Goal: Contribute content

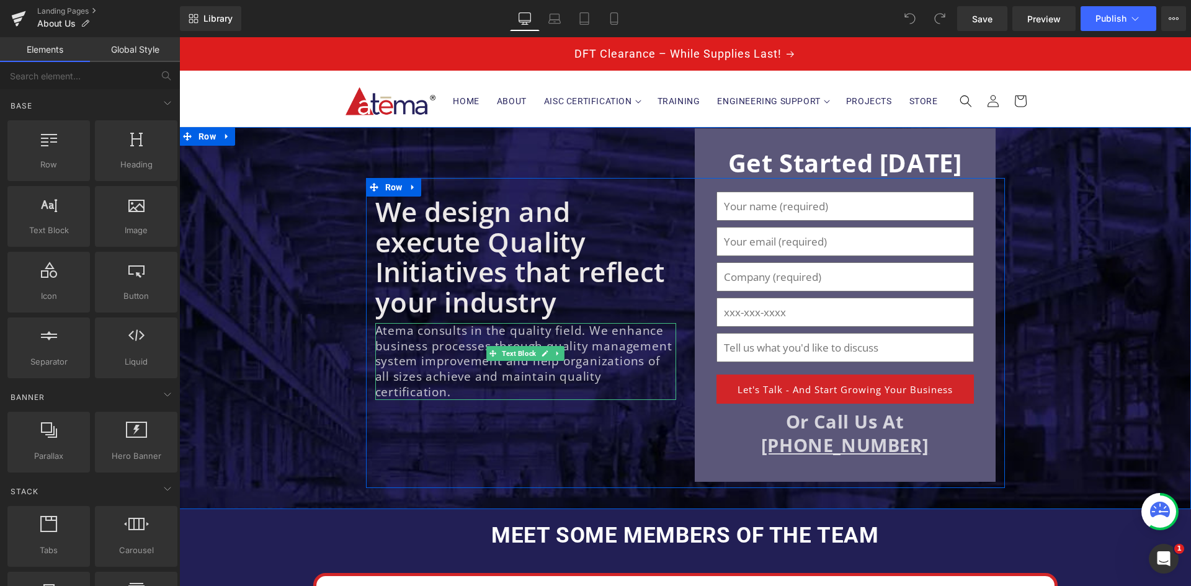
click at [445, 354] on p "Atema consults in the quality field. We enhance business processes through qual…" at bounding box center [525, 361] width 301 height 77
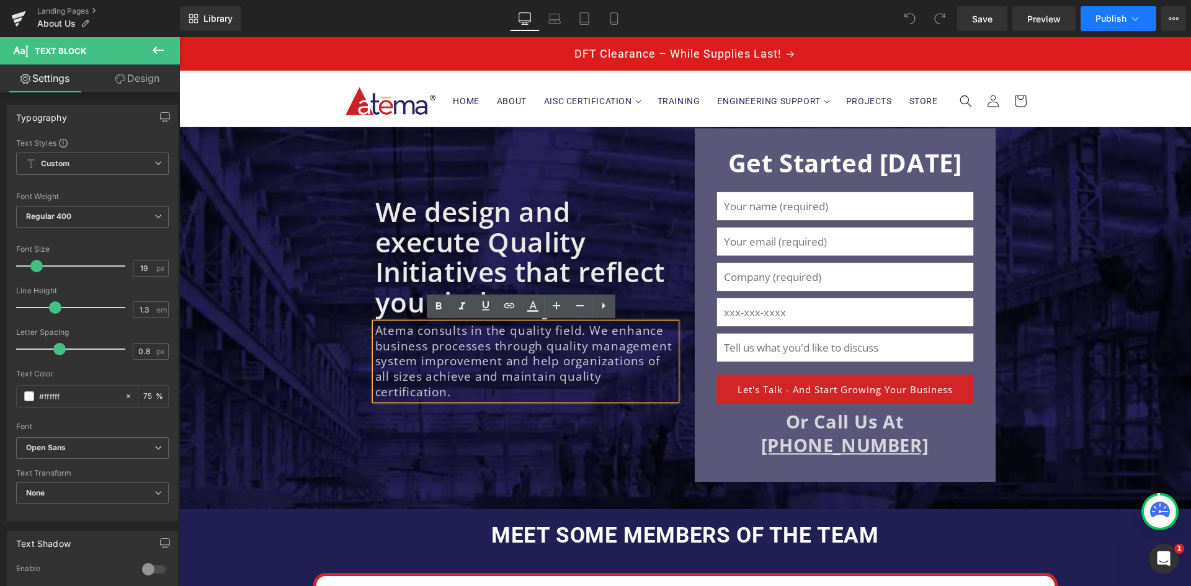
click at [1088, 21] on button "Publish" at bounding box center [1119, 18] width 76 height 25
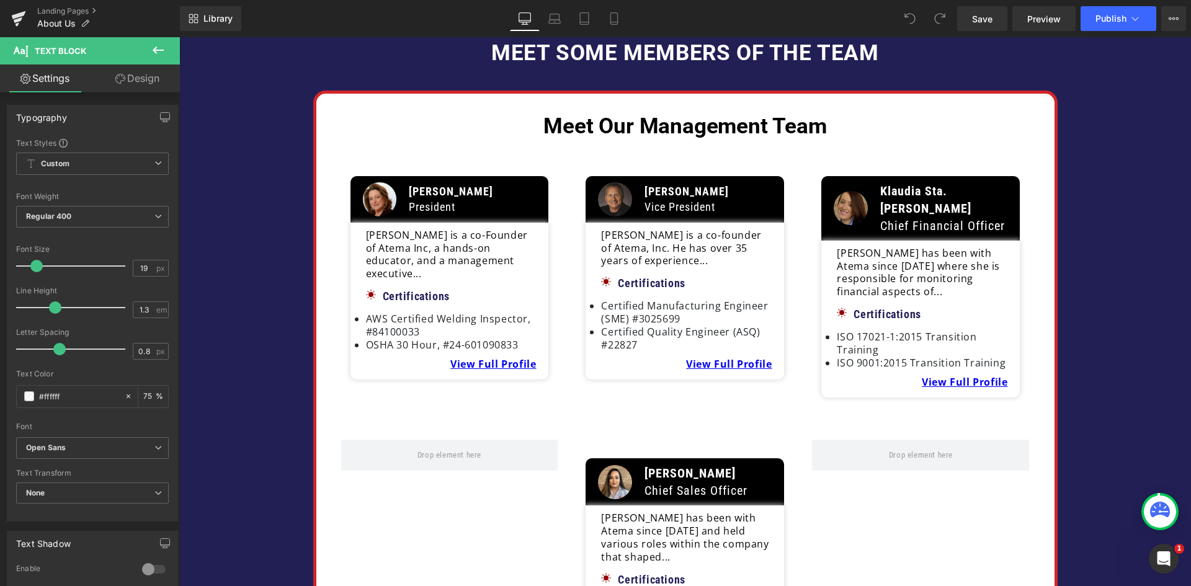
scroll to position [558, 0]
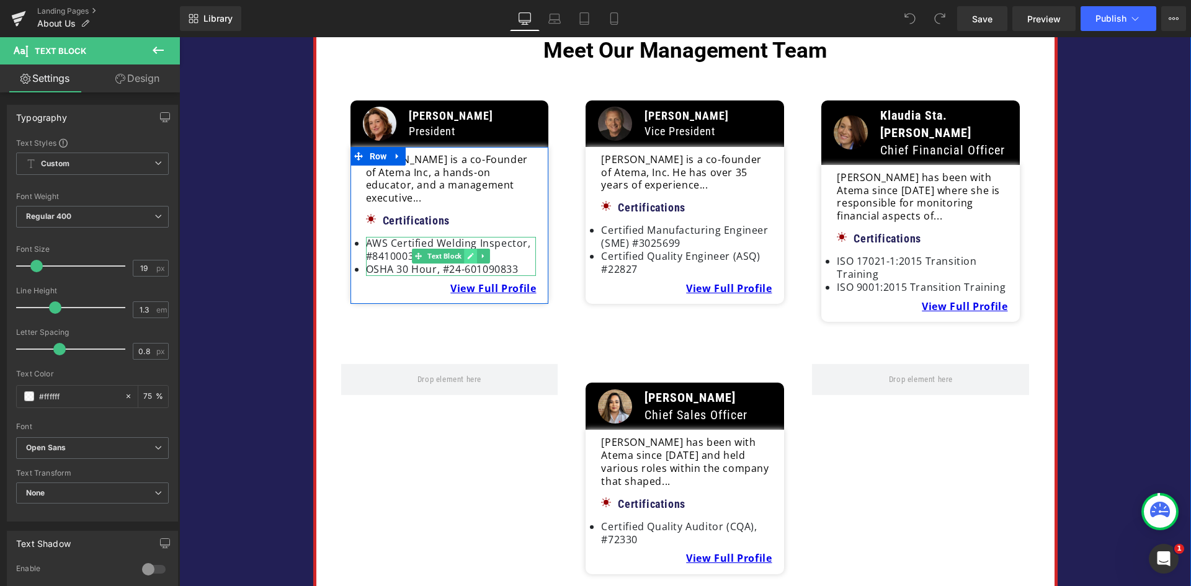
click at [470, 249] on link at bounding box center [470, 256] width 13 height 15
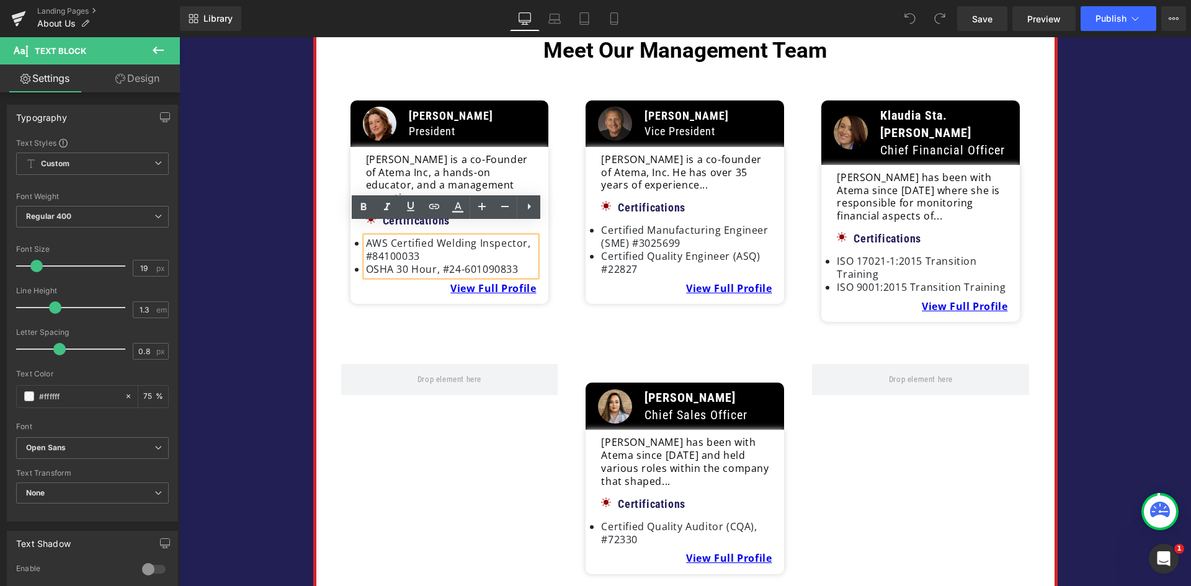
click at [516, 263] on li "OSHA 30 Hour, #24-601090833" at bounding box center [451, 269] width 171 height 13
drag, startPoint x: 519, startPoint y: 257, endPoint x: 357, endPoint y: 261, distance: 162.0
click at [360, 261] on div "Anna Petroski is a co-Founder of Atema Inc, a hands-on educator, and a manageme…" at bounding box center [451, 224] width 183 height 142
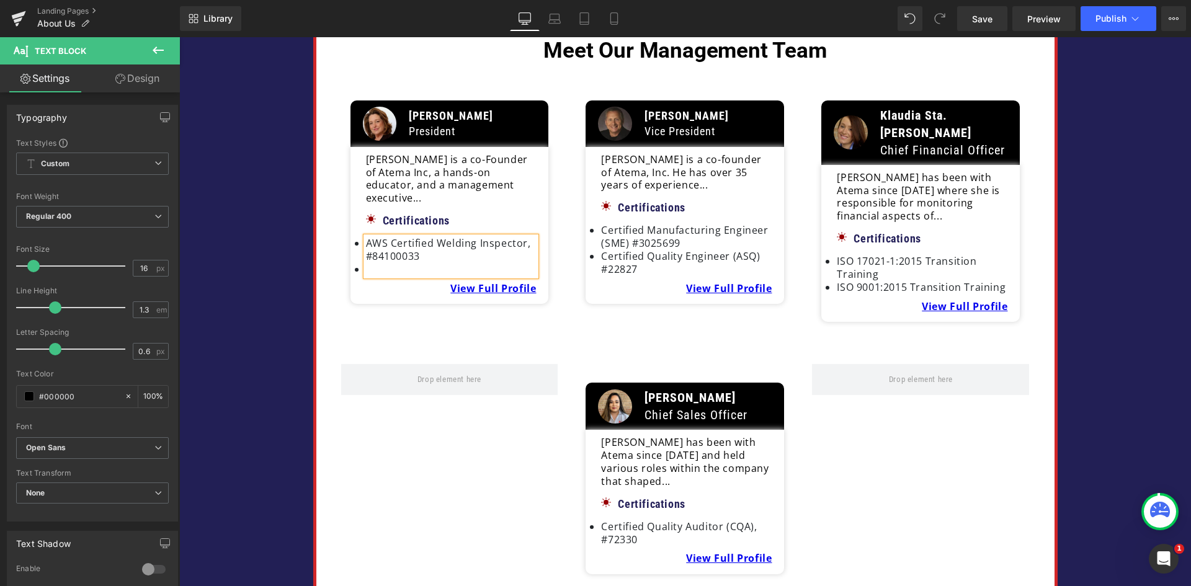
click at [360, 279] on div "Anna Petroski is a co-Founder of Atema Inc, a hands-on educator, and a manageme…" at bounding box center [451, 224] width 183 height 142
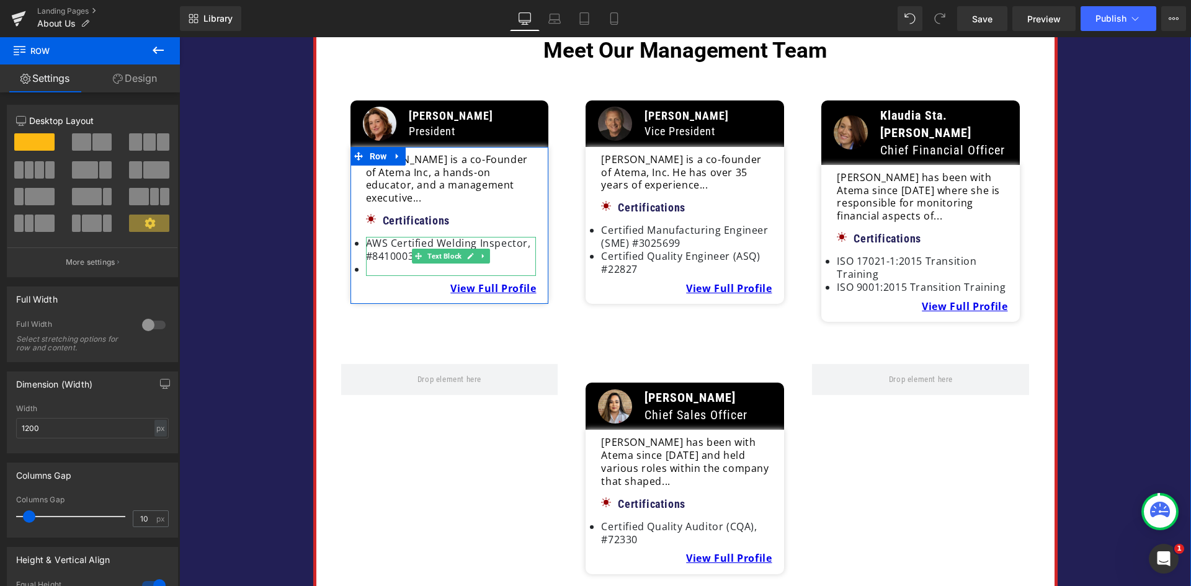
click at [366, 263] on li at bounding box center [451, 269] width 171 height 13
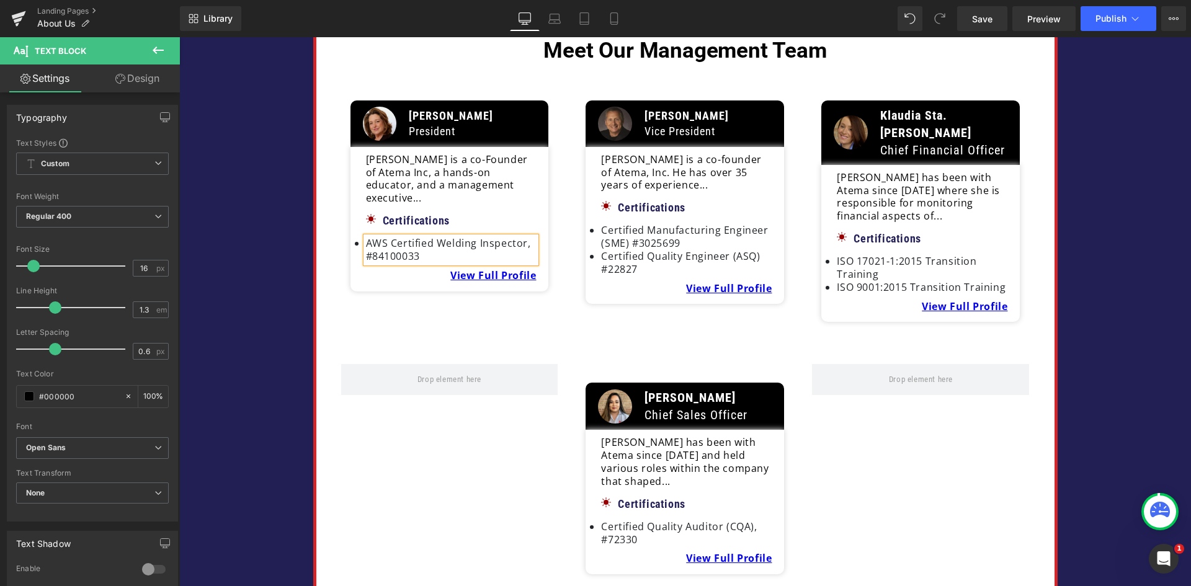
click at [502, 312] on div "Image Anna Petroski President Text Block Row Anna Petroski is a co-Founder of A…" at bounding box center [685, 200] width 707 height 270
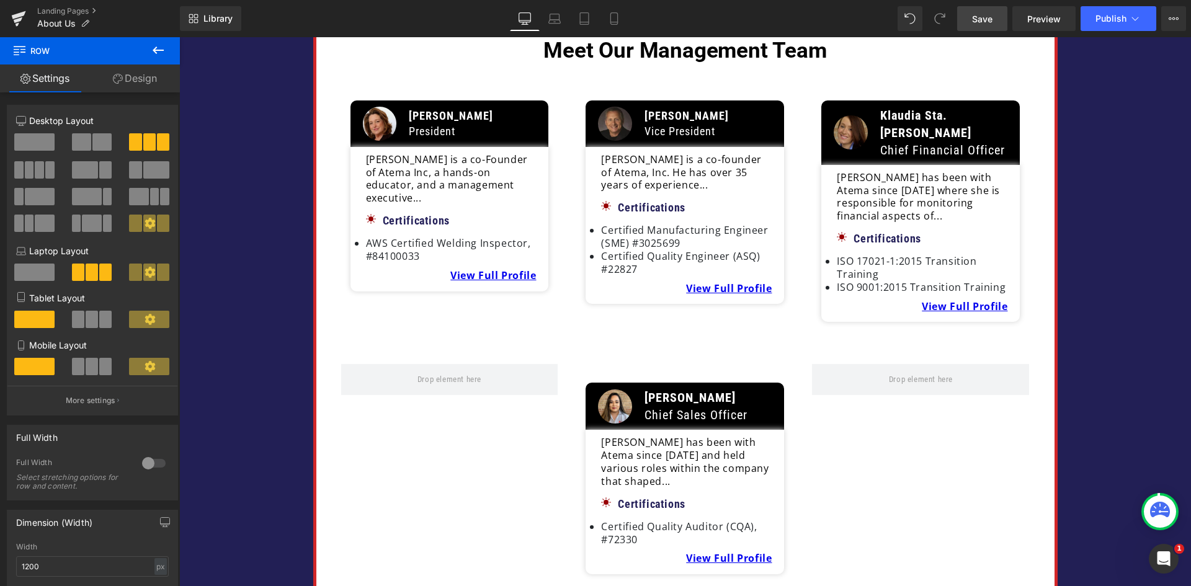
click at [979, 25] on link "Save" at bounding box center [982, 18] width 50 height 25
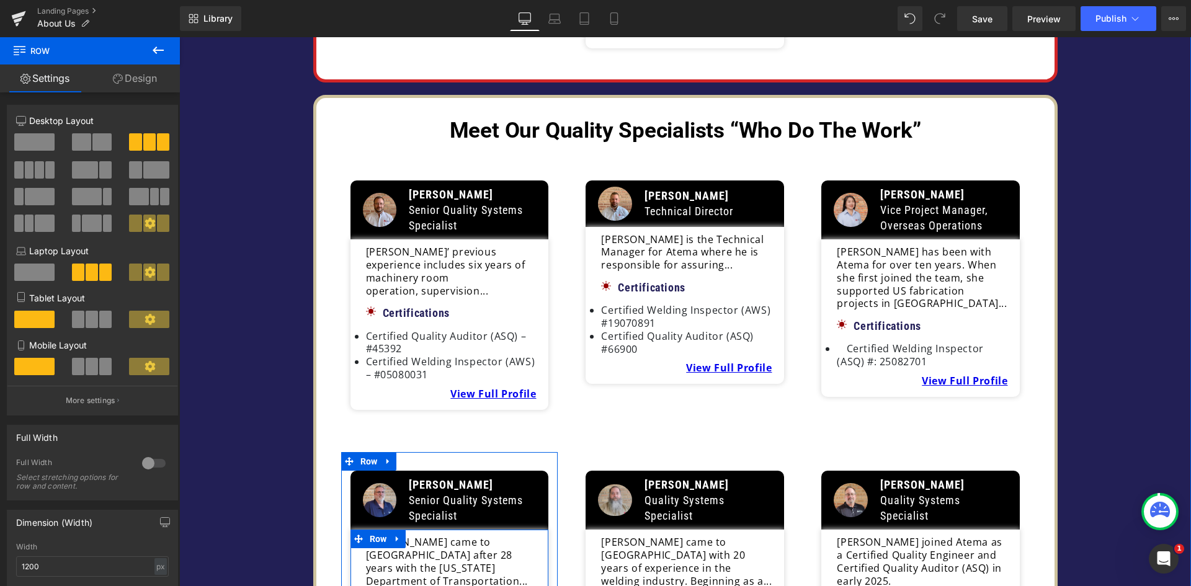
scroll to position [1055, 0]
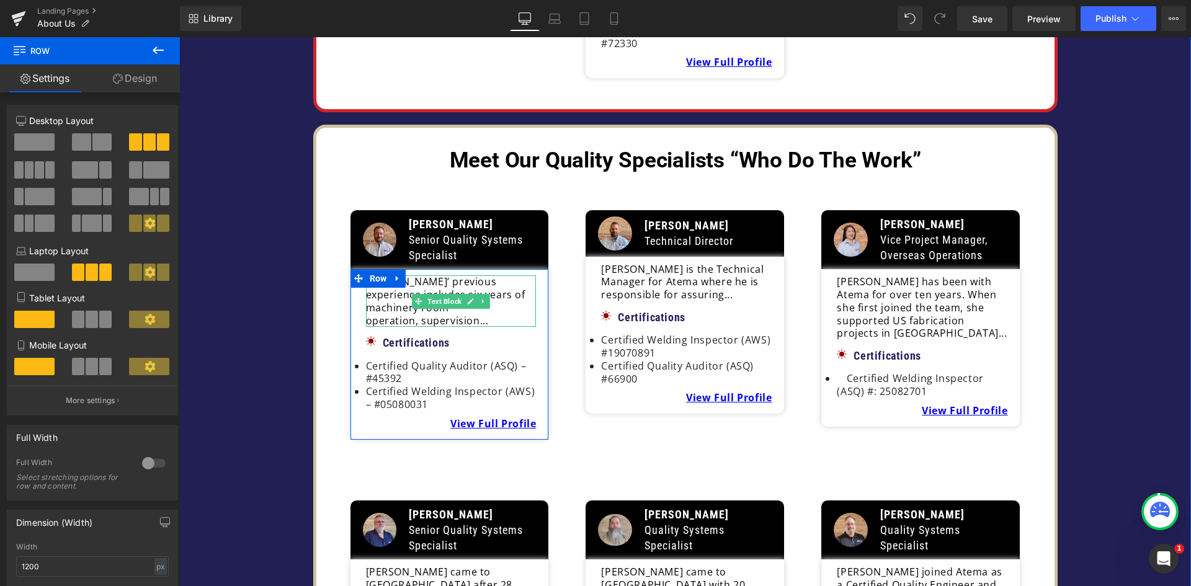
click at [366, 315] on p "operation, supervision..." at bounding box center [451, 321] width 171 height 13
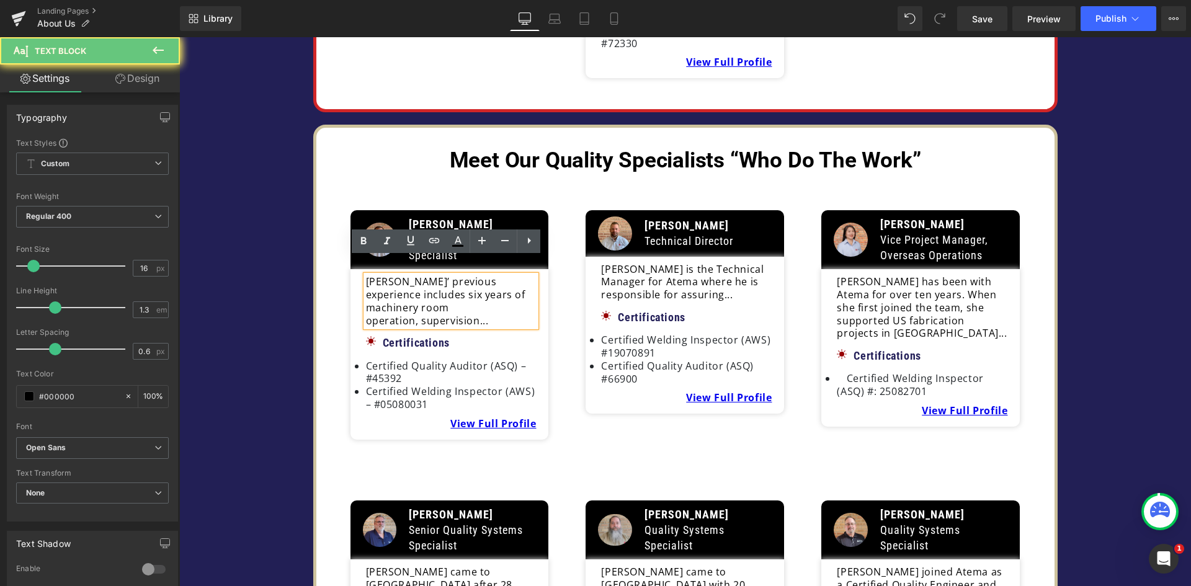
click at [366, 315] on p "operation, supervision..." at bounding box center [451, 321] width 171 height 13
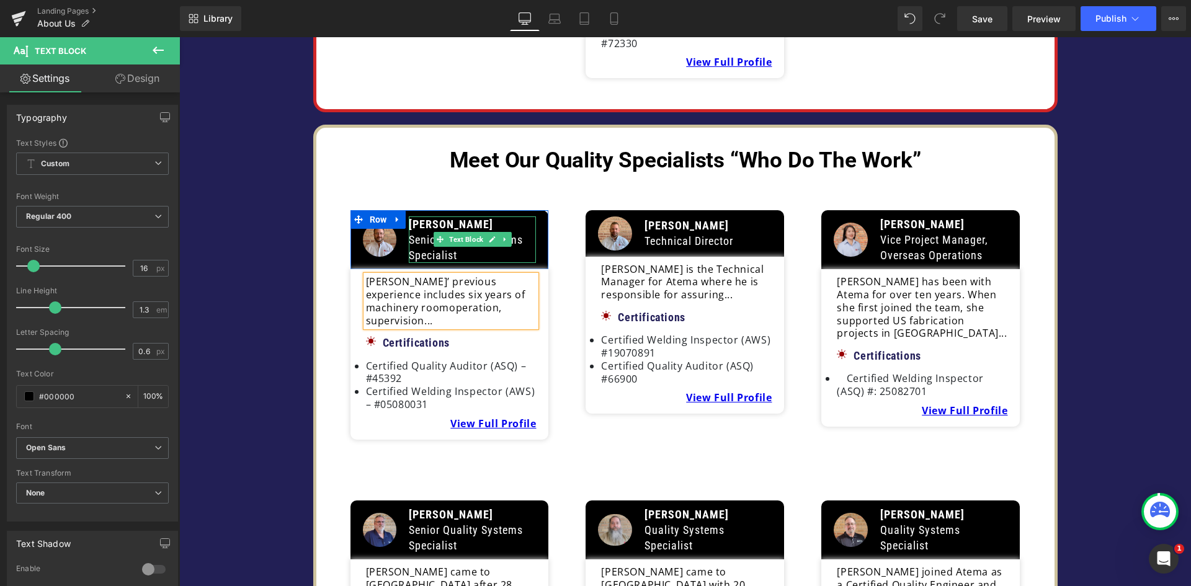
click at [414, 232] on p "Senior Quality Systems Specialist" at bounding box center [472, 247] width 127 height 31
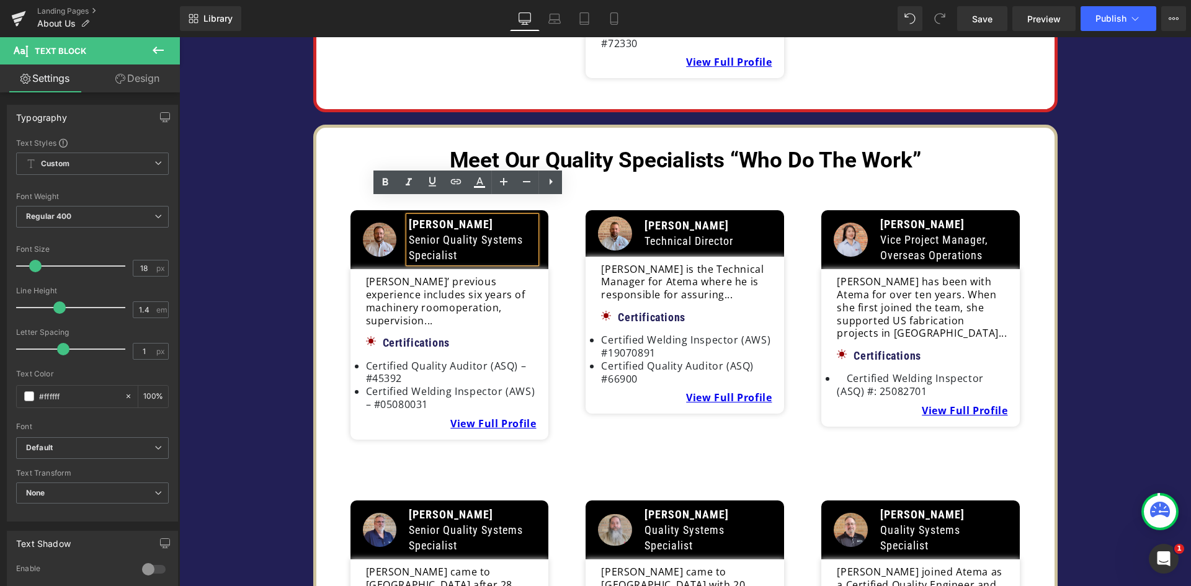
click at [414, 218] on span "Jim Callahan" at bounding box center [451, 224] width 84 height 13
click at [435, 241] on p "Senior Quality Systems Specialist" at bounding box center [472, 247] width 127 height 31
click at [454, 238] on p "Senior Quality Systems Specialist" at bounding box center [472, 247] width 127 height 31
click at [968, 237] on p "Vice Project Manager, Overseas Operations" at bounding box center [943, 247] width 127 height 31
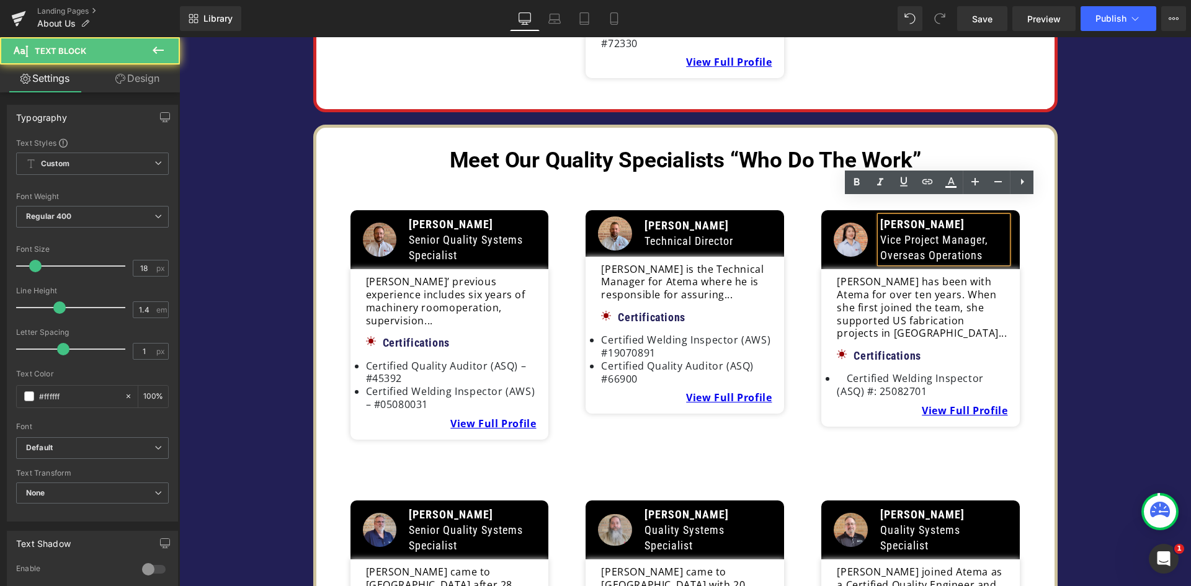
click at [981, 238] on p "Vice Project Manager, Overseas Operations" at bounding box center [943, 247] width 127 height 31
drag, startPoint x: 981, startPoint y: 238, endPoint x: 875, endPoint y: 236, distance: 106.1
click at [880, 236] on p "Vice Project Manager, Overseas Operations" at bounding box center [943, 247] width 127 height 31
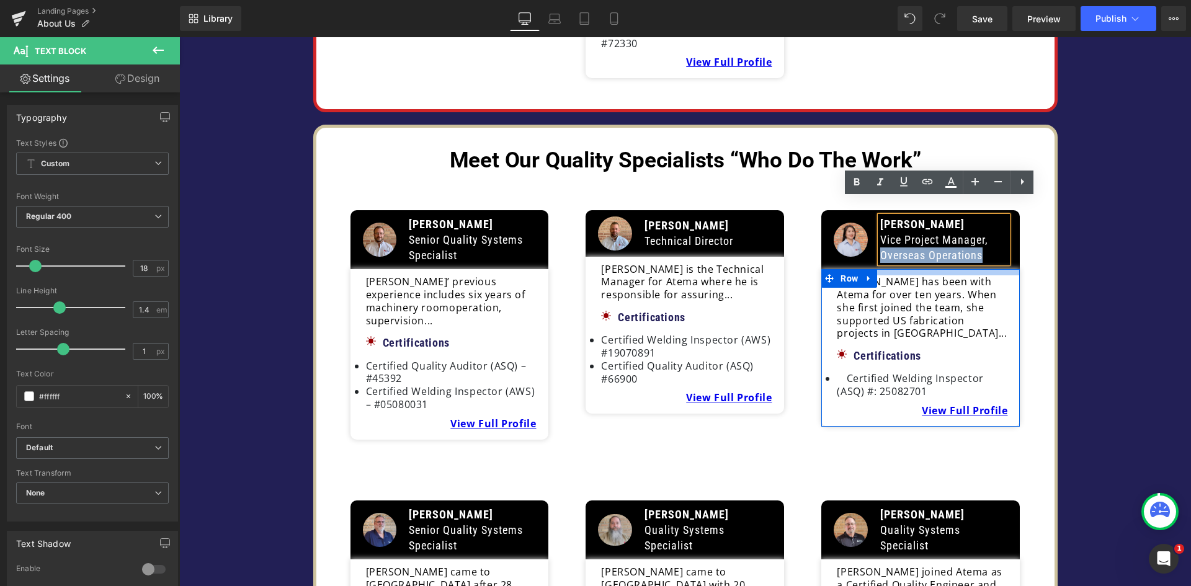
scroll to position [1056, 0]
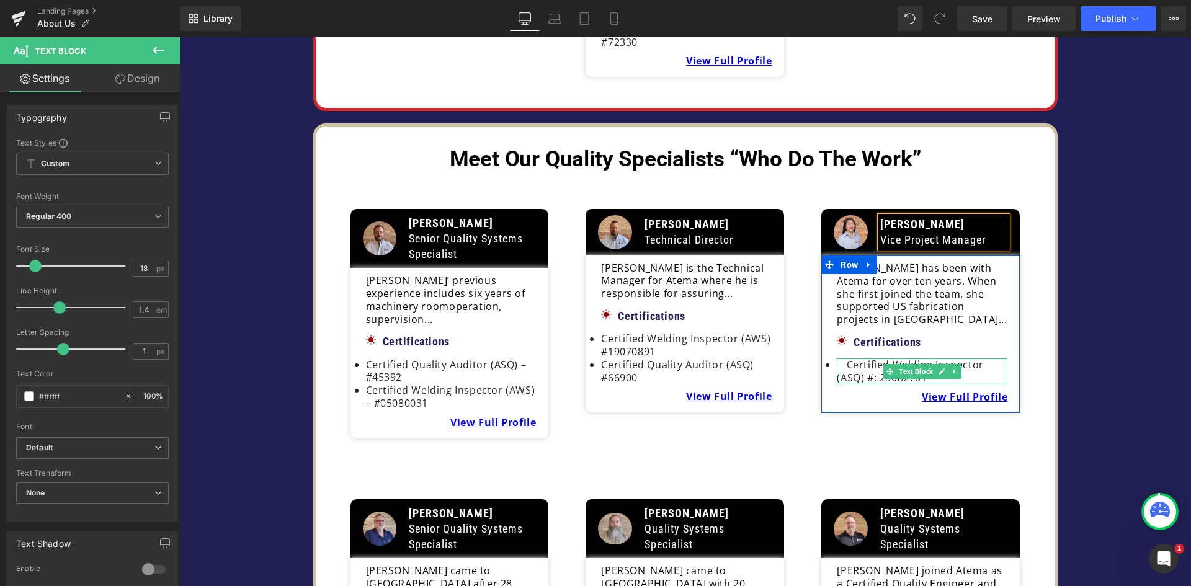
click at [842, 359] on li " Certified Welding Inspector (ASQ) #: 25082701" at bounding box center [922, 372] width 171 height 26
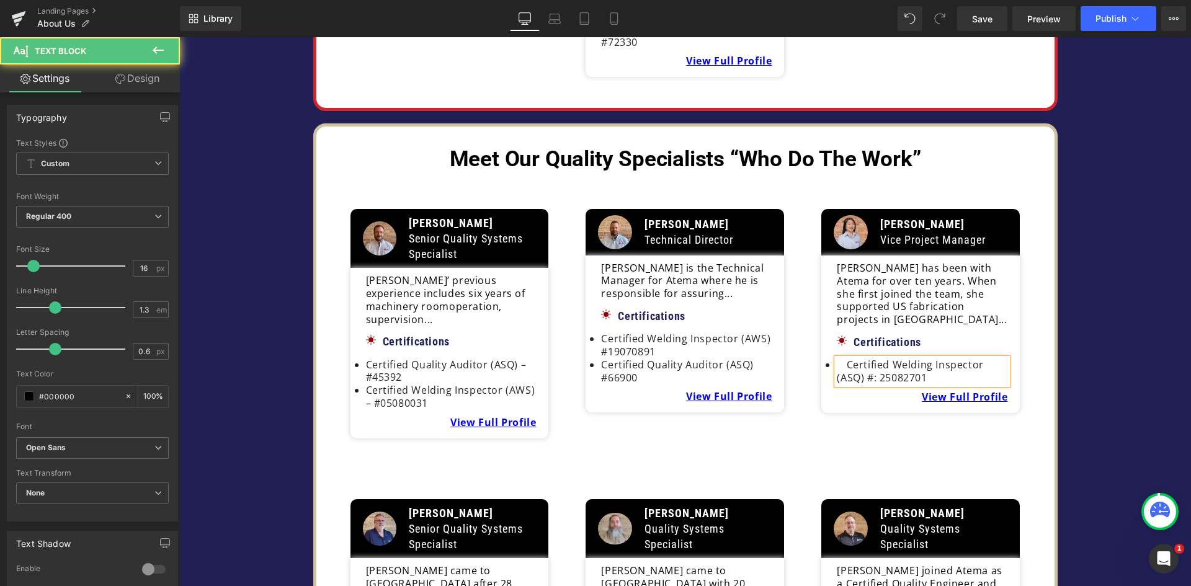
click at [841, 359] on li " Certified Welding Inspector (ASQ) #: 25082701" at bounding box center [922, 372] width 171 height 26
click at [844, 360] on li "Certified Welding Inspector (ASQ) #: 25082701" at bounding box center [922, 372] width 171 height 26
click at [1060, 398] on div "Meet some members of the team Heading Meet Our Management Team Heading Image An…" at bounding box center [685, 536] width 1012 height 2140
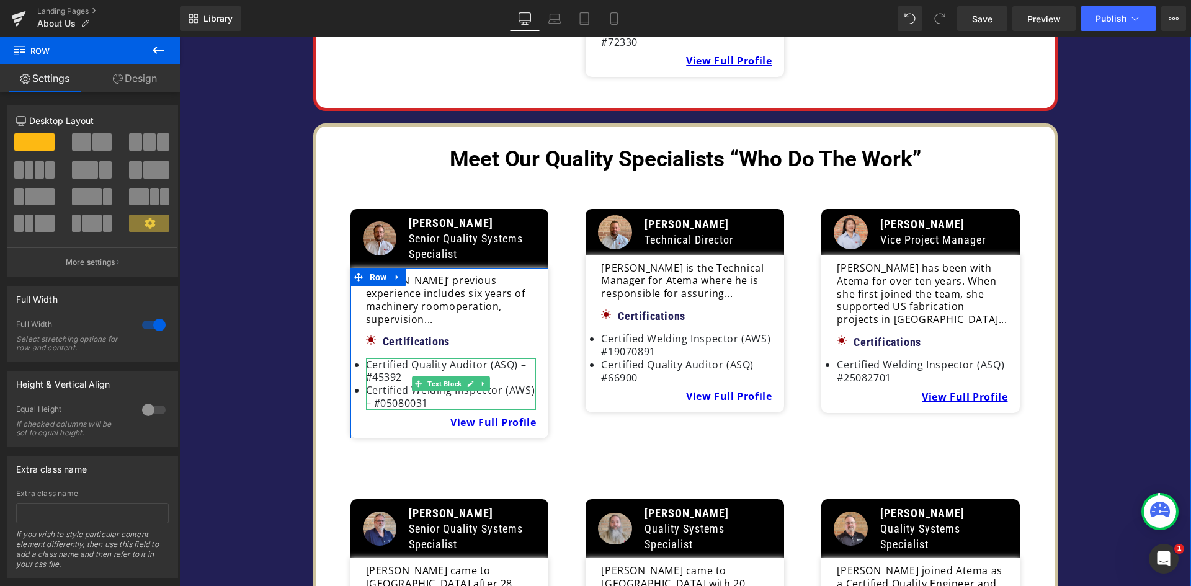
click at [370, 384] on li "Certified Welding Inspector (AWS) – #05080031" at bounding box center [451, 397] width 171 height 26
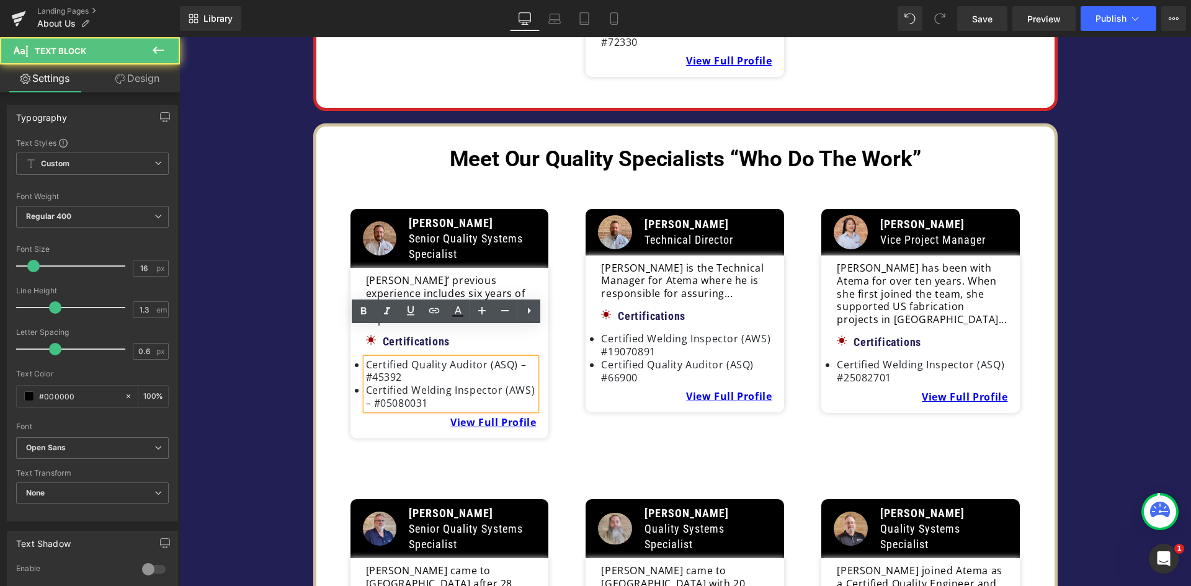
click at [368, 384] on li "Certified Welding Inspector (AWS) – #05080031" at bounding box center [451, 397] width 171 height 26
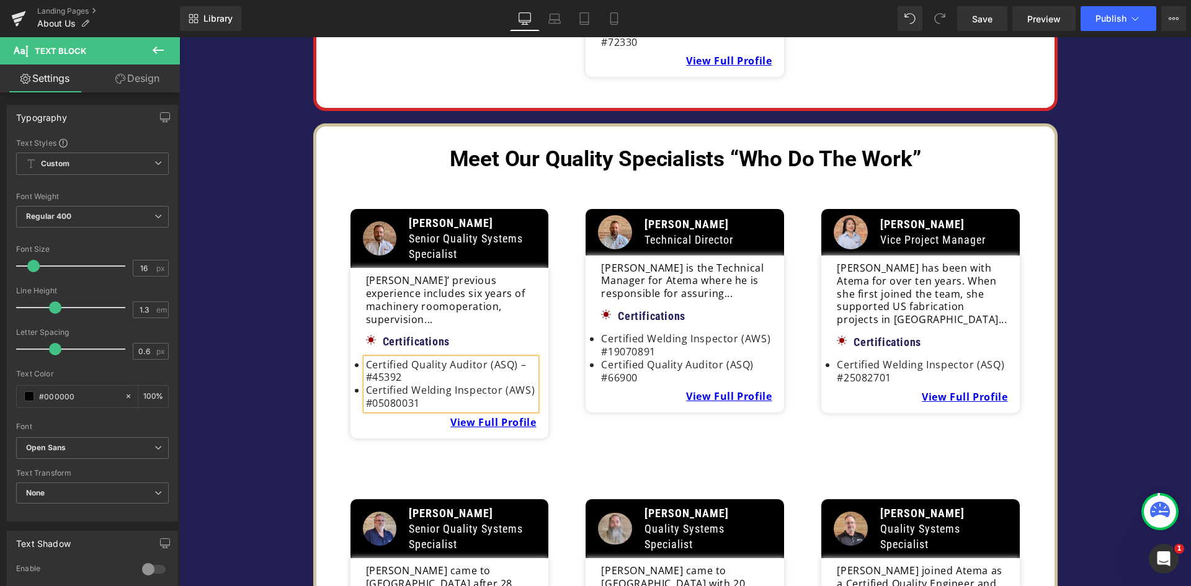
click at [524, 359] on li "Certified Quality Auditor (ASQ) – #45392" at bounding box center [451, 372] width 171 height 26
click at [1065, 373] on div "Meet some members of the team Heading Meet Our Management Team Heading Image An…" at bounding box center [685, 536] width 1012 height 2140
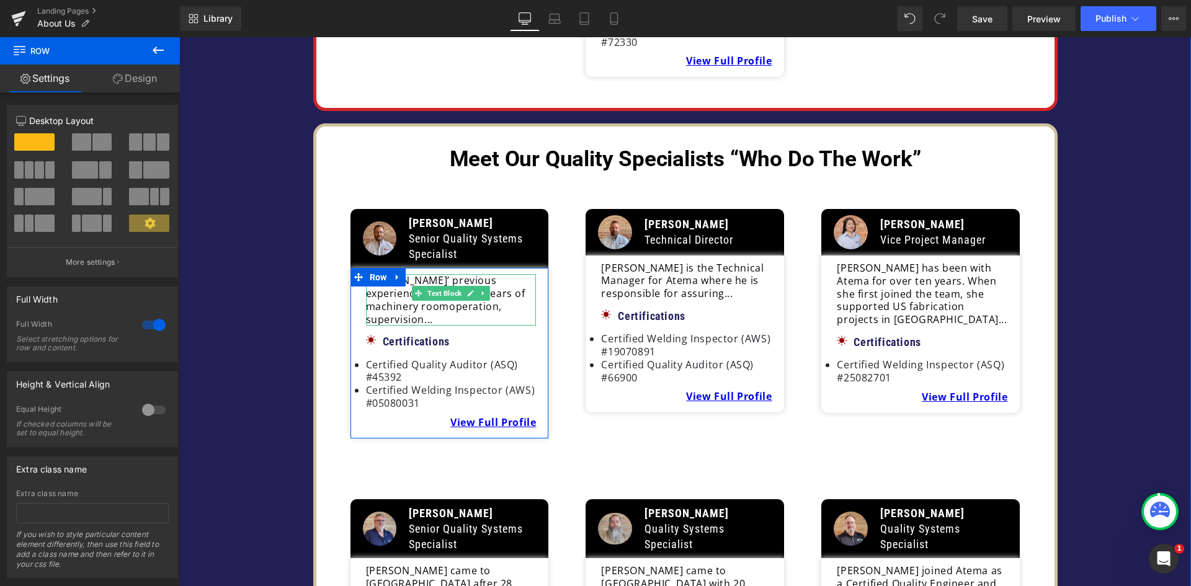
click at [499, 300] on span "operation, supervision..." at bounding box center [434, 313] width 136 height 27
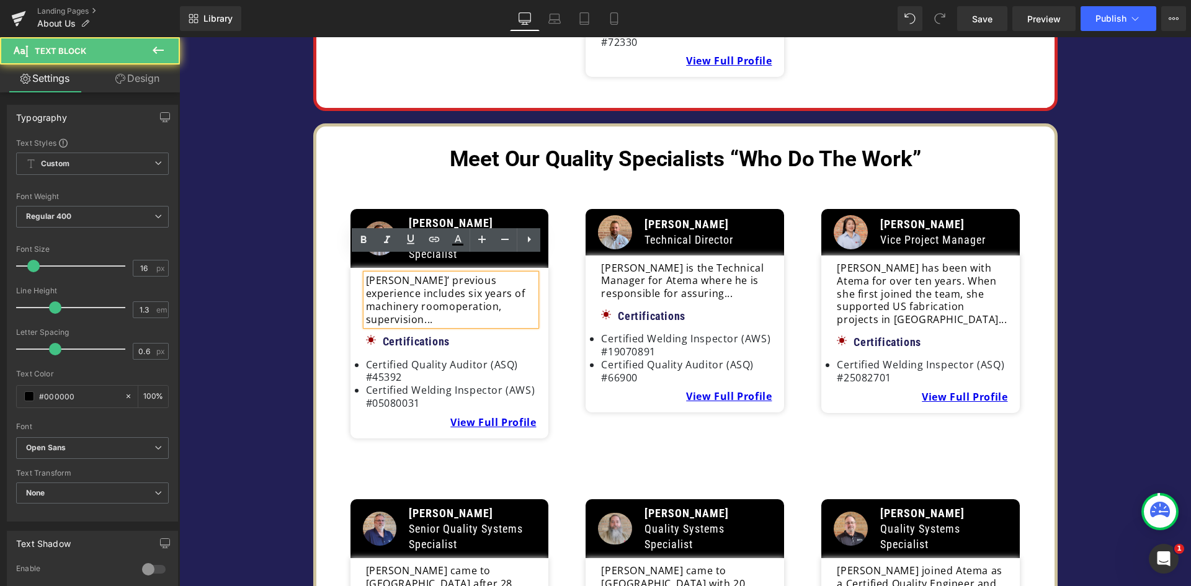
click at [514, 291] on p "James’ previous experience includes six years of machinery room operation, supe…" at bounding box center [451, 299] width 171 height 51
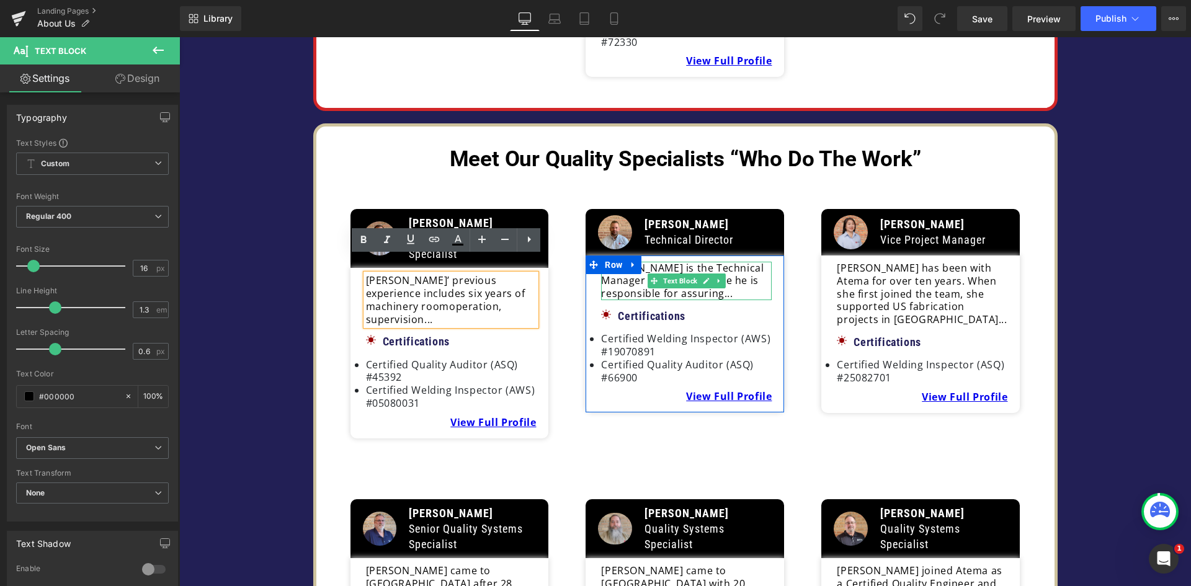
click at [740, 273] on p "Tom Anderson is the Technical Manager for Atema where he is responsible for ass…" at bounding box center [686, 281] width 171 height 38
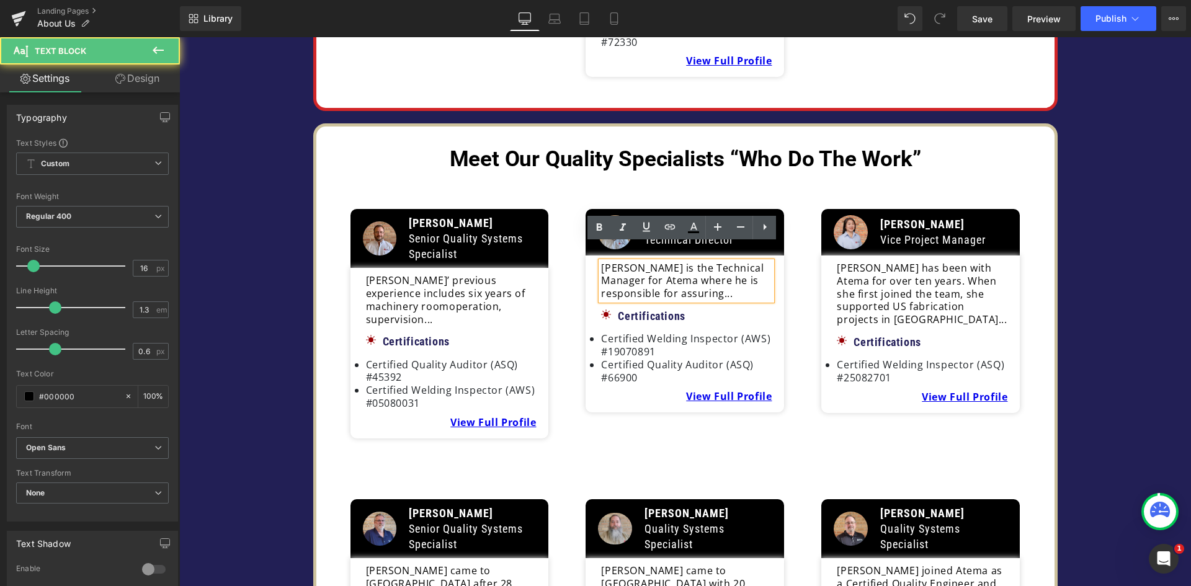
click at [640, 262] on p "Tom Anderson is the Technical Manager for Atema where he is responsible for ass…" at bounding box center [686, 281] width 171 height 38
drag, startPoint x: 640, startPoint y: 262, endPoint x: 600, endPoint y: 264, distance: 39.7
click at [601, 264] on p "Tom Anderson is the Technical Manager for Atema where he is responsible for ass…" at bounding box center [686, 281] width 171 height 38
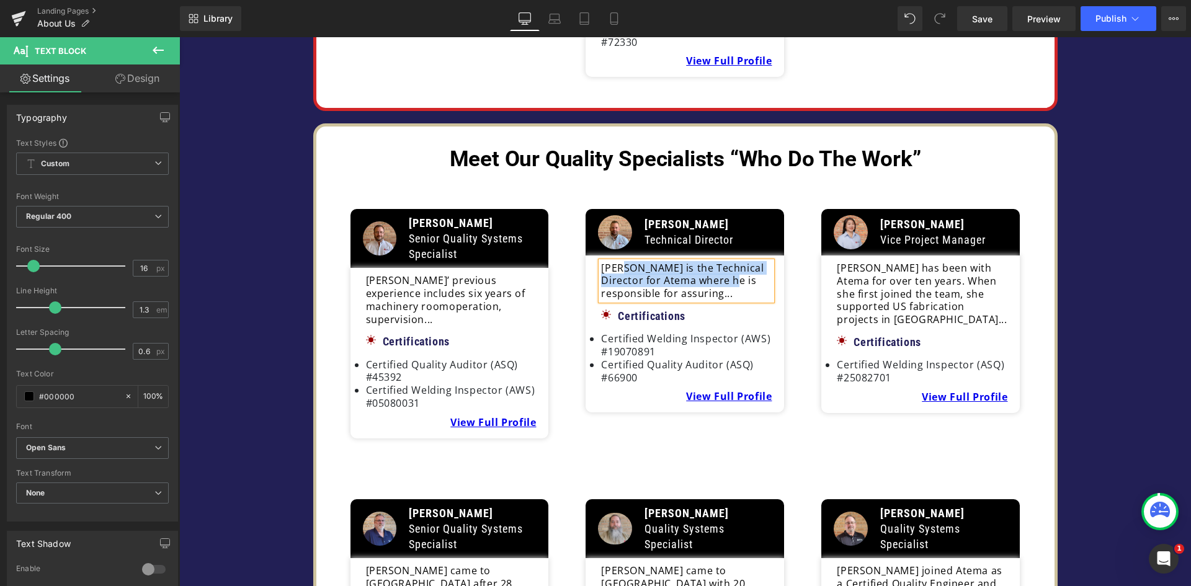
drag, startPoint x: 737, startPoint y: 262, endPoint x: 620, endPoint y: 251, distance: 117.1
click at [620, 256] on div "Tom Anderson is the Technical Director for Atema where he is responsible for as…" at bounding box center [685, 335] width 199 height 158
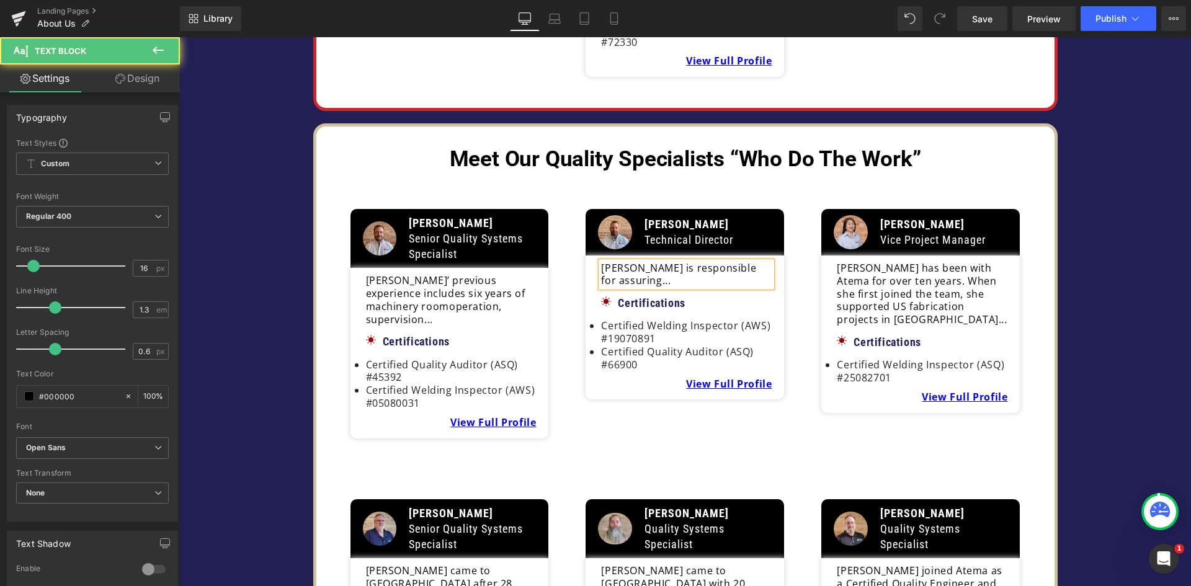
click at [762, 262] on p "Tom is responsible for assuring..." at bounding box center [686, 275] width 171 height 26
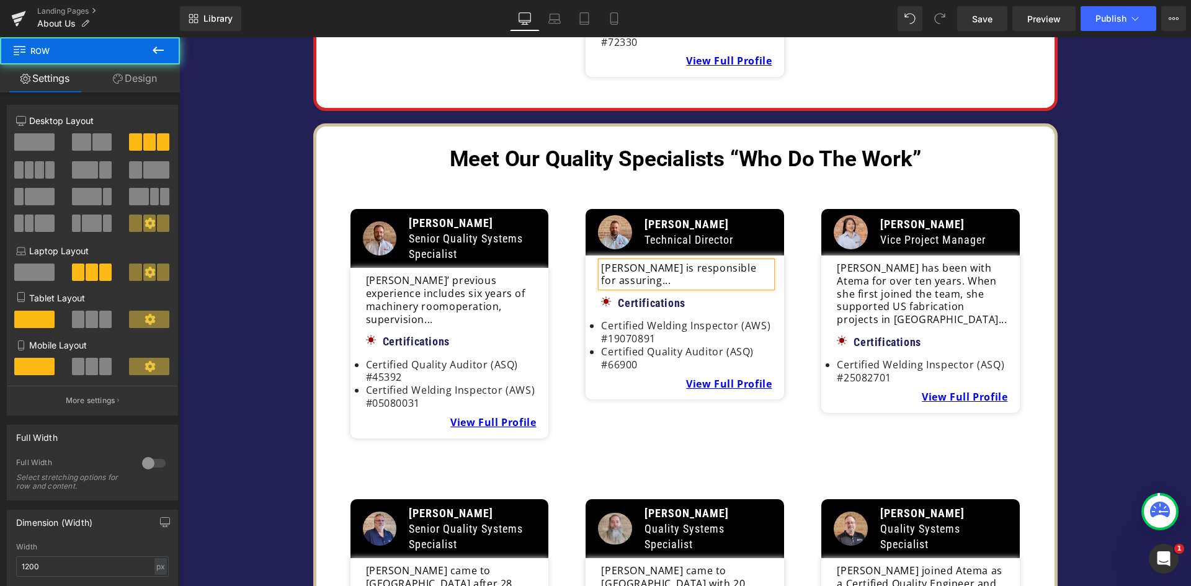
click at [740, 418] on div "Image Jim Callahan Senior Quality Systems Specialist Text Block Row James’ prev…" at bounding box center [685, 312] width 707 height 277
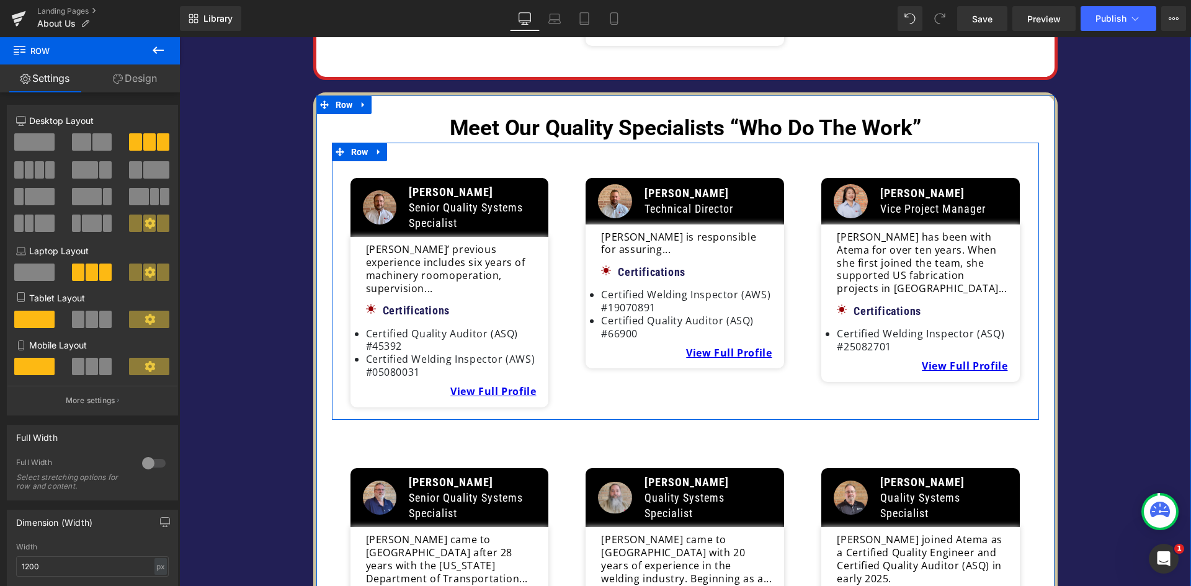
scroll to position [1118, 0]
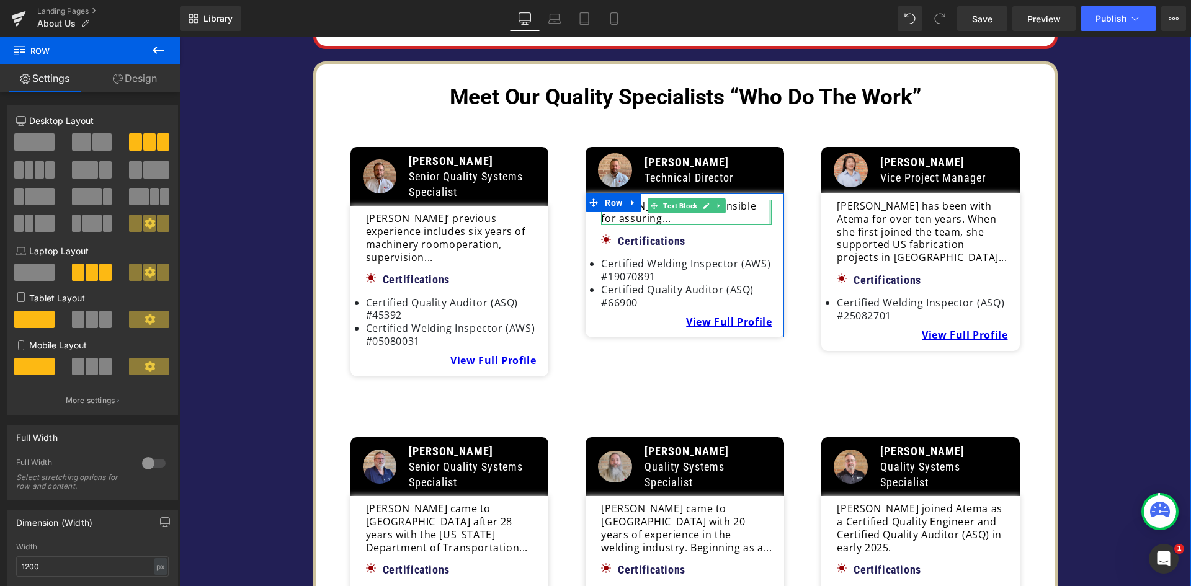
click at [769, 200] on div at bounding box center [770, 213] width 3 height 26
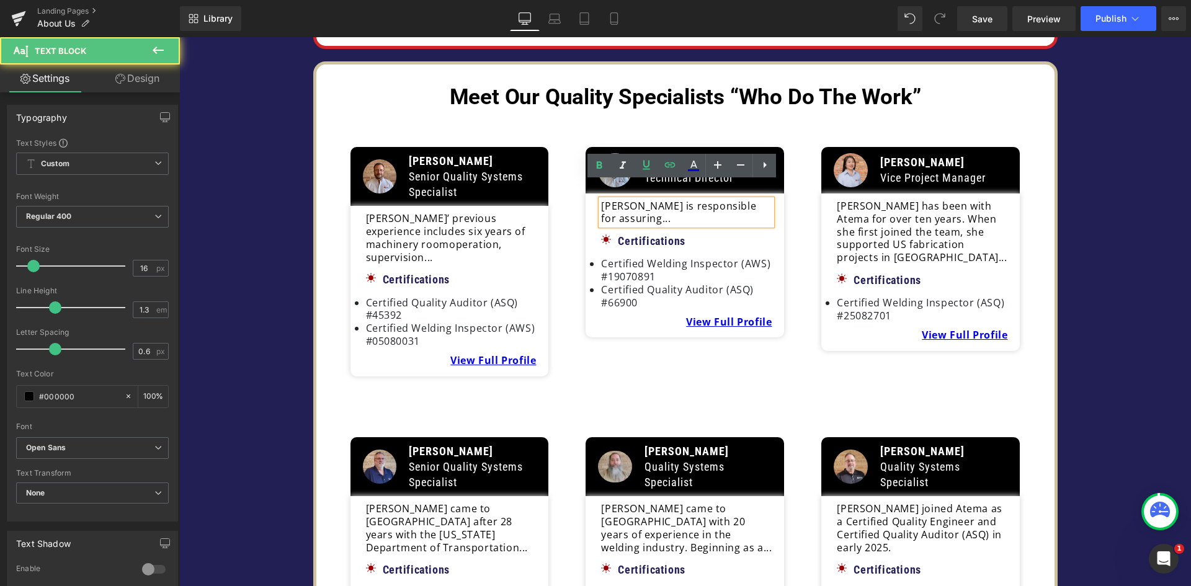
click at [765, 200] on p "Tom is responsible for assuring..." at bounding box center [686, 213] width 171 height 26
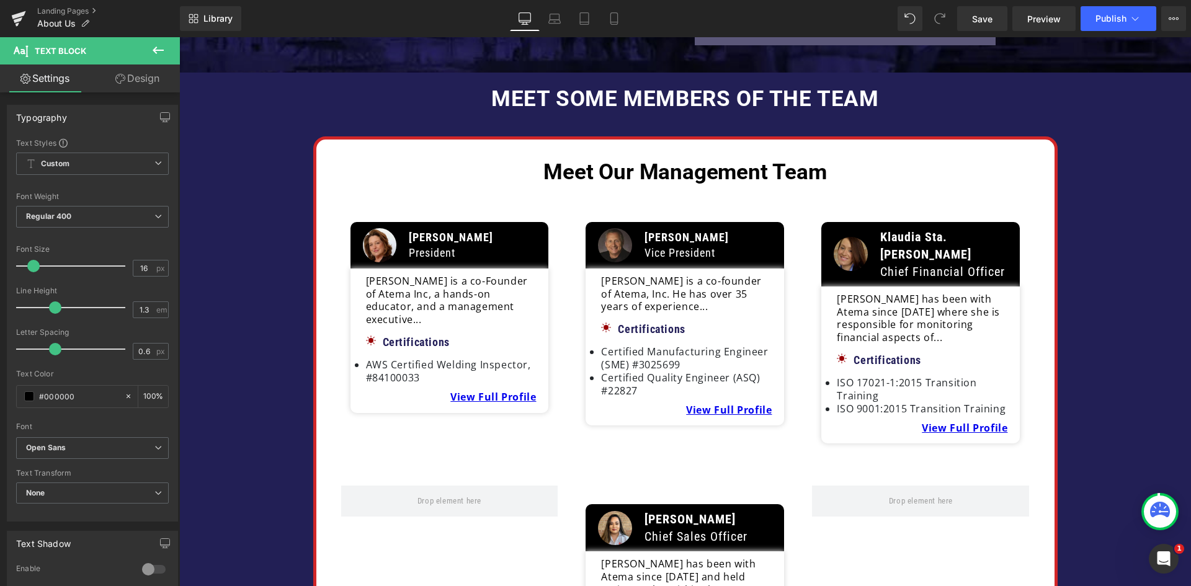
scroll to position [435, 0]
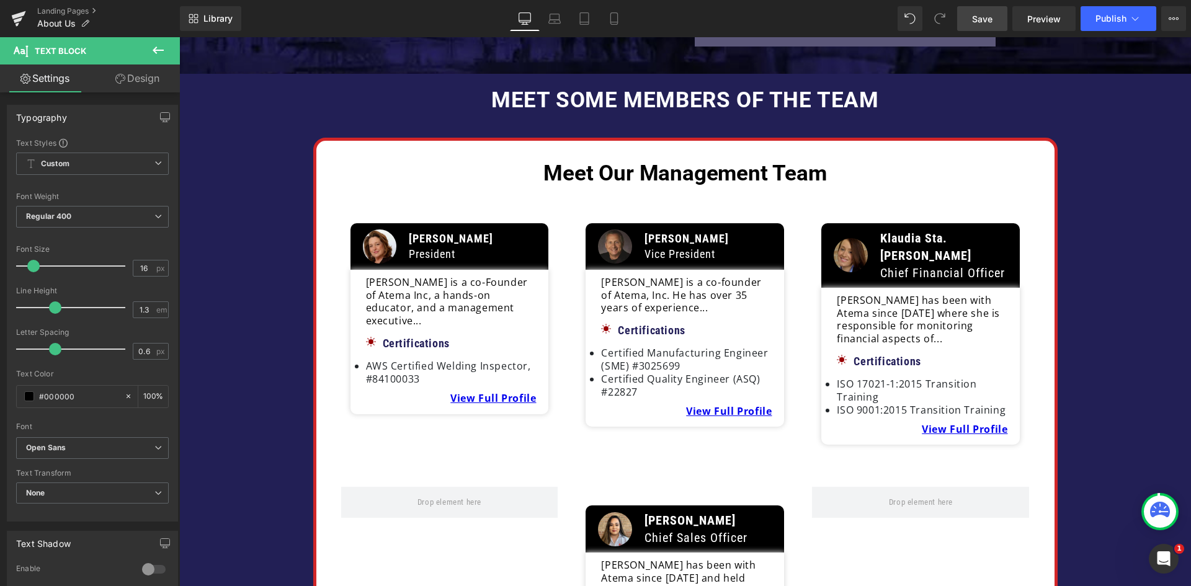
click at [991, 22] on span "Save" at bounding box center [982, 18] width 20 height 13
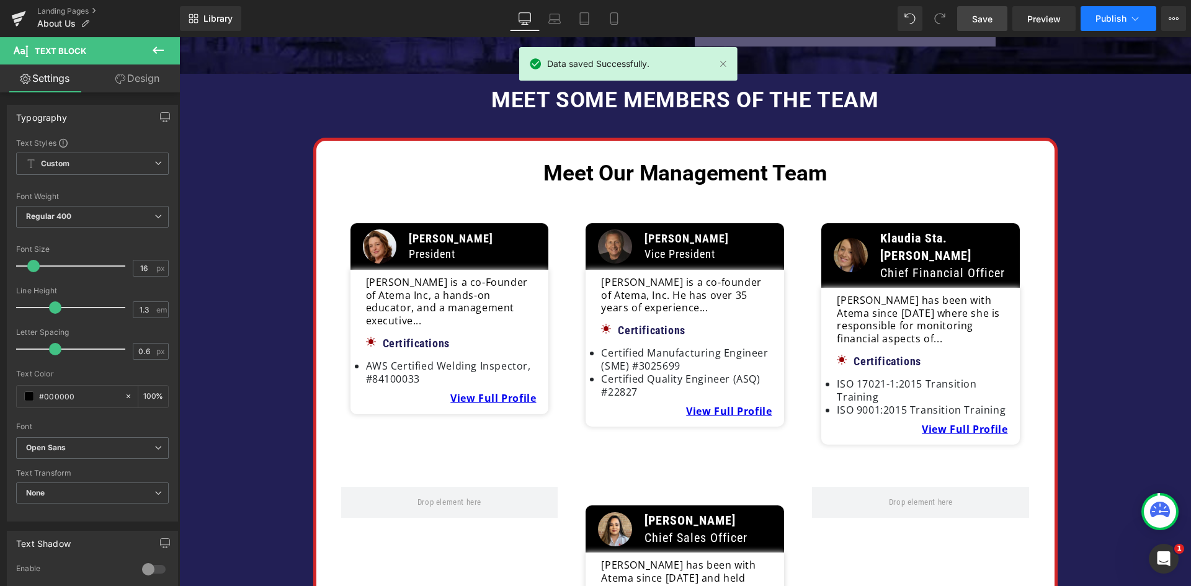
click at [1104, 24] on button "Publish" at bounding box center [1119, 18] width 76 height 25
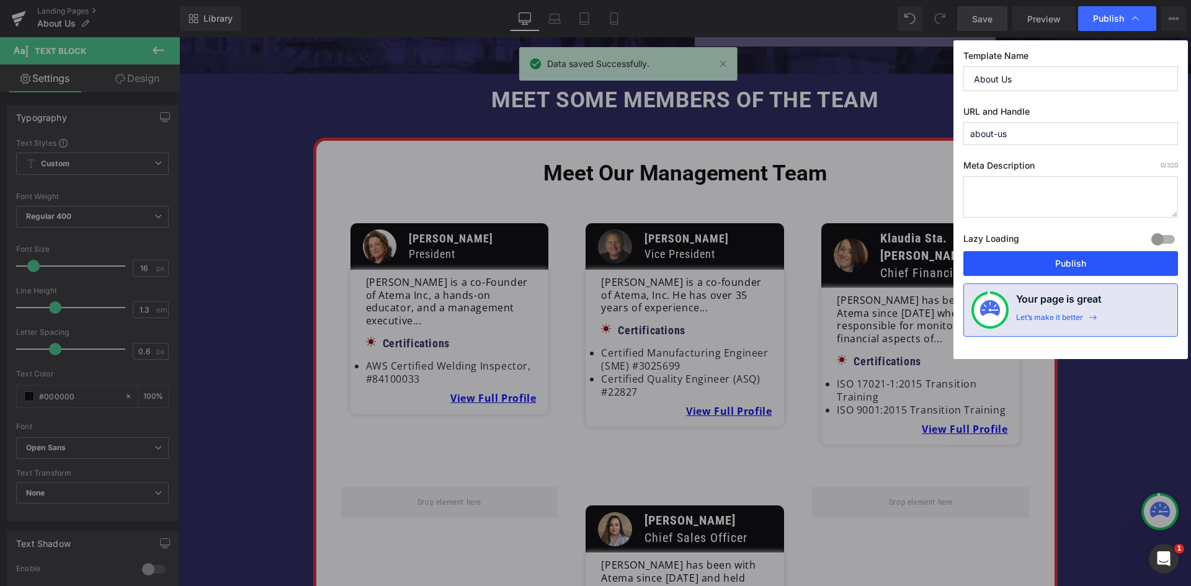
drag, startPoint x: 1083, startPoint y: 255, endPoint x: 692, endPoint y: 14, distance: 459.5
click at [1083, 255] on button "Publish" at bounding box center [1070, 263] width 215 height 25
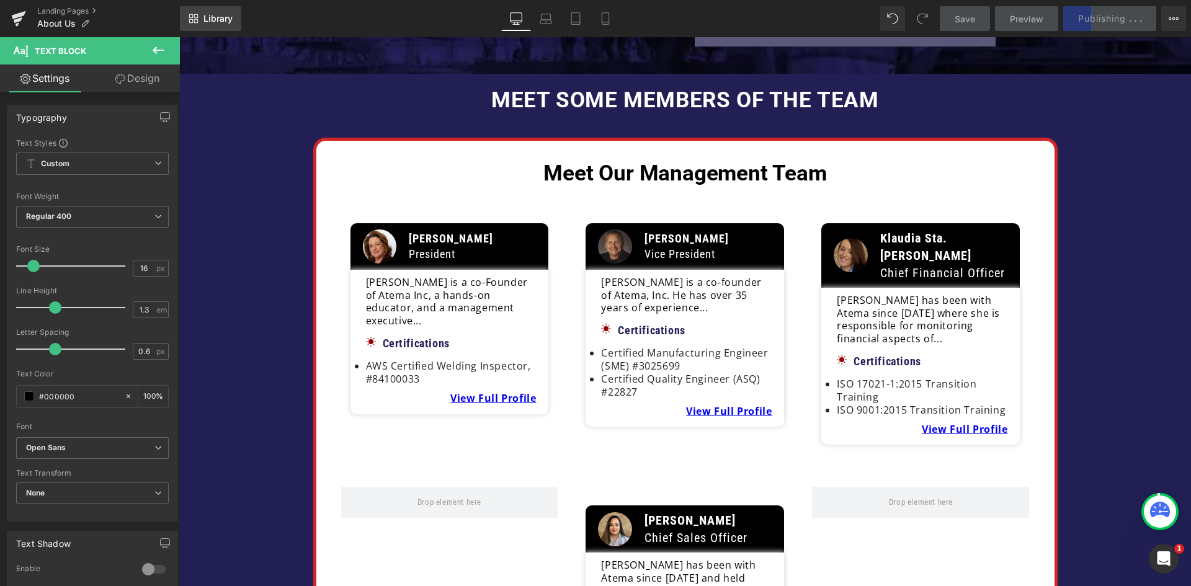
click at [226, 19] on span "Library" at bounding box center [217, 18] width 29 height 11
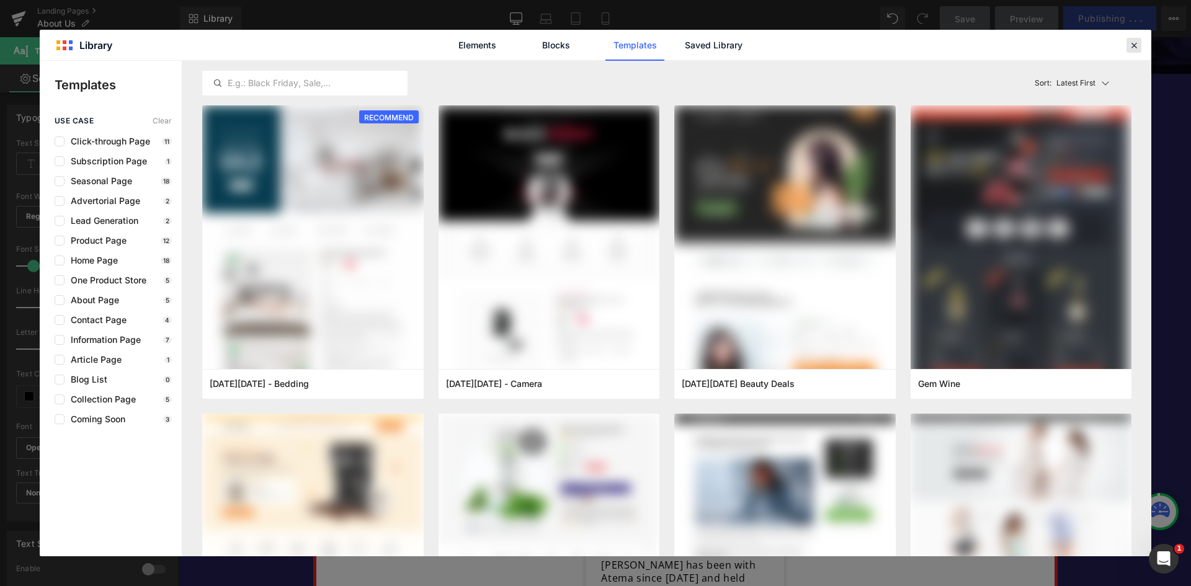
click at [1137, 45] on icon at bounding box center [1133, 45] width 11 height 11
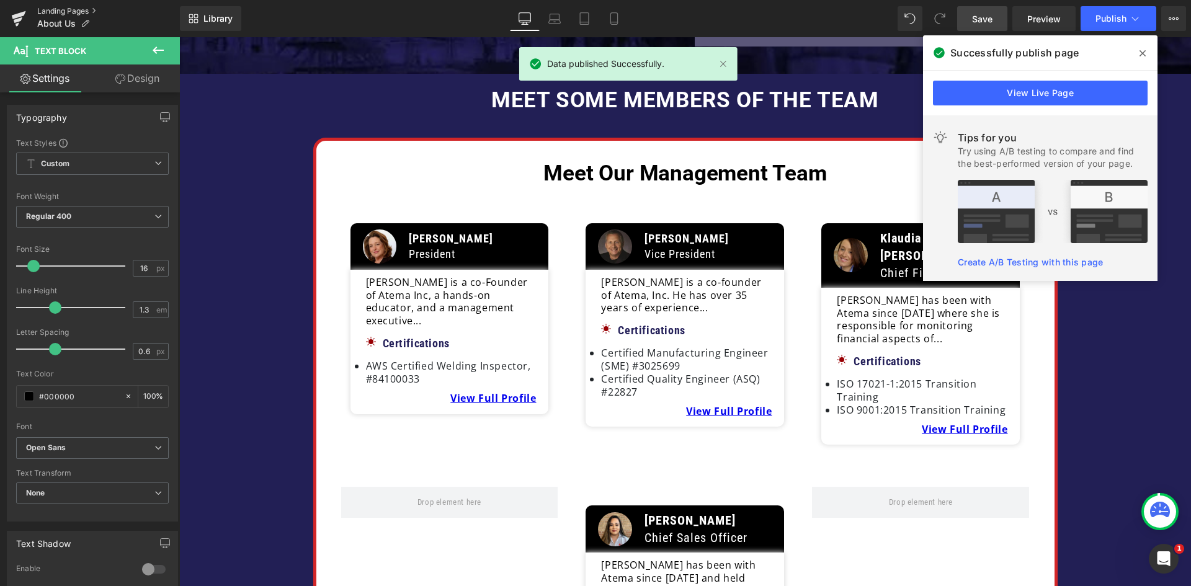
click at [78, 10] on link "Landing Pages" at bounding box center [108, 11] width 143 height 10
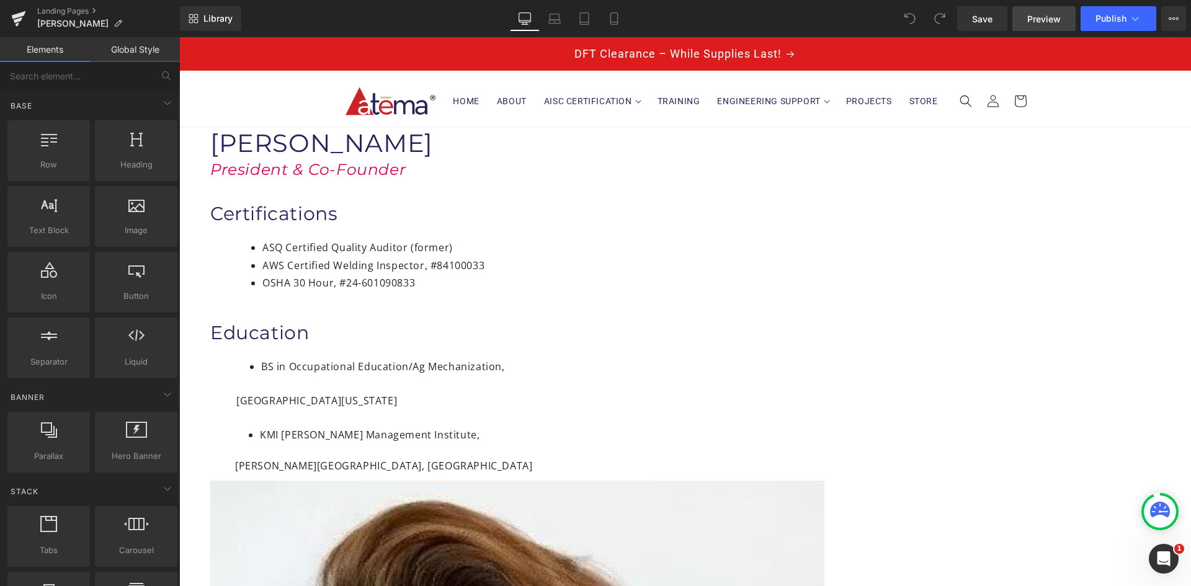
click at [1055, 16] on span "Preview" at bounding box center [1043, 18] width 33 height 13
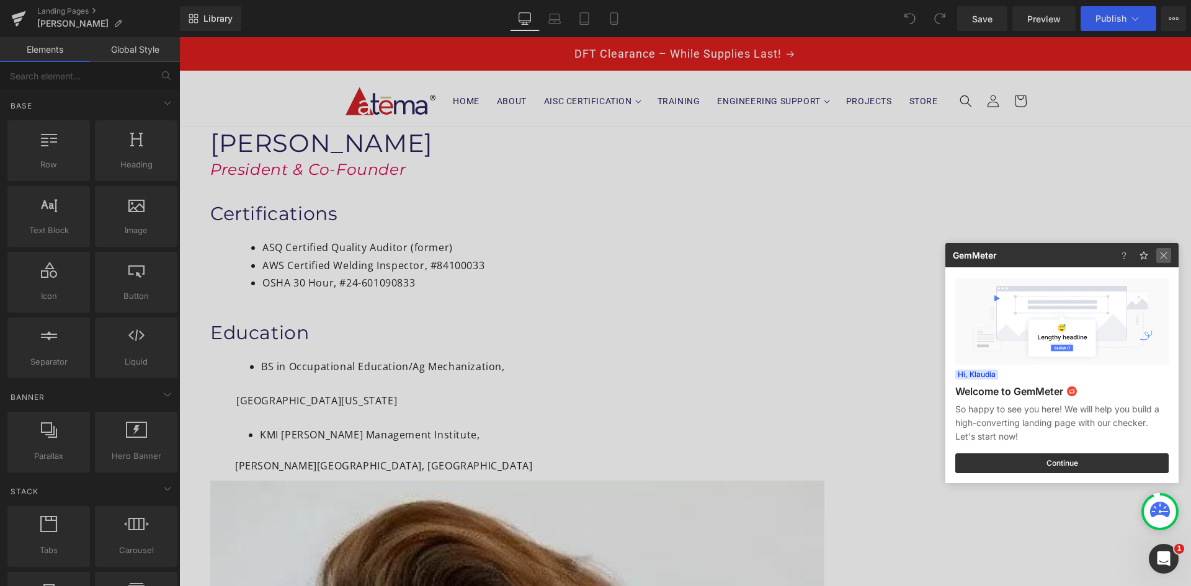
click at [1167, 258] on img at bounding box center [1163, 255] width 15 height 15
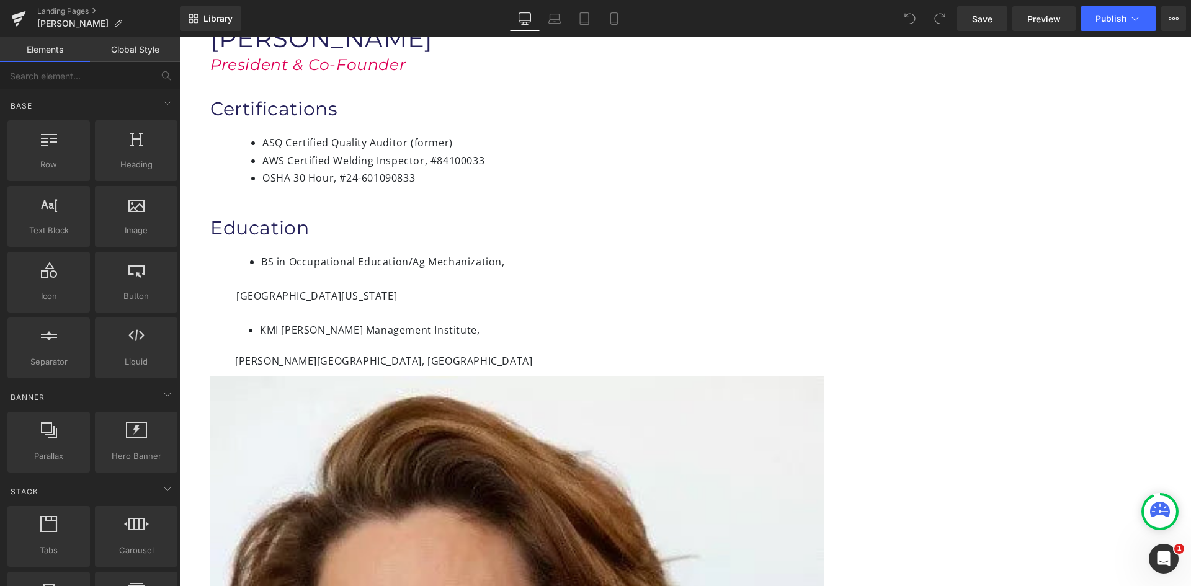
scroll to position [62, 0]
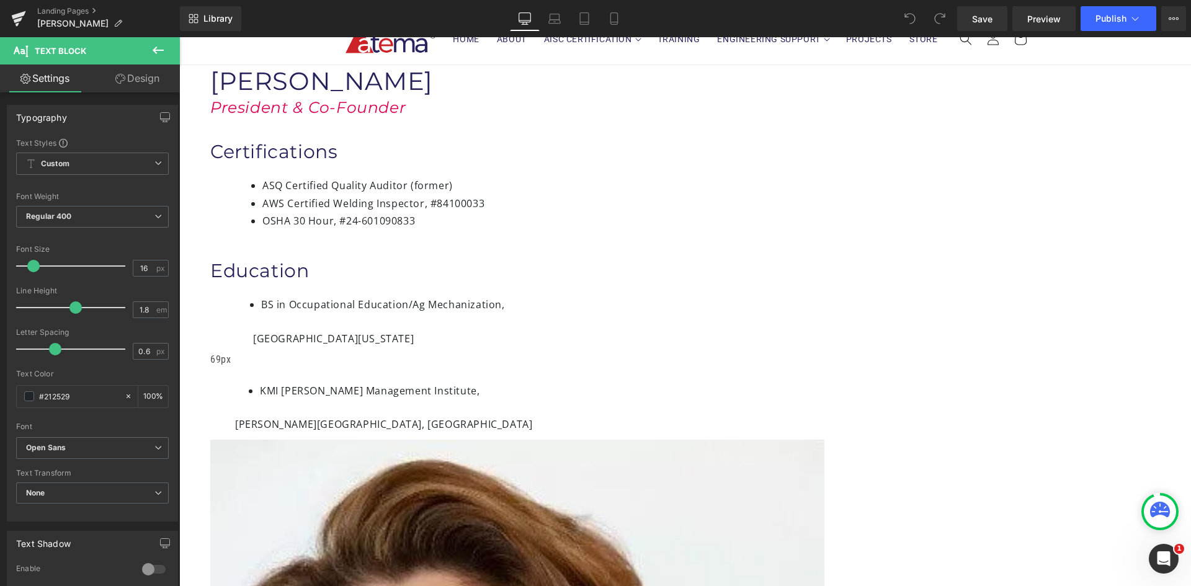
drag, startPoint x: 349, startPoint y: 313, endPoint x: 366, endPoint y: 312, distance: 16.8
click at [253, 351] on div "69px" at bounding box center [231, 360] width 43 height 18
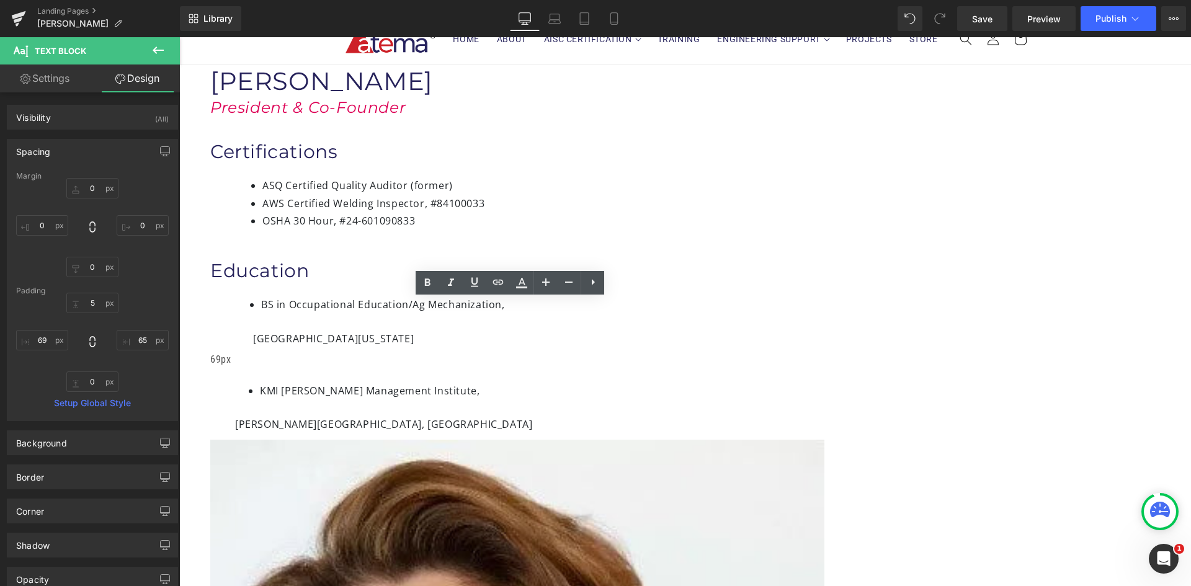
click at [379, 328] on div "[GEOGRAPHIC_DATA][US_STATE]" at bounding box center [551, 337] width 682 height 21
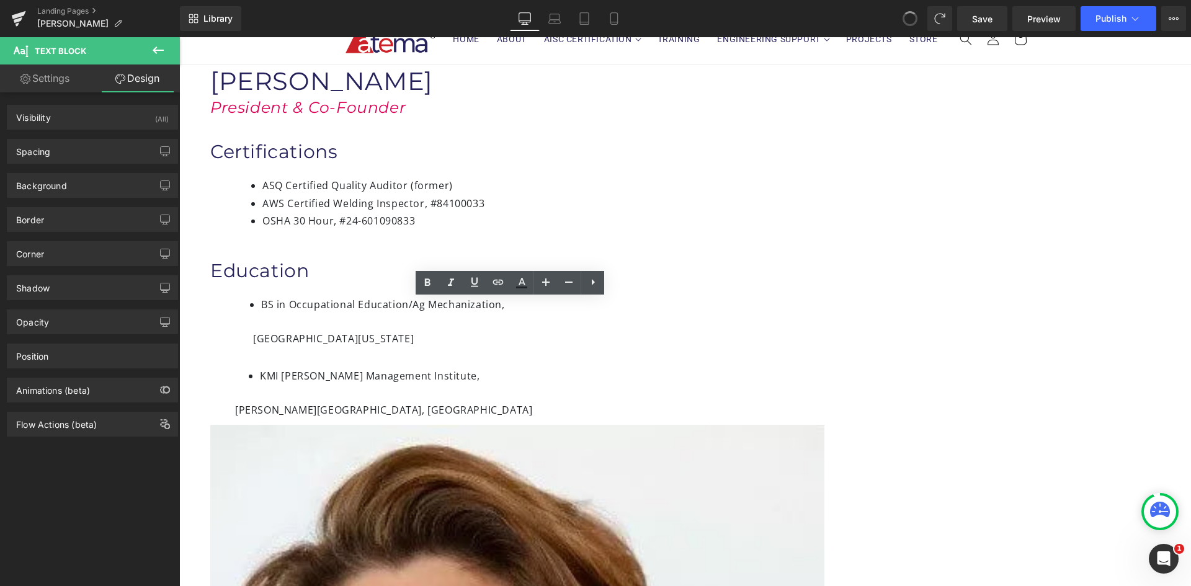
click at [396, 331] on div "[GEOGRAPHIC_DATA][US_STATE]" at bounding box center [551, 337] width 682 height 21
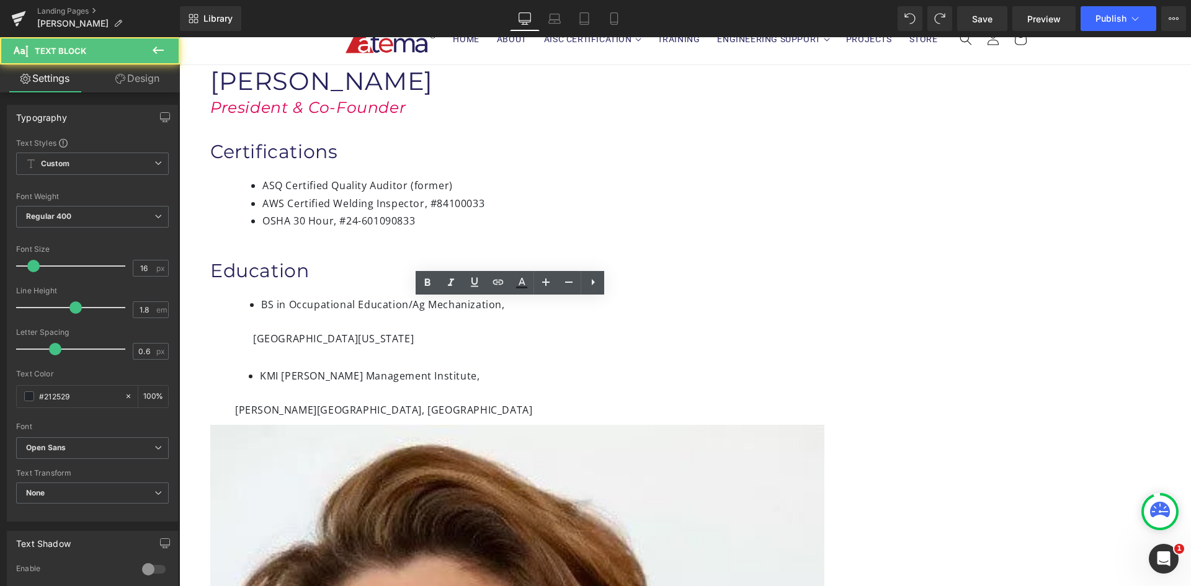
click at [396, 329] on div "[GEOGRAPHIC_DATA][US_STATE]" at bounding box center [551, 337] width 682 height 21
click at [383, 327] on div "[GEOGRAPHIC_DATA][US_STATE]" at bounding box center [551, 337] width 682 height 21
click at [179, 37] on icon at bounding box center [179, 37] width 0 height 0
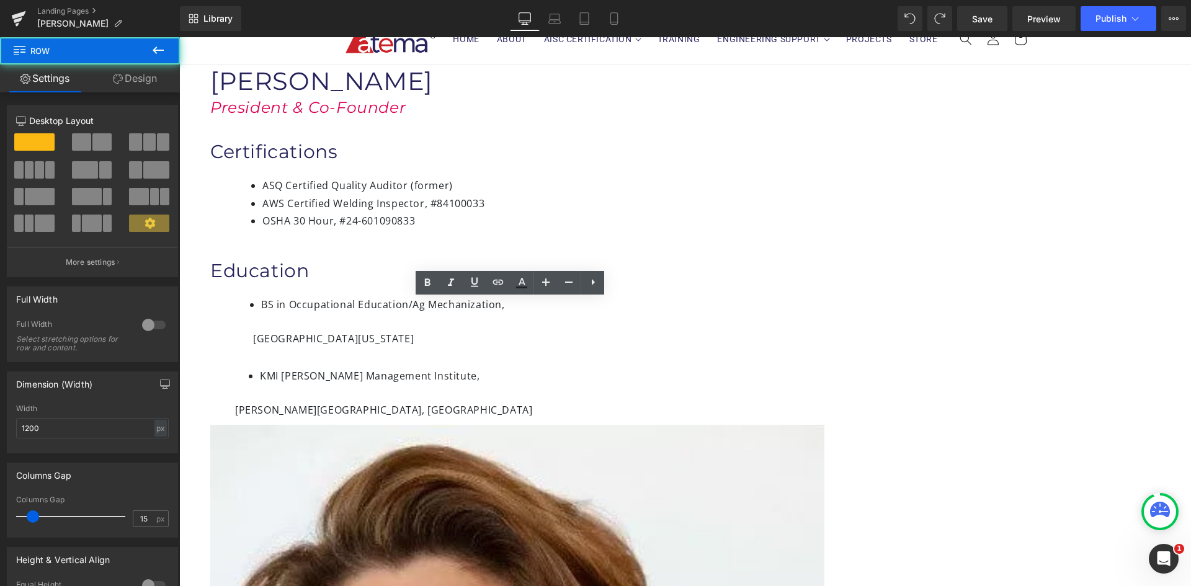
click at [432, 403] on span "[PERSON_NAME][GEOGRAPHIC_DATA], [GEOGRAPHIC_DATA]" at bounding box center [383, 410] width 297 height 14
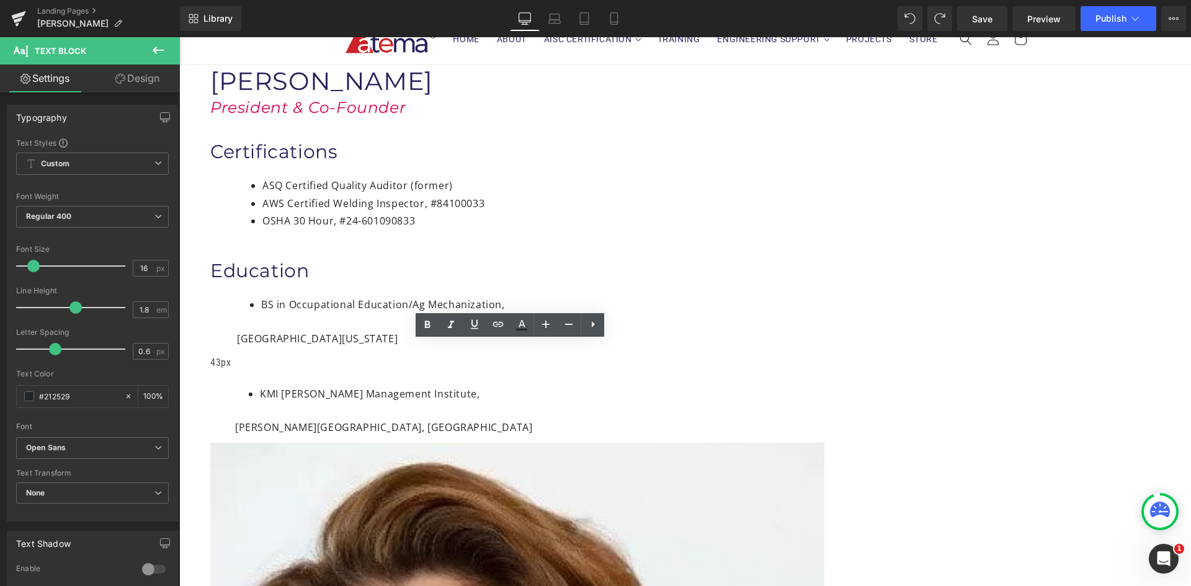
drag, startPoint x: 350, startPoint y: 313, endPoint x: 334, endPoint y: 313, distance: 16.1
click at [334, 313] on div "Image [PERSON_NAME] Heading President & Co-Founder Heading Certifications Headi…" at bounding box center [551, 564] width 744 height 998
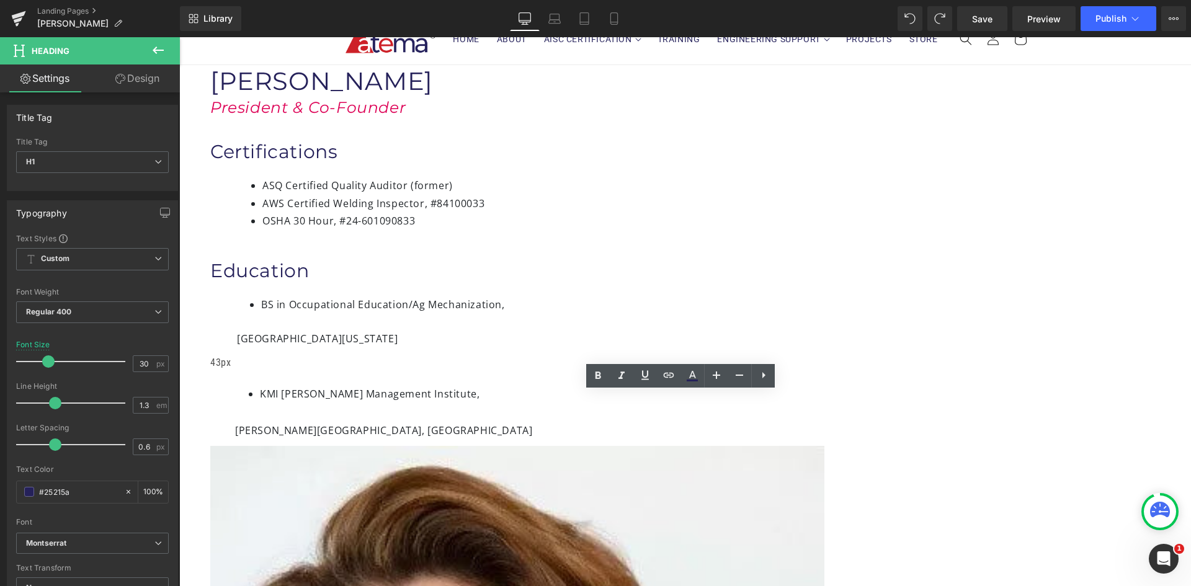
click at [414, 424] on span "[PERSON_NAME][GEOGRAPHIC_DATA], [GEOGRAPHIC_DATA]" at bounding box center [383, 431] width 297 height 14
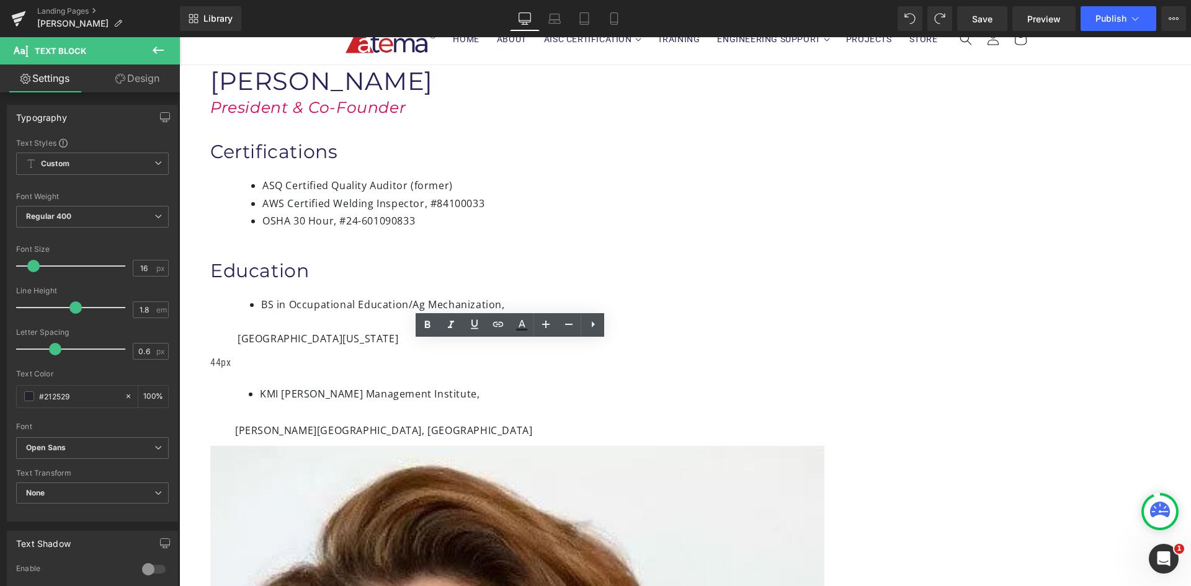
click at [238, 354] on div "44px" at bounding box center [223, 363] width 27 height 18
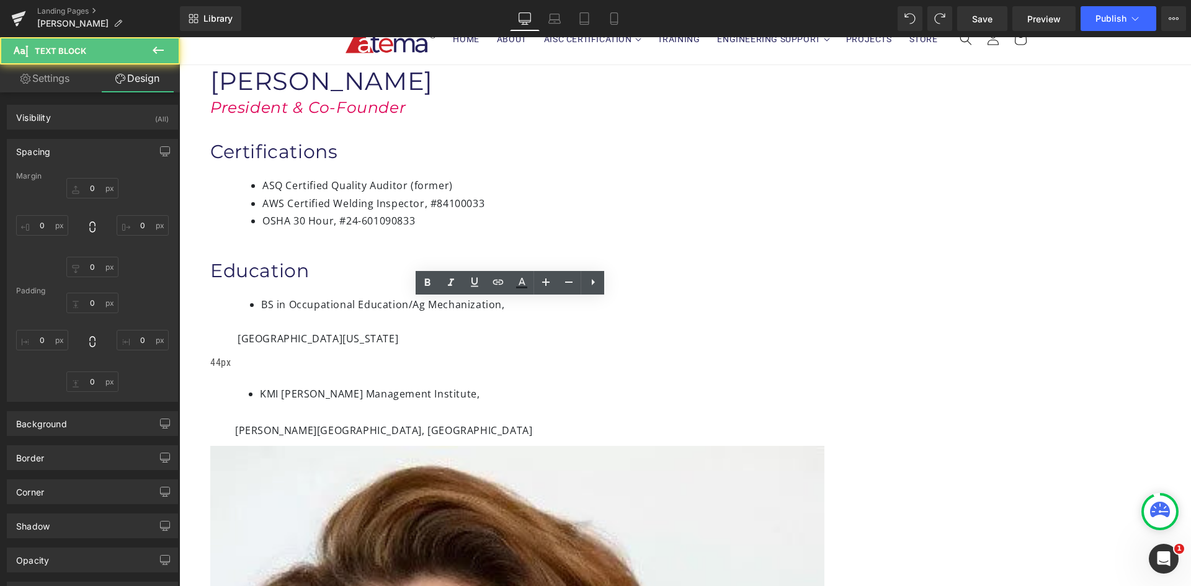
type input "0"
type input "5"
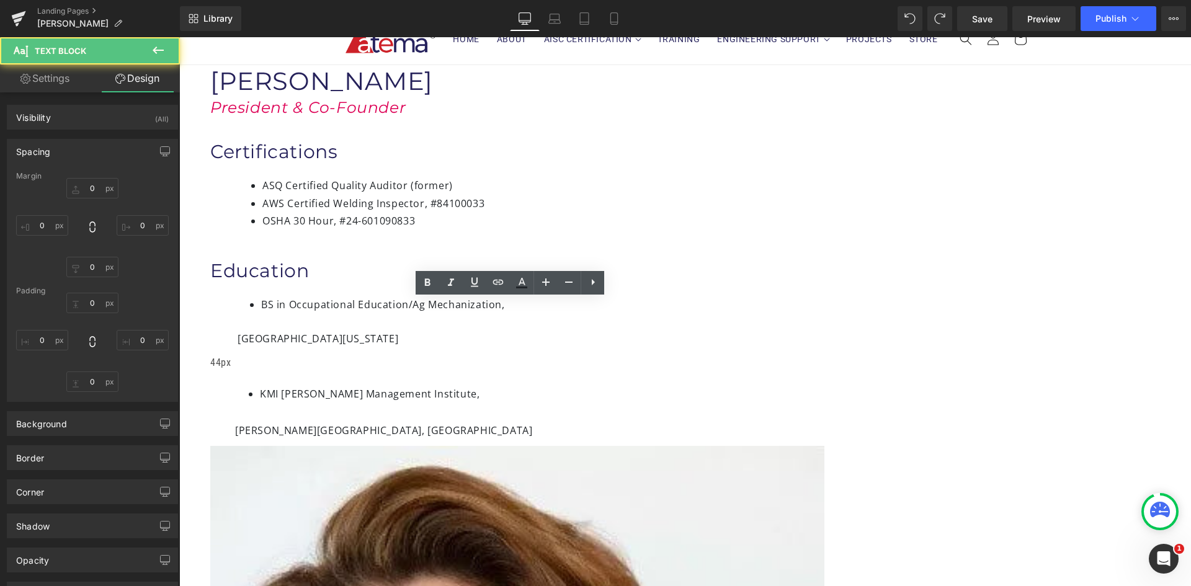
type input "65"
type input "0"
type input "44"
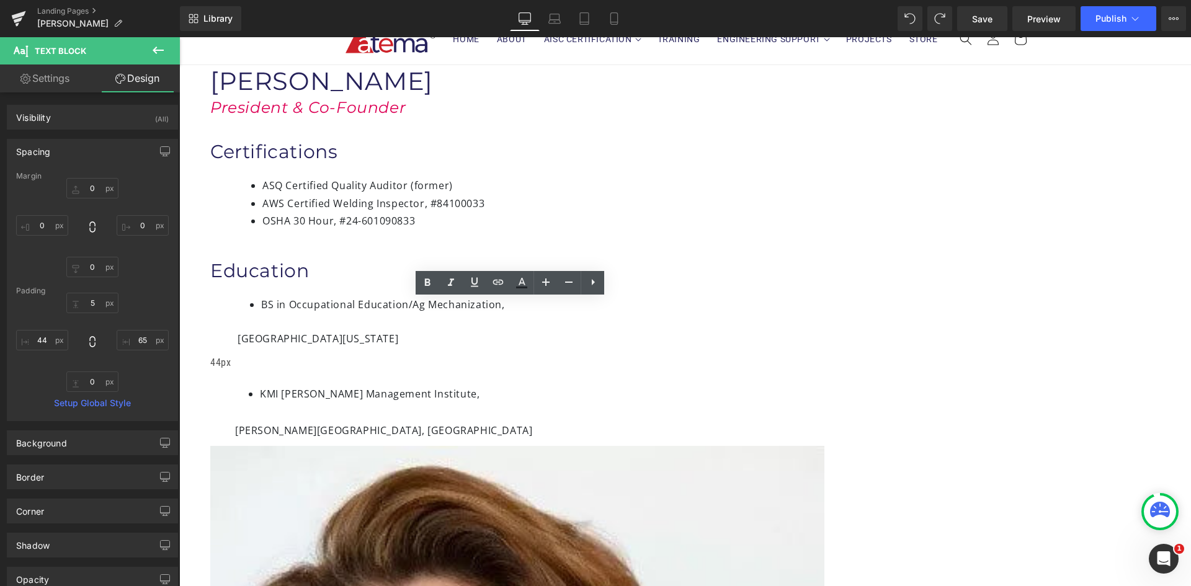
click at [313, 280] on div "Image [PERSON_NAME] Heading President & Co-Founder Heading Certifications Headi…" at bounding box center [551, 565] width 744 height 1001
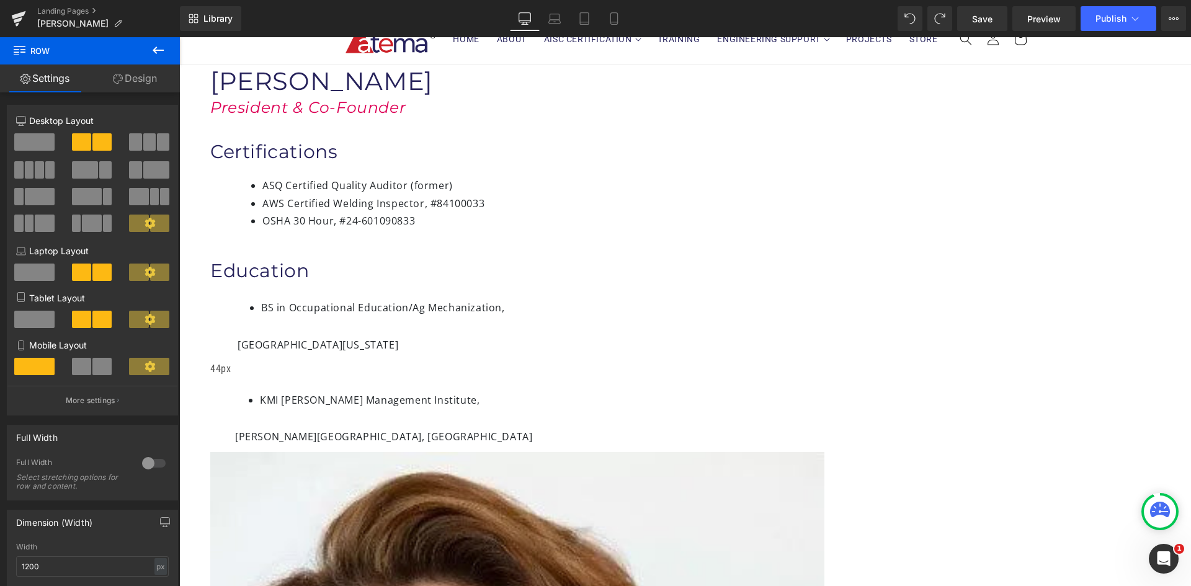
click at [616, 299] on li "BS in Occupational Education/Ag Mechanization," at bounding box center [577, 308] width 632 height 18
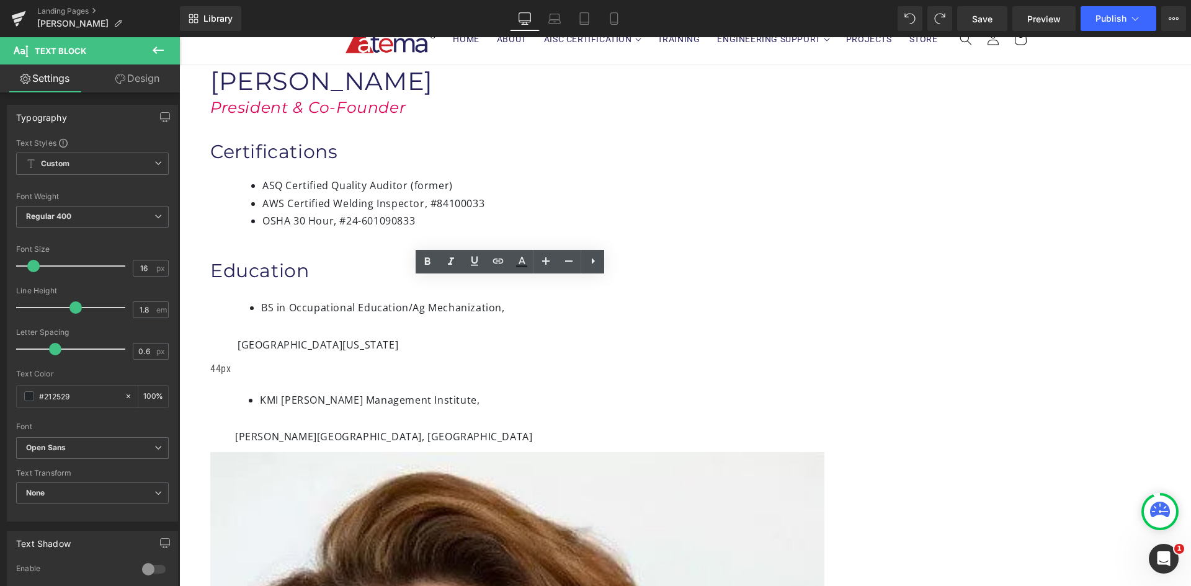
click at [628, 299] on li "BS in Occupational Education/Ag Mechanization," at bounding box center [577, 308] width 632 height 18
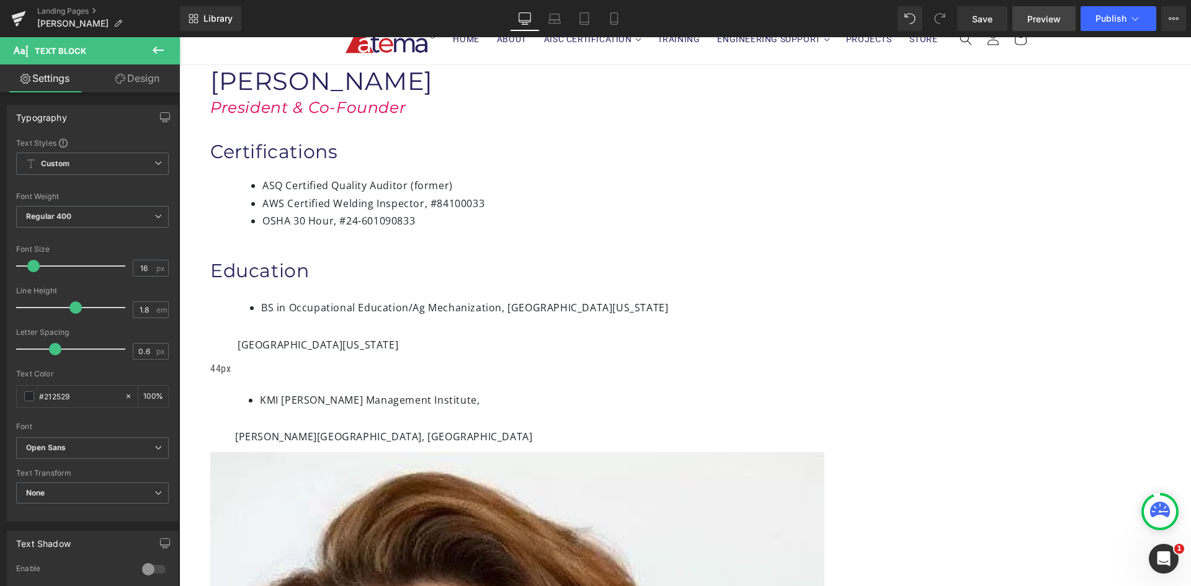
click at [1034, 18] on span "Preview" at bounding box center [1043, 18] width 33 height 13
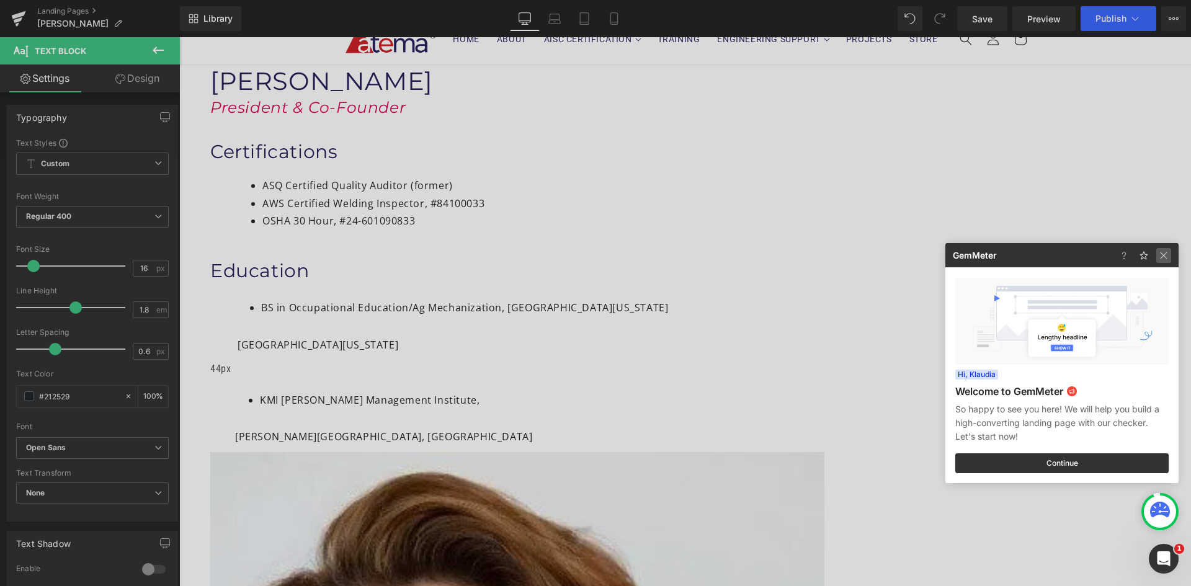
click at [1162, 254] on img at bounding box center [1163, 255] width 15 height 15
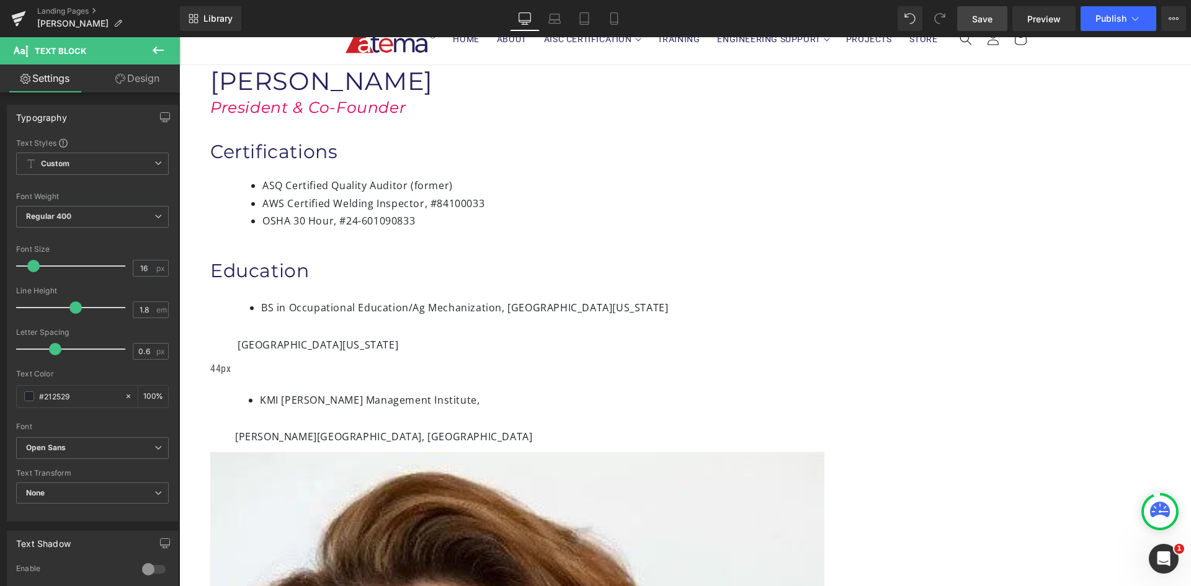
click at [972, 17] on link "Save" at bounding box center [982, 18] width 50 height 25
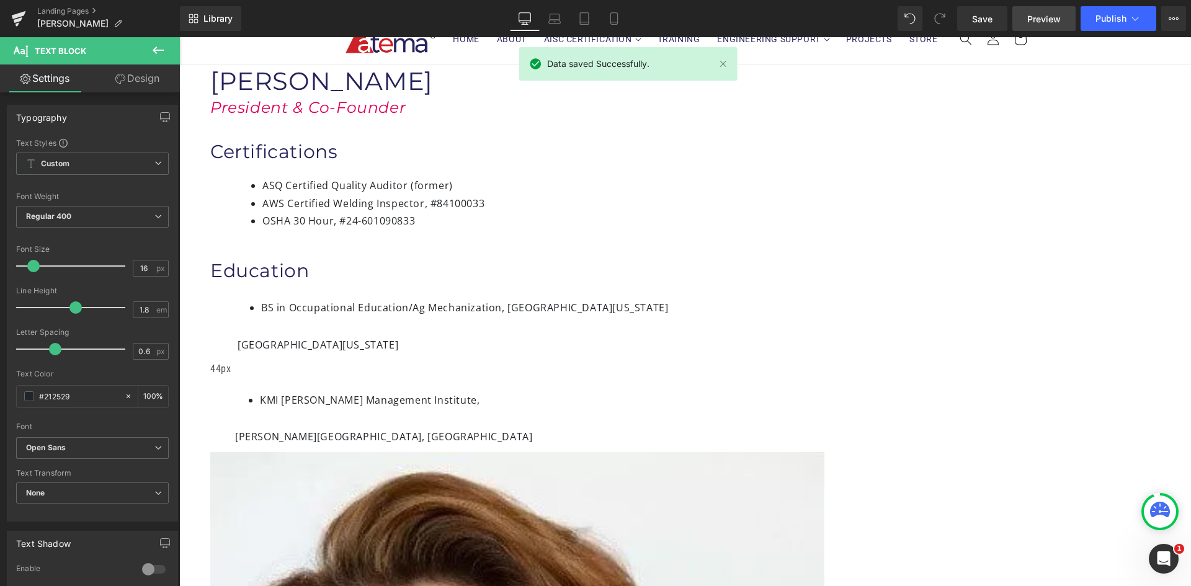
click at [1038, 19] on span "Preview" at bounding box center [1043, 18] width 33 height 13
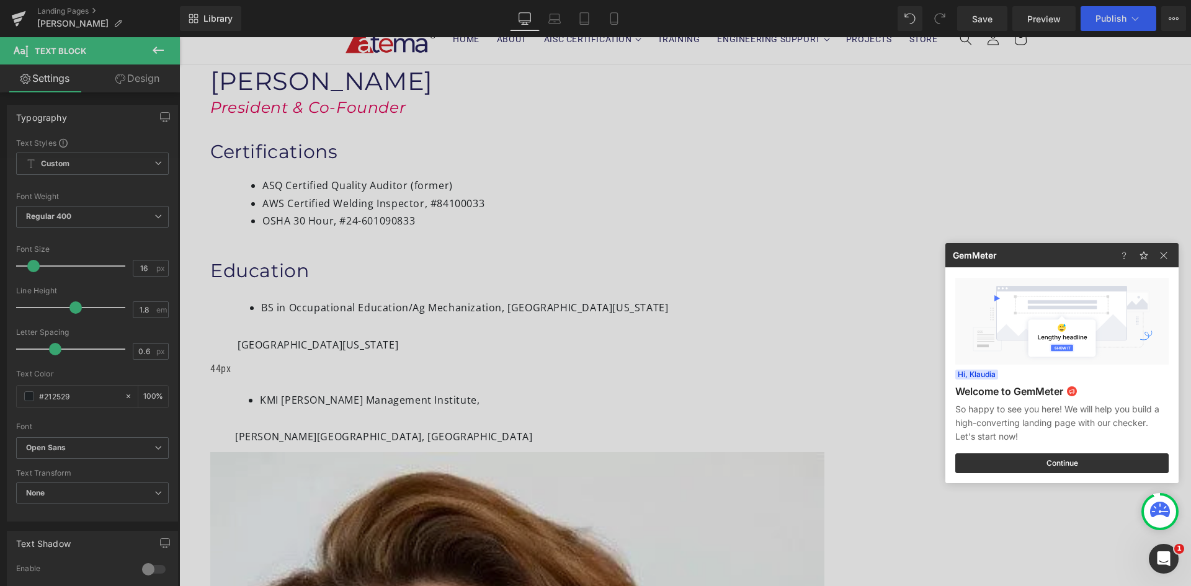
click at [475, 325] on div at bounding box center [595, 293] width 1191 height 586
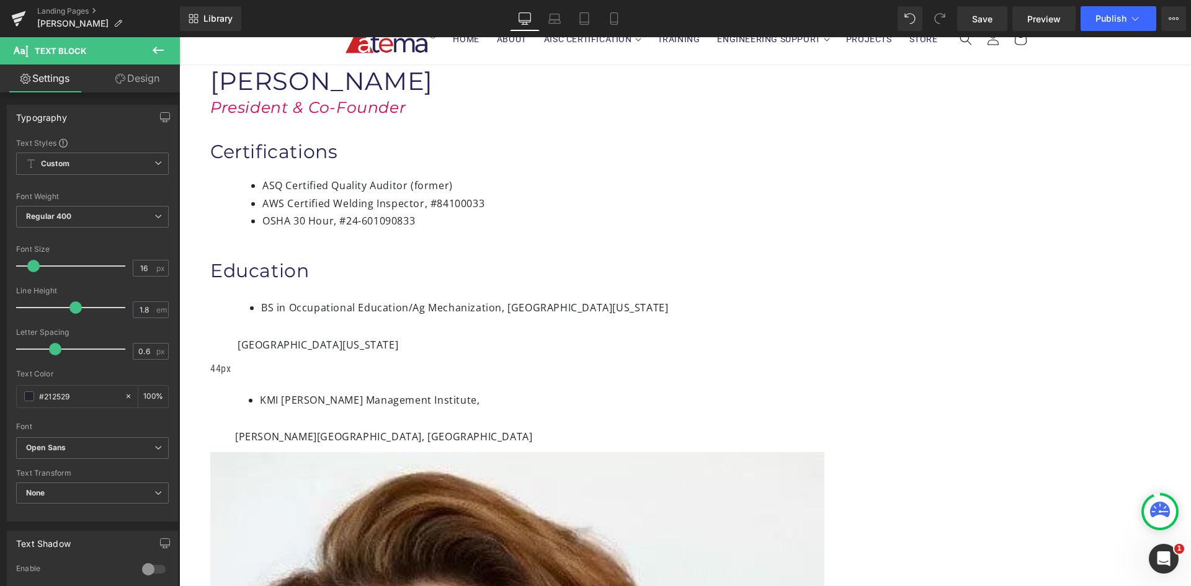
click at [179, 37] on icon at bounding box center [179, 37] width 0 height 0
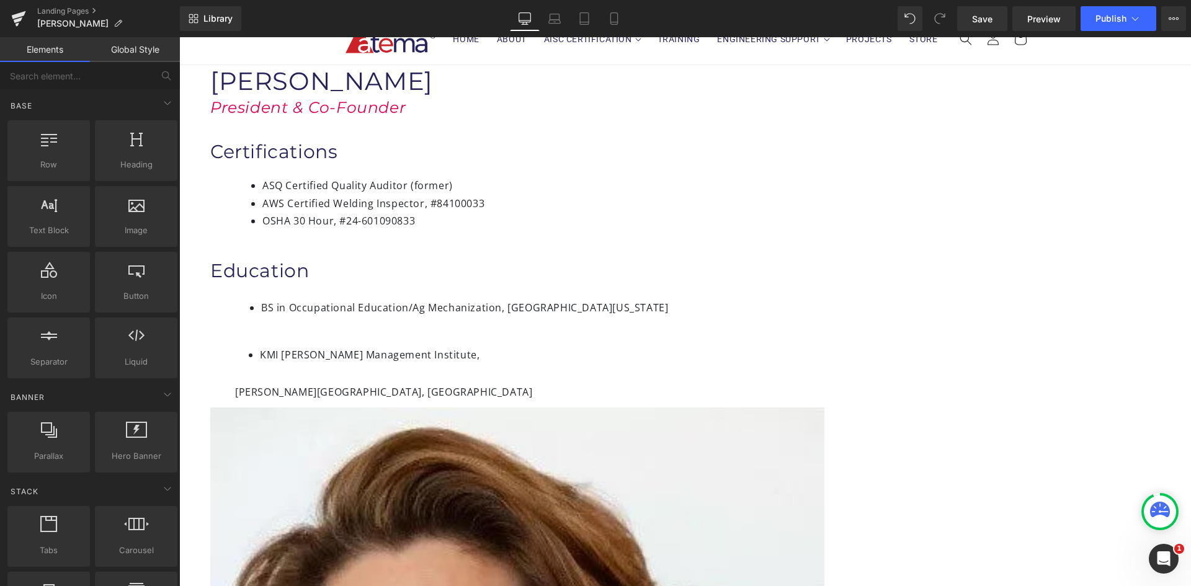
click at [179, 37] on icon at bounding box center [179, 37] width 0 height 0
click at [574, 346] on li "KMI [PERSON_NAME] Management Institute," at bounding box center [576, 355] width 633 height 18
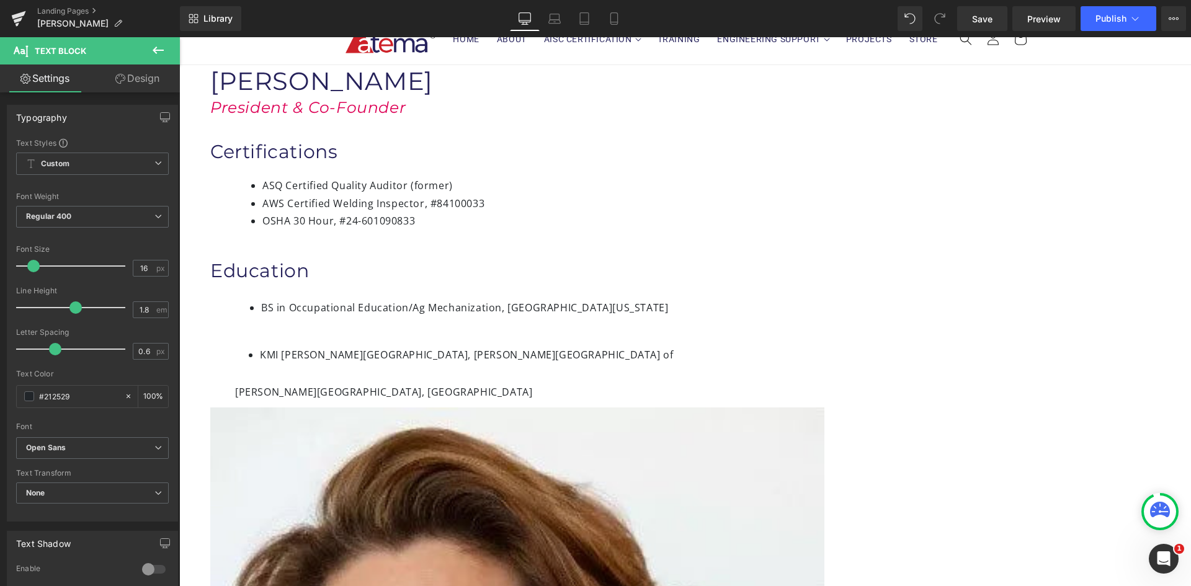
click at [574, 348] on span "KMI [PERSON_NAME][GEOGRAPHIC_DATA], [PERSON_NAME][GEOGRAPHIC_DATA] of" at bounding box center [466, 355] width 413 height 14
click at [664, 348] on span "KMI [PERSON_NAME][GEOGRAPHIC_DATA], [PERSON_NAME][GEOGRAPHIC_DATA] of" at bounding box center [466, 355] width 413 height 14
click at [179, 37] on link at bounding box center [179, 37] width 0 height 0
click at [179, 37] on icon at bounding box center [179, 37] width 0 height 0
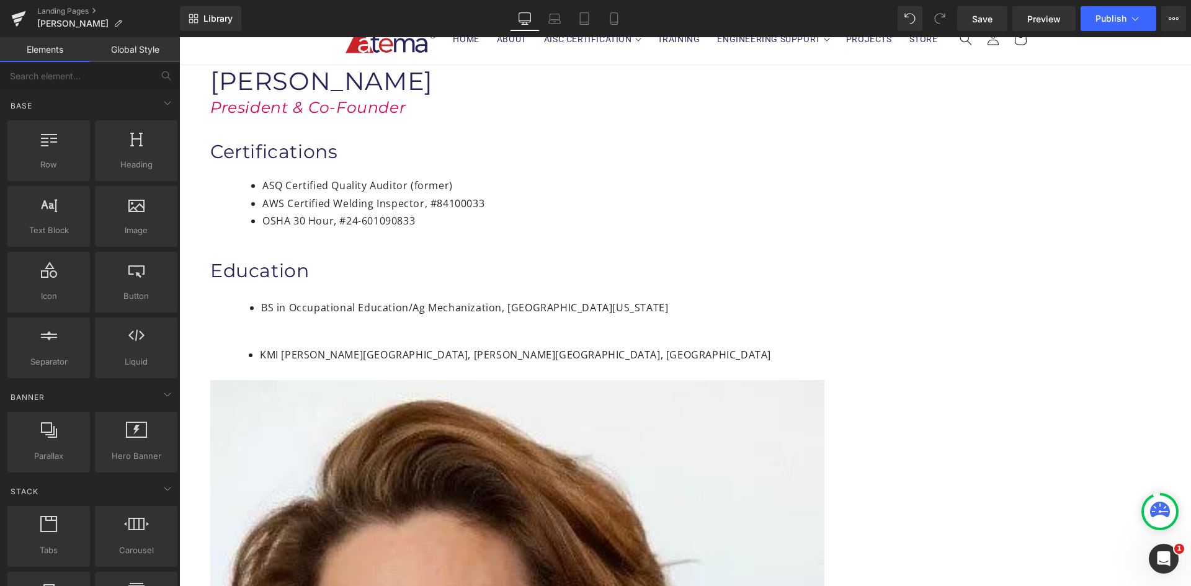
click at [998, 12] on link "Save" at bounding box center [982, 18] width 50 height 25
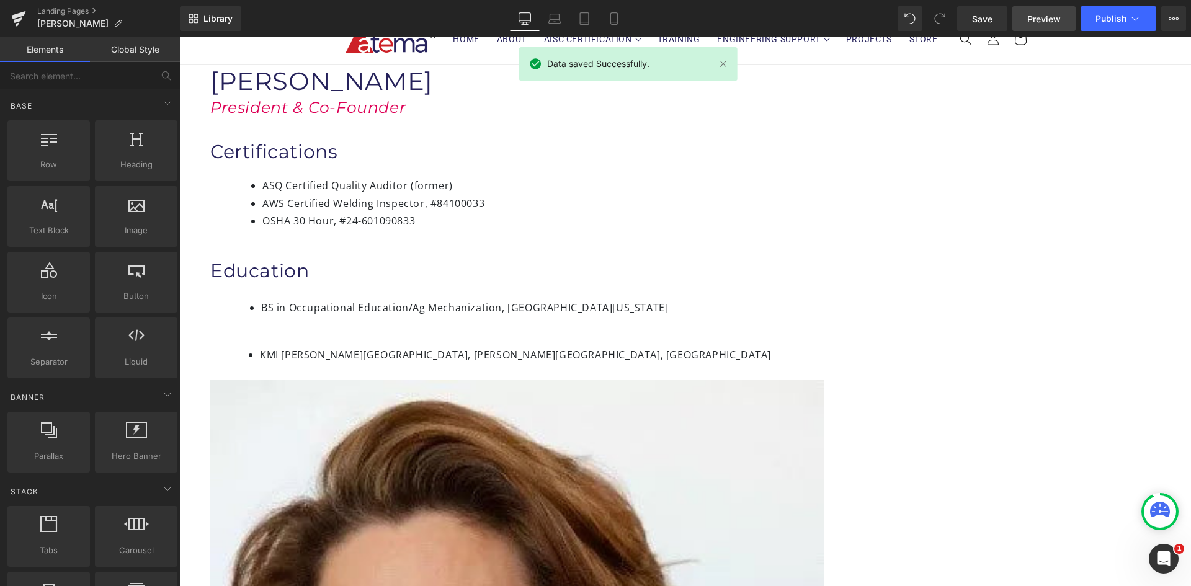
click at [1037, 19] on span "Preview" at bounding box center [1043, 18] width 33 height 13
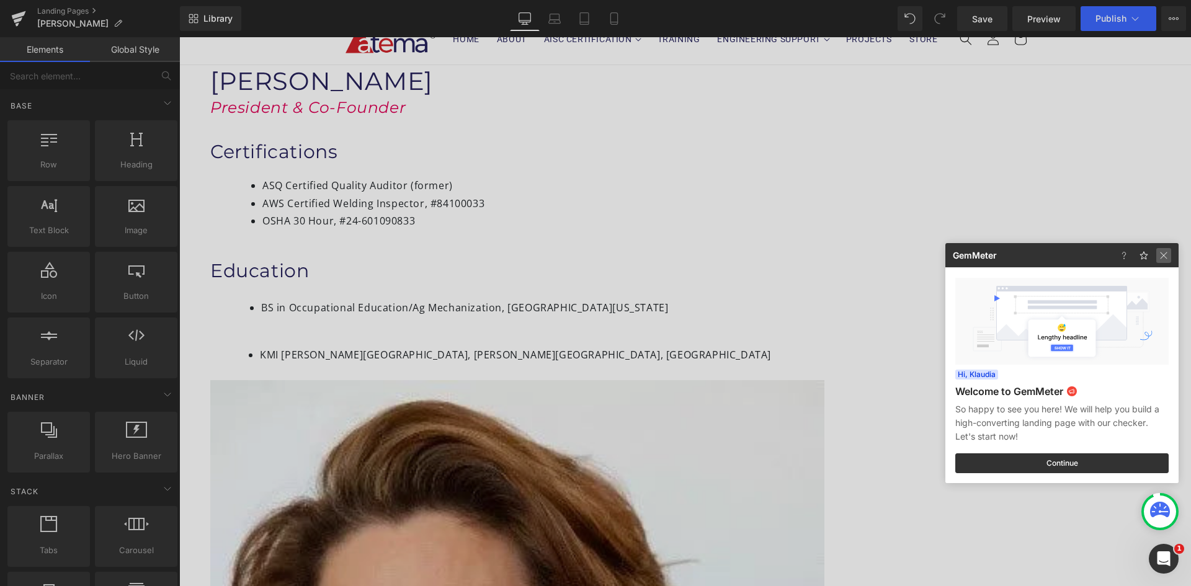
click at [1163, 255] on img at bounding box center [1163, 255] width 15 height 15
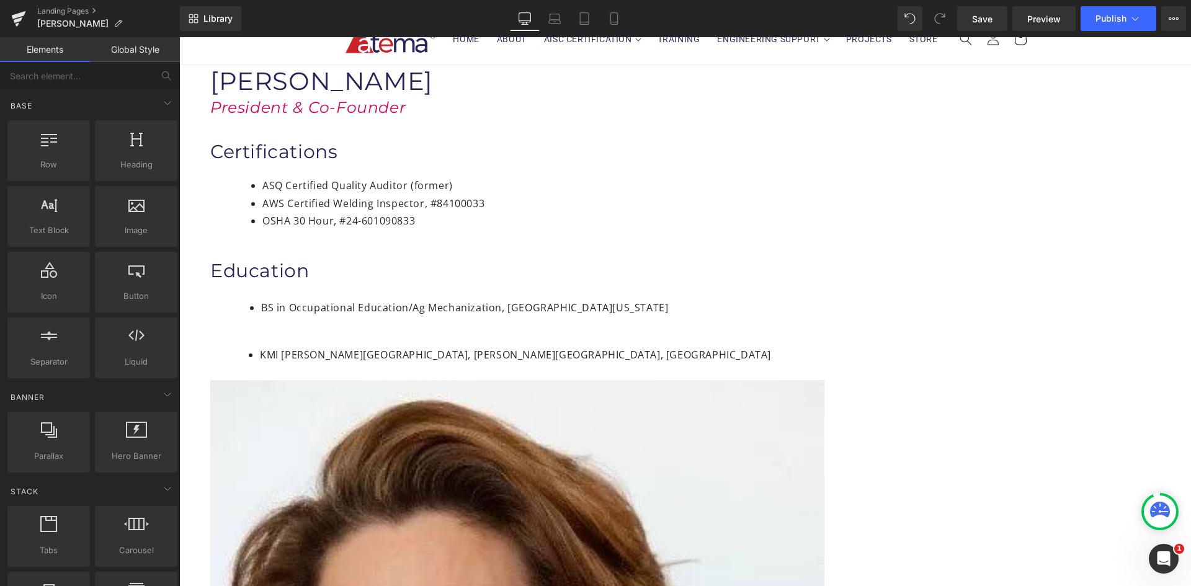
click at [550, 348] on span "KMI [PERSON_NAME][GEOGRAPHIC_DATA], [PERSON_NAME][GEOGRAPHIC_DATA], [GEOGRAPHIC…" at bounding box center [515, 355] width 511 height 14
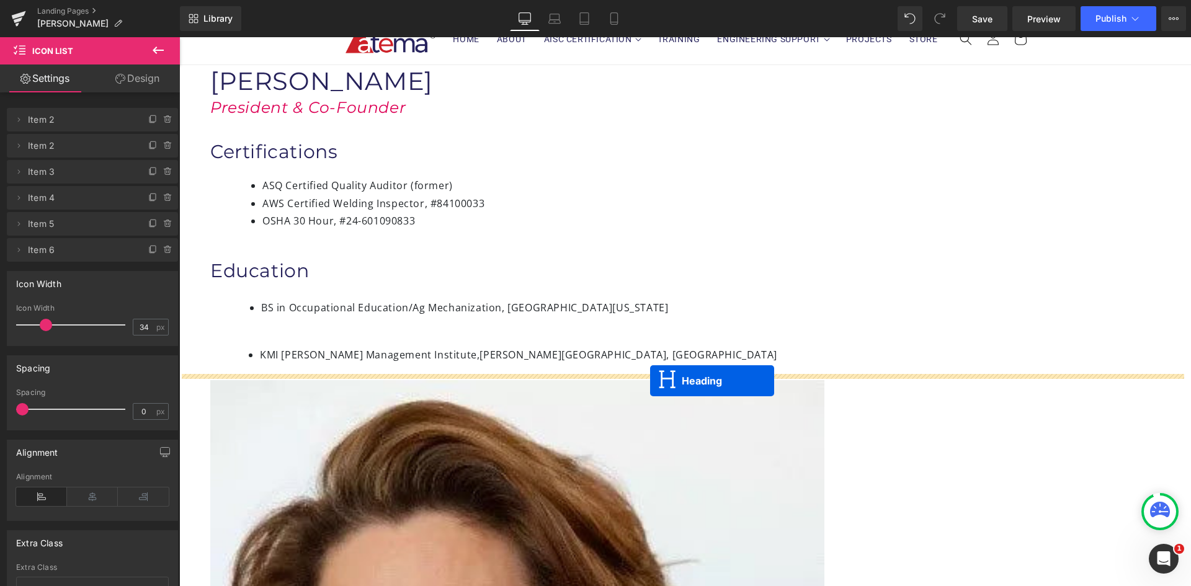
drag, startPoint x: 651, startPoint y: 406, endPoint x: 650, endPoint y: 381, distance: 25.4
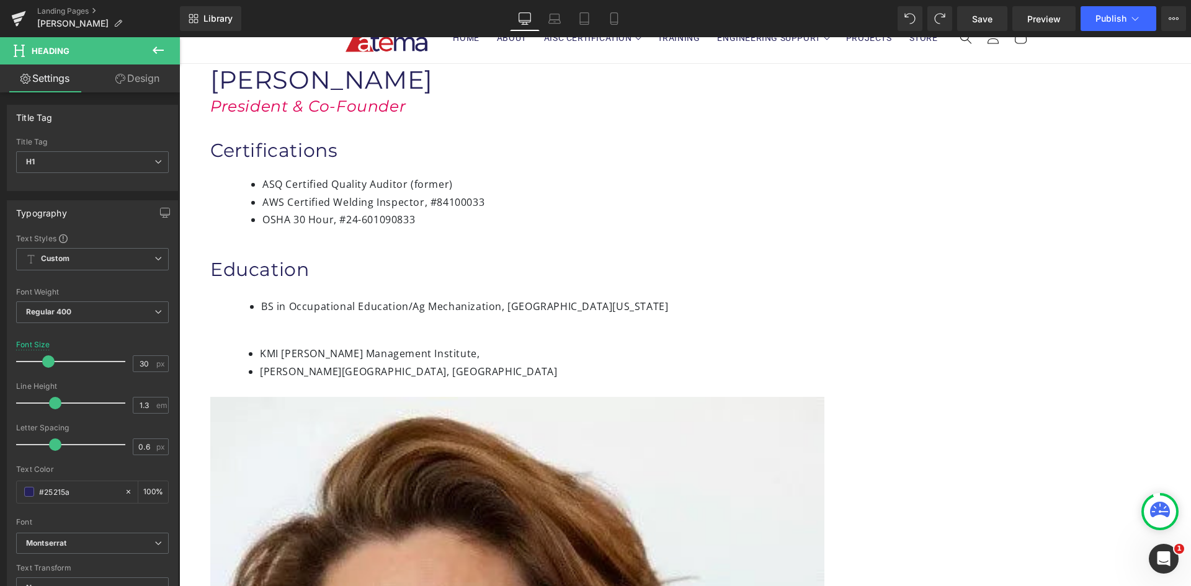
scroll to position [186, 0]
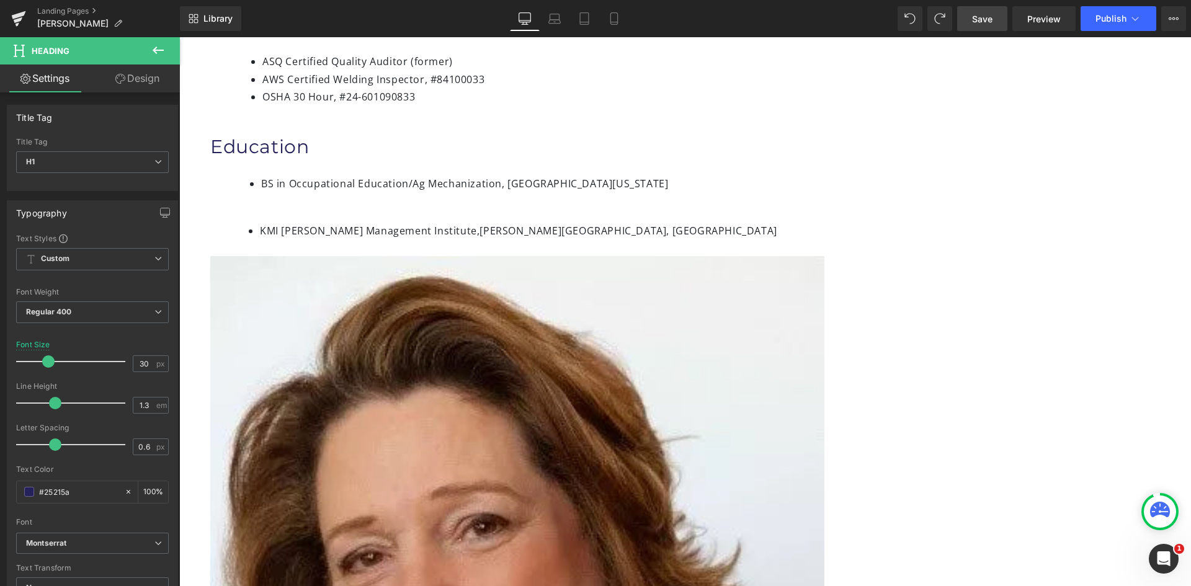
click at [991, 14] on span "Save" at bounding box center [982, 18] width 20 height 13
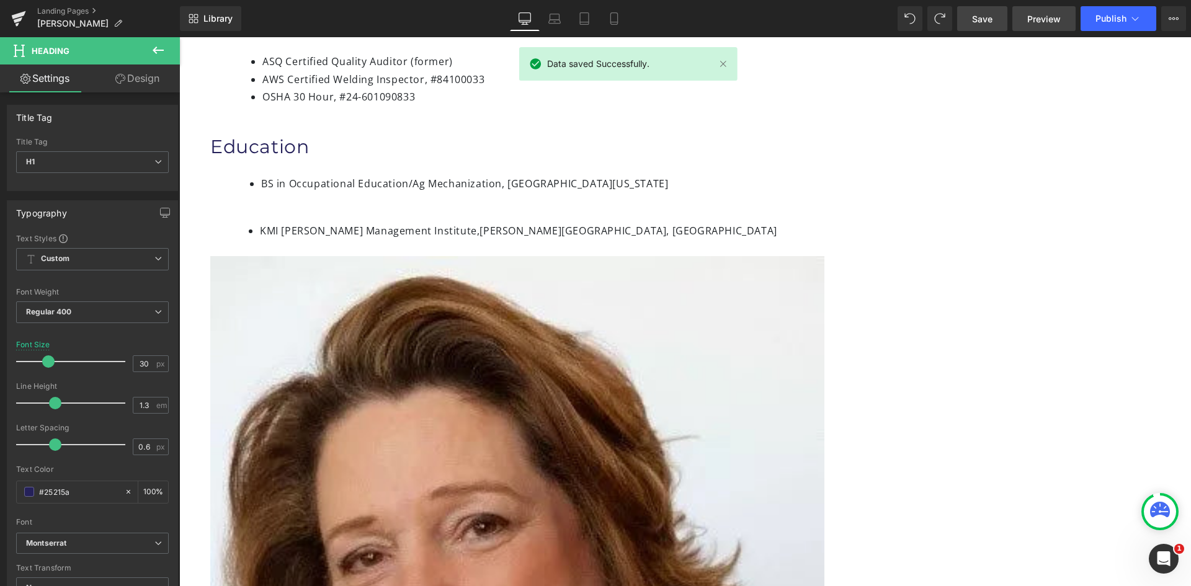
click at [1033, 16] on span "Preview" at bounding box center [1043, 18] width 33 height 13
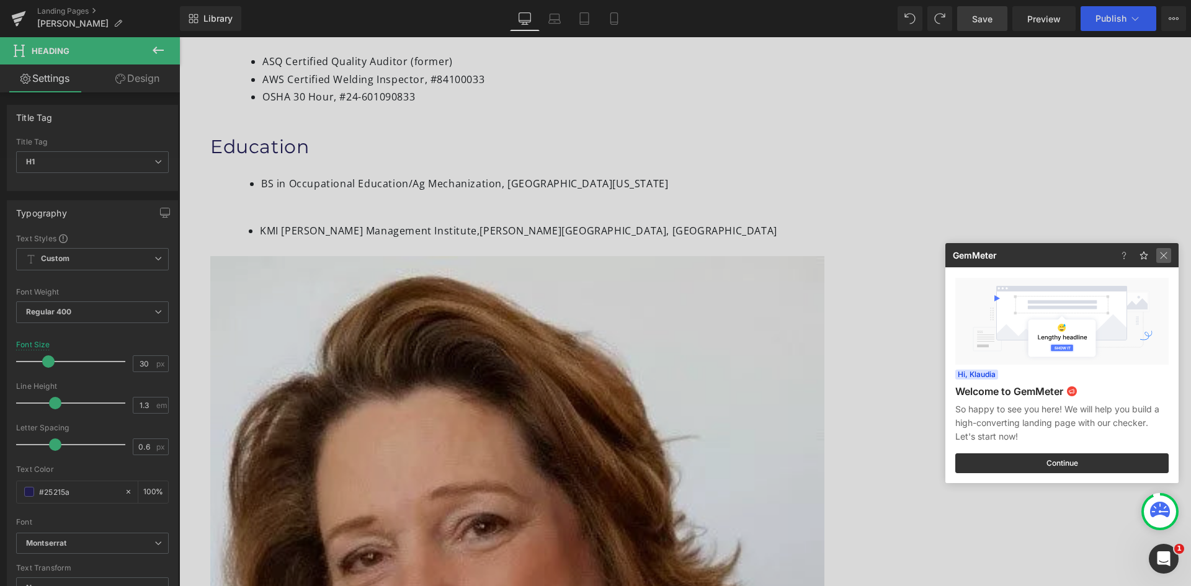
click at [1163, 255] on img at bounding box center [1163, 255] width 15 height 15
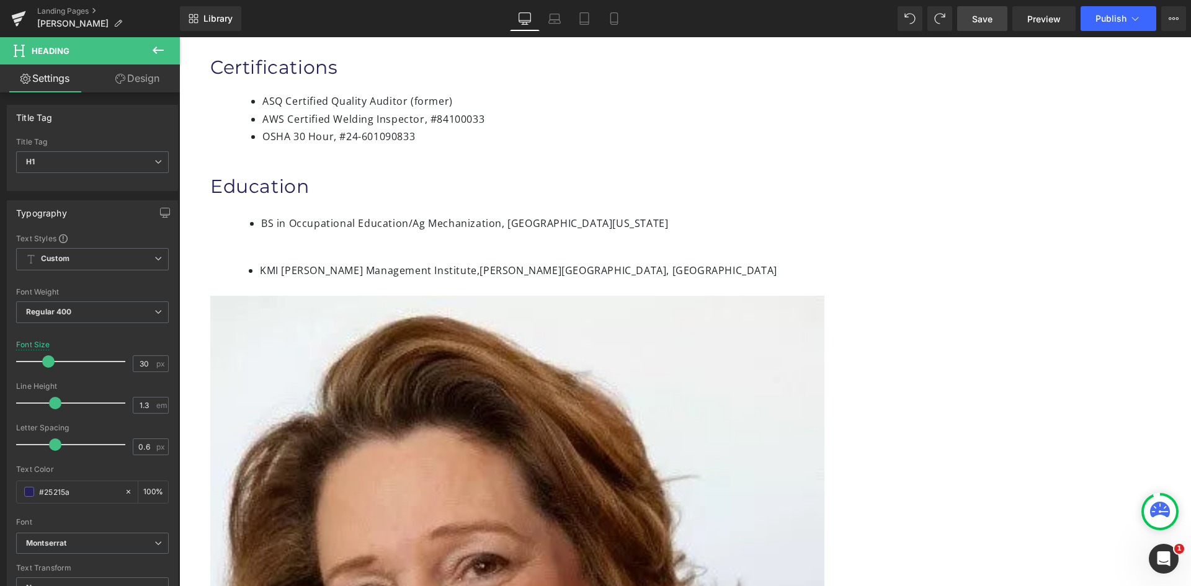
scroll to position [124, 0]
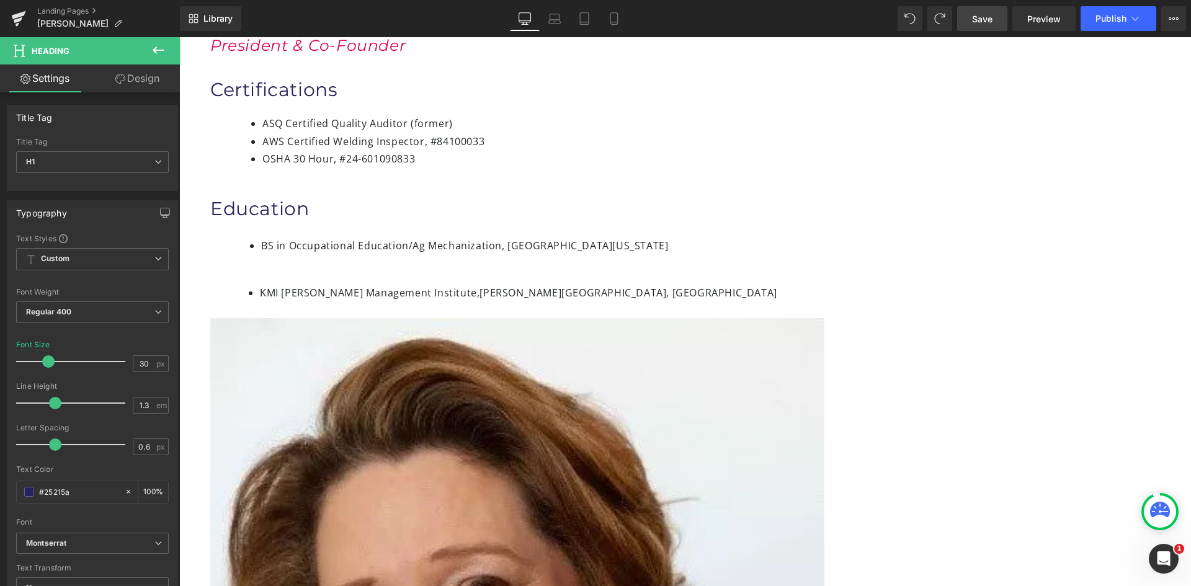
click at [476, 249] on li "BS in Occupational Education/Ag Mechanization, [GEOGRAPHIC_DATA][US_STATE]" at bounding box center [577, 246] width 632 height 18
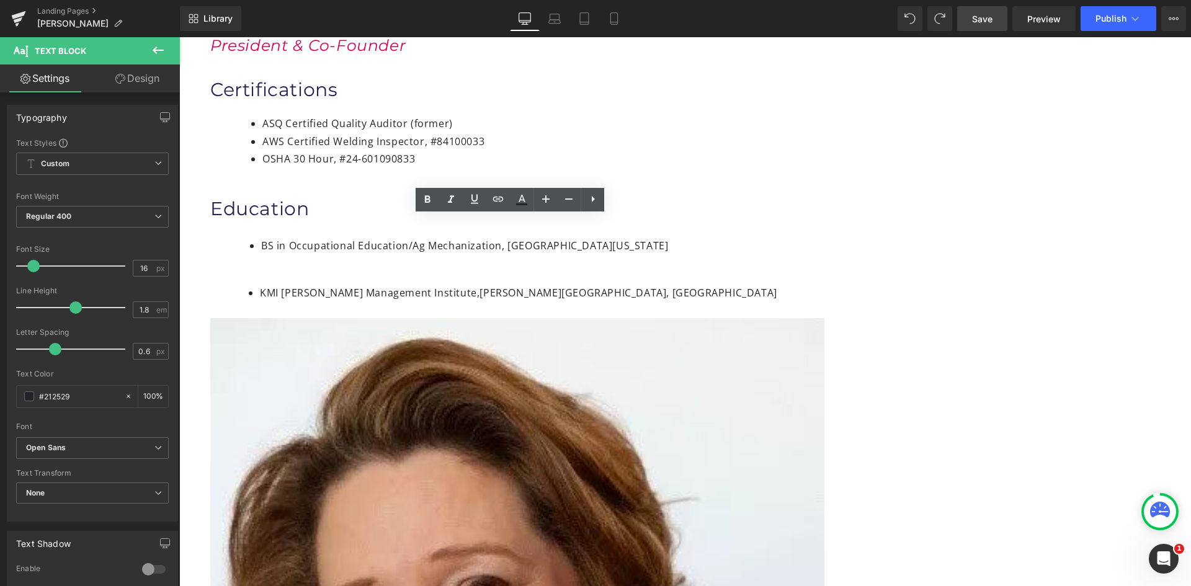
click at [397, 308] on div "Image [PERSON_NAME] Heading President & Co-Founder Heading Certifications Headi…" at bounding box center [551, 479] width 744 height 953
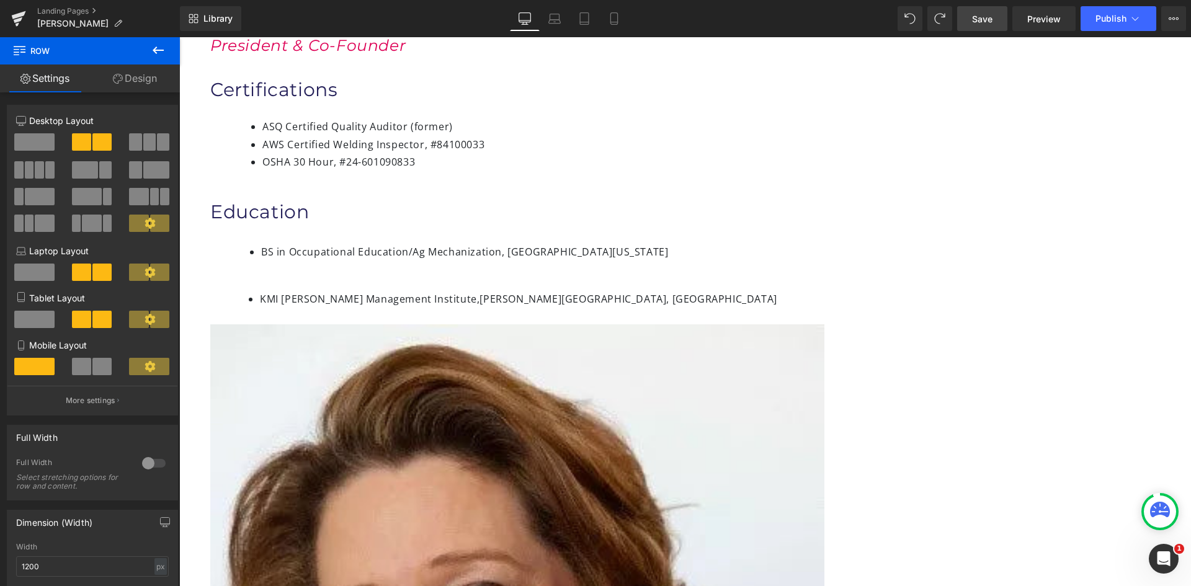
click at [422, 245] on span "BS in Occupational Education/Ag Mechanization, [GEOGRAPHIC_DATA][US_STATE]" at bounding box center [464, 252] width 407 height 14
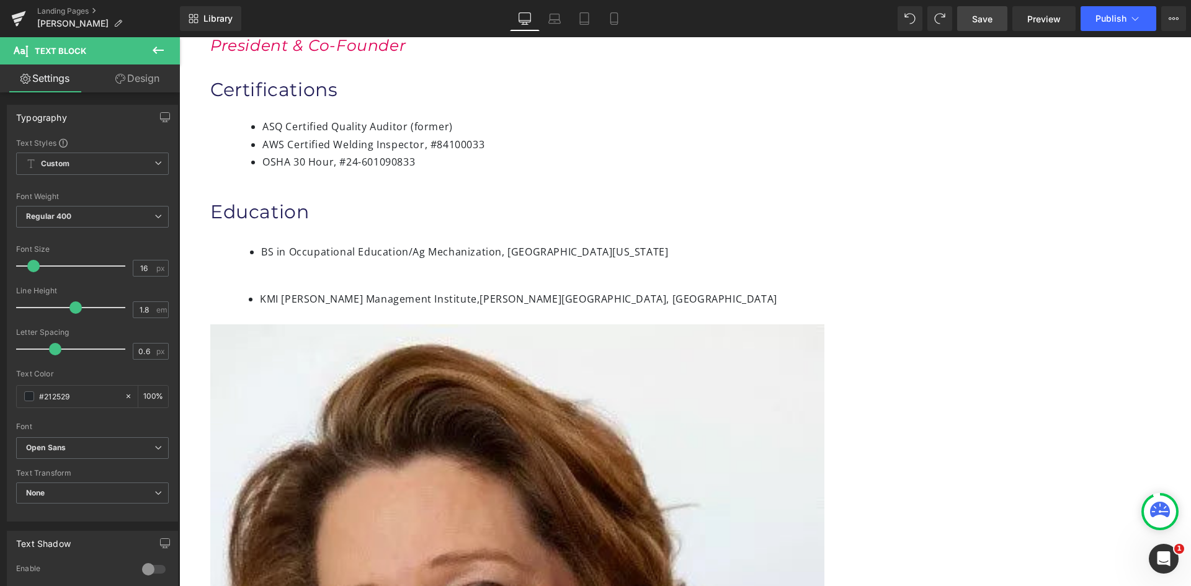
click at [435, 290] on li "KMI [PERSON_NAME][GEOGRAPHIC_DATA], [PERSON_NAME][GEOGRAPHIC_DATA], [GEOGRAPHIC…" at bounding box center [576, 299] width 633 height 18
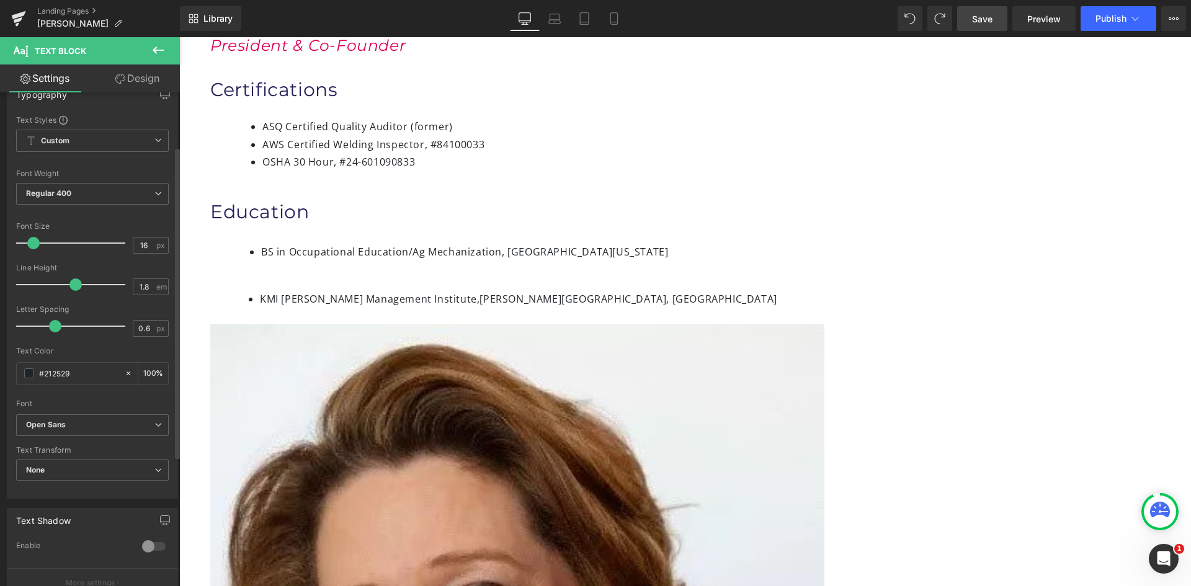
scroll to position [0, 0]
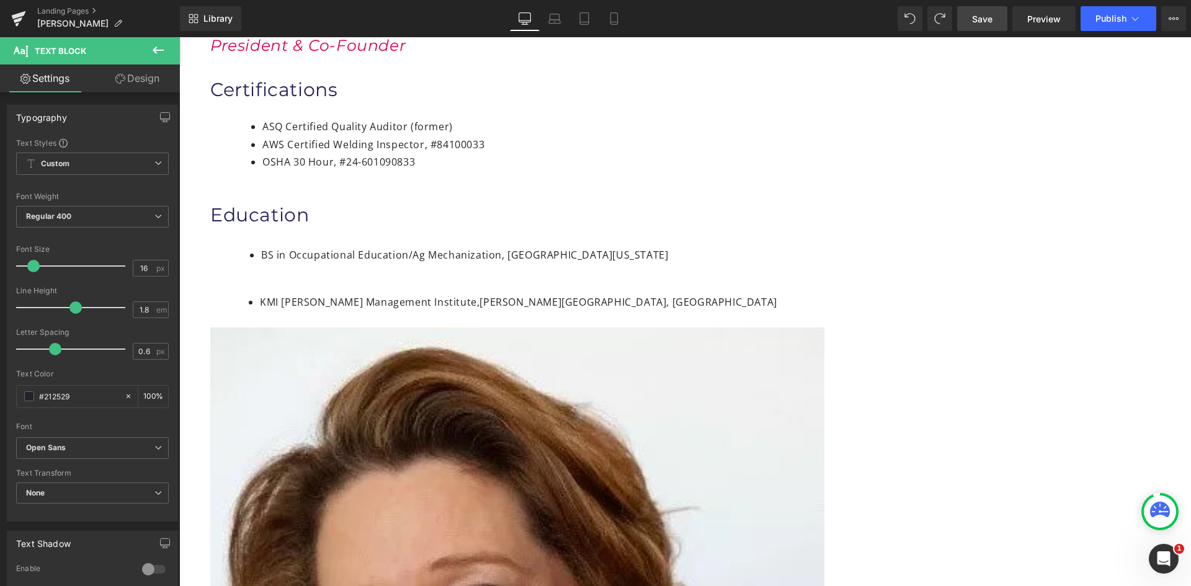
click at [437, 246] on li "BS in Occupational Education/Ag Mechanization, [GEOGRAPHIC_DATA][US_STATE]" at bounding box center [577, 255] width 632 height 18
click at [436, 295] on span "KMI [PERSON_NAME] Management Institute," at bounding box center [370, 302] width 220 height 14
click at [120, 73] on link "Design" at bounding box center [137, 79] width 90 height 28
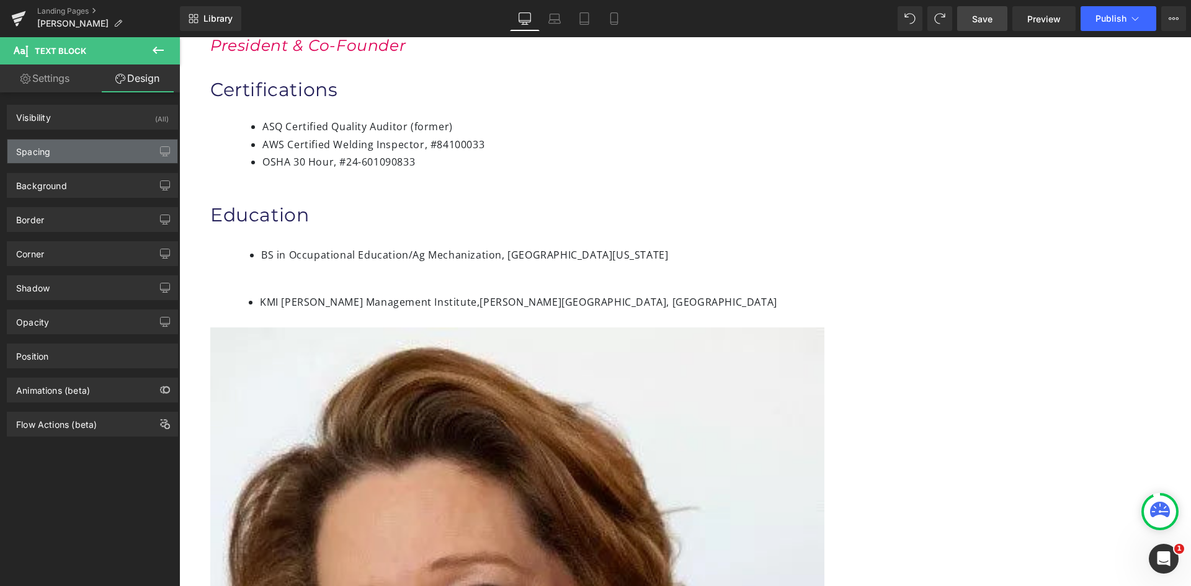
click at [97, 148] on div "Spacing" at bounding box center [92, 152] width 170 height 24
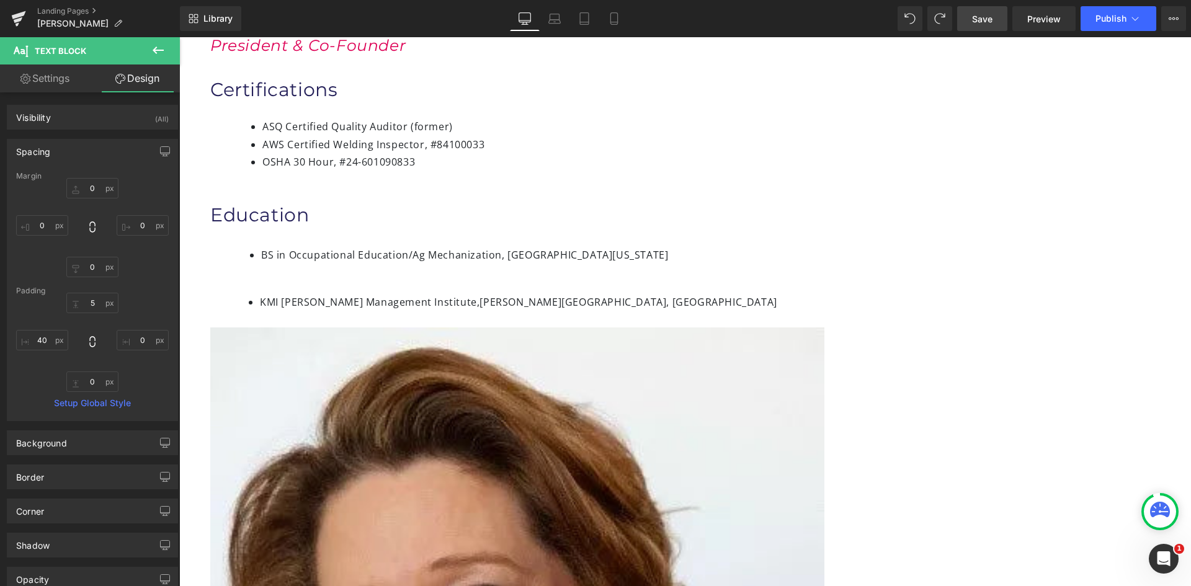
click at [420, 248] on span "BS in Occupational Education/Ag Mechanization, [GEOGRAPHIC_DATA][US_STATE]" at bounding box center [464, 255] width 407 height 14
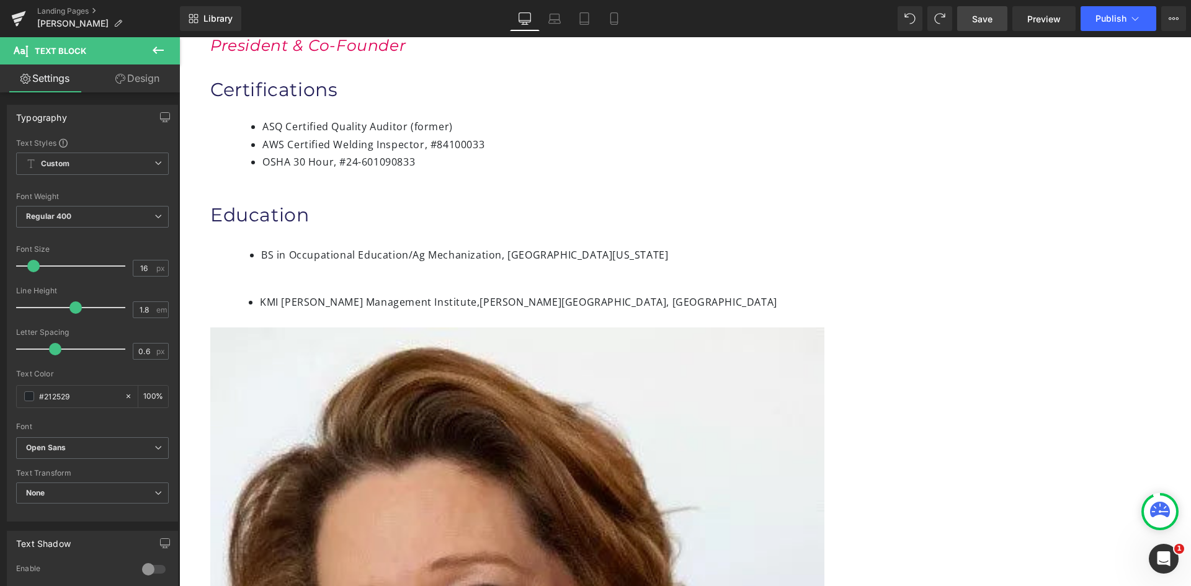
click at [132, 71] on link "Design" at bounding box center [137, 79] width 90 height 28
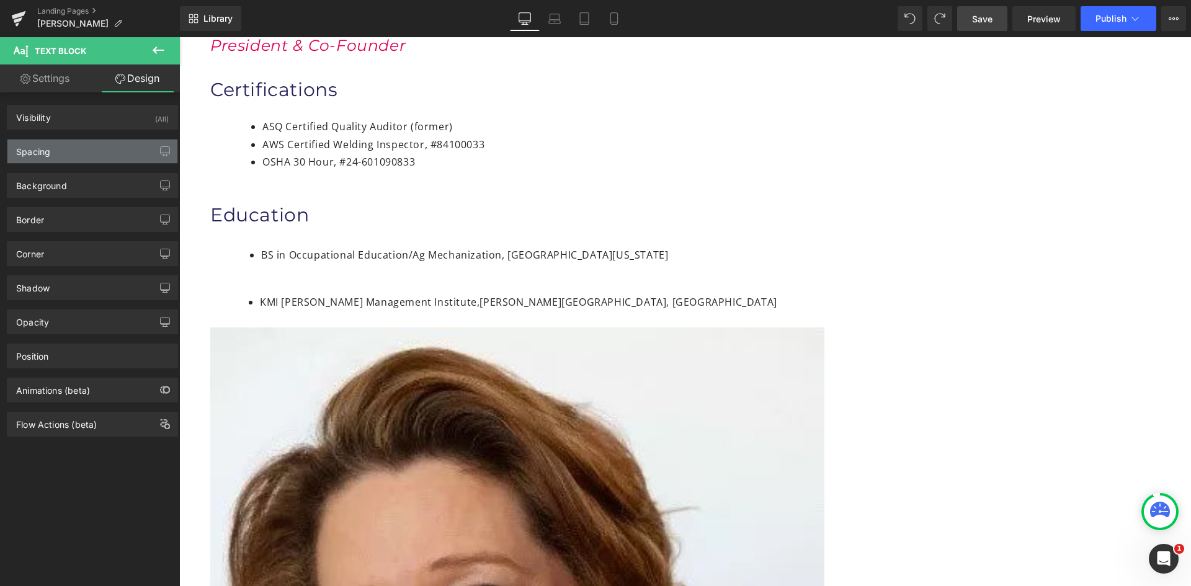
click at [105, 156] on div "Spacing" at bounding box center [92, 152] width 170 height 24
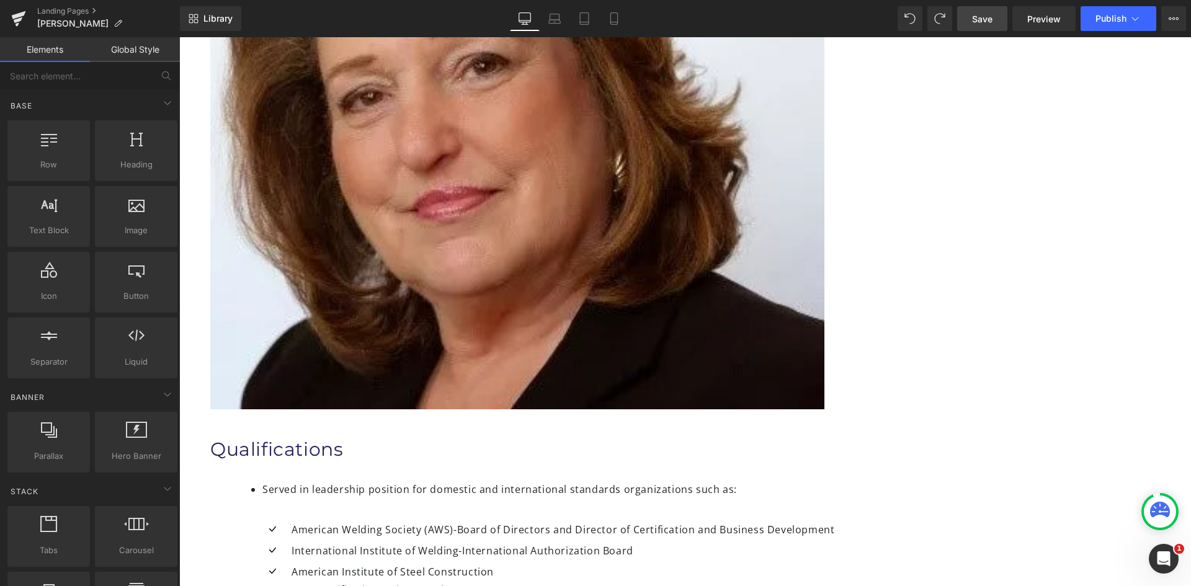
scroll to position [682, 0]
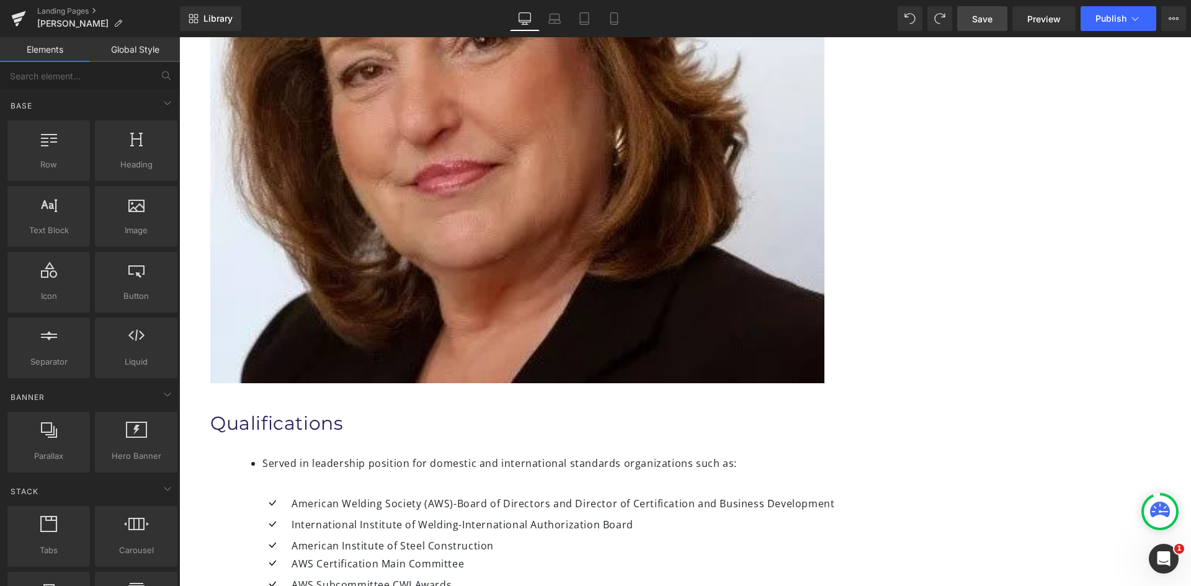
click at [978, 20] on span "Save" at bounding box center [982, 18] width 20 height 13
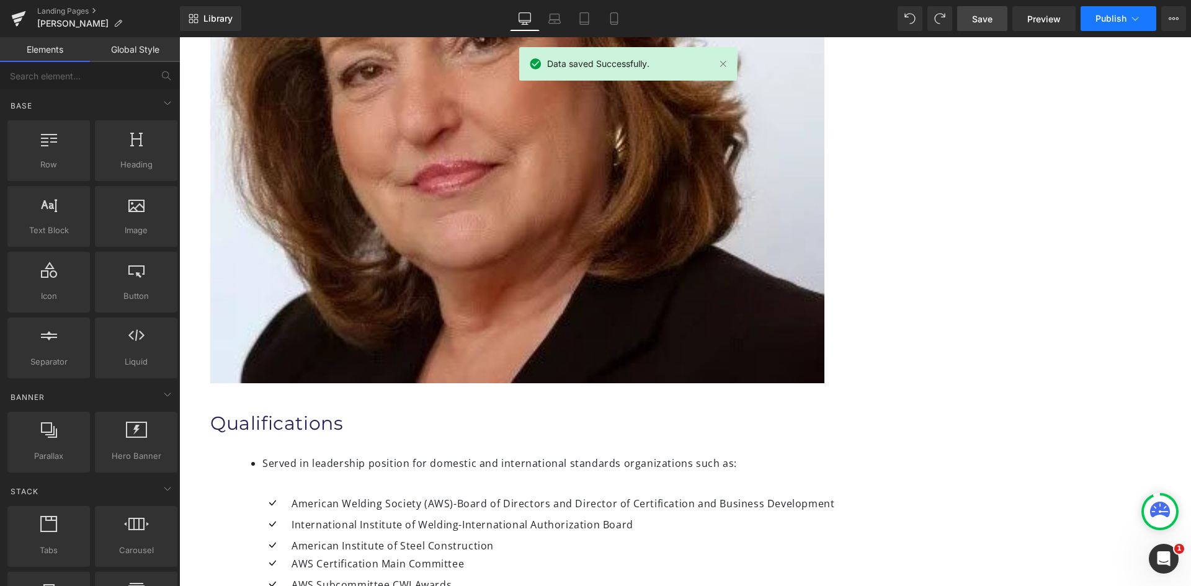
click at [1119, 19] on span "Publish" at bounding box center [1111, 19] width 31 height 10
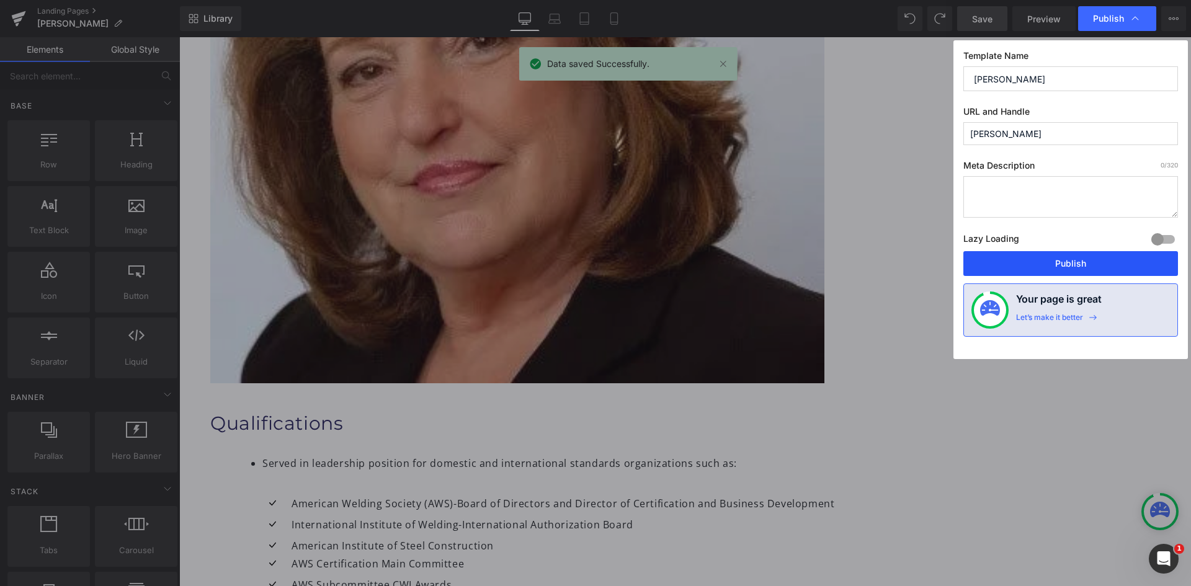
click at [1086, 269] on button "Publish" at bounding box center [1070, 263] width 215 height 25
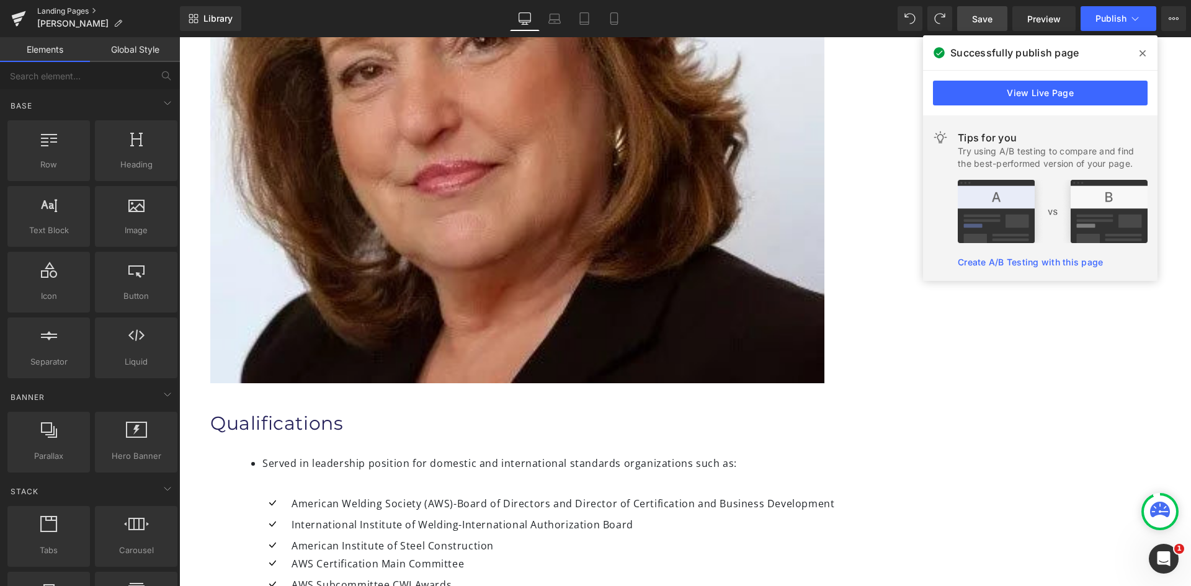
click at [79, 7] on link "Landing Pages" at bounding box center [108, 11] width 143 height 10
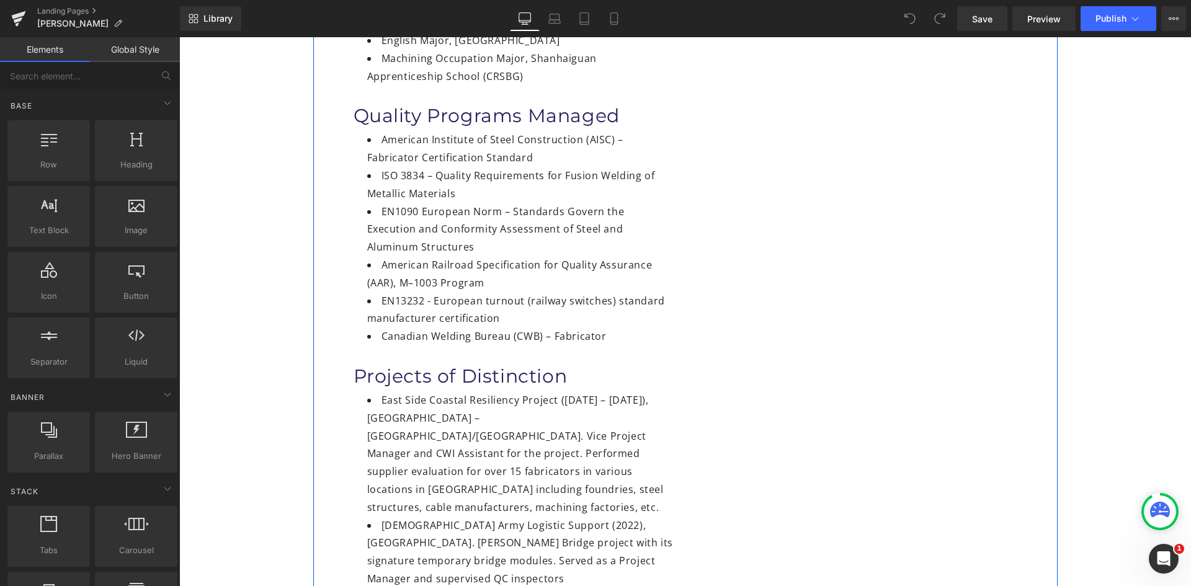
scroll to position [496, 0]
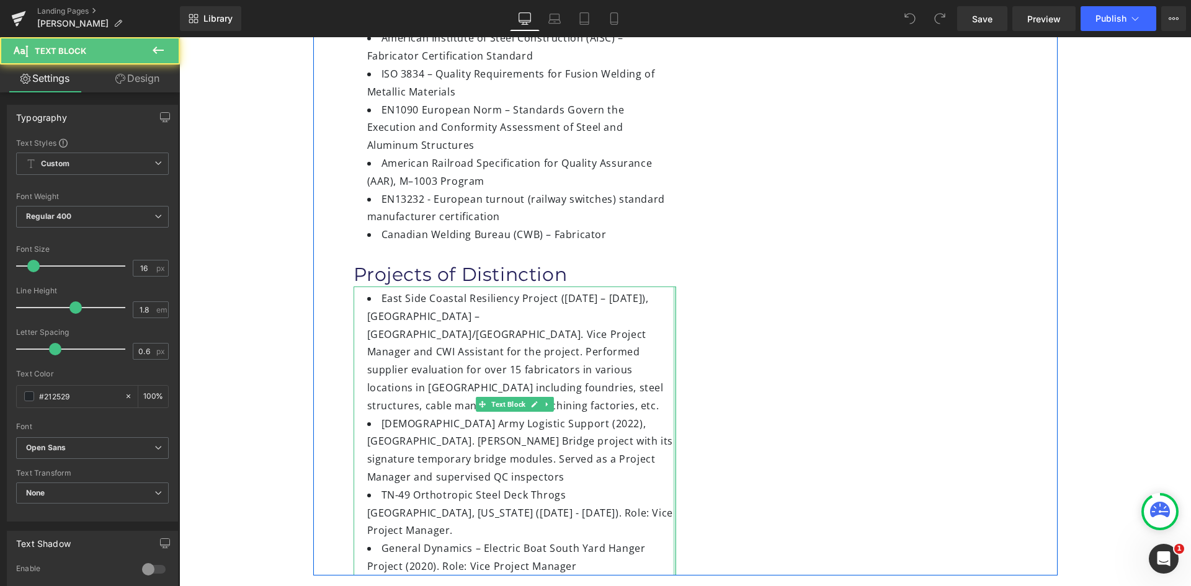
drag, startPoint x: 671, startPoint y: 274, endPoint x: 712, endPoint y: 272, distance: 41.6
click at [712, 272] on div "Image Manrong (Maggie) Zhou Heading Vice Project Manager Heading Certifications…" at bounding box center [685, 103] width 744 height 944
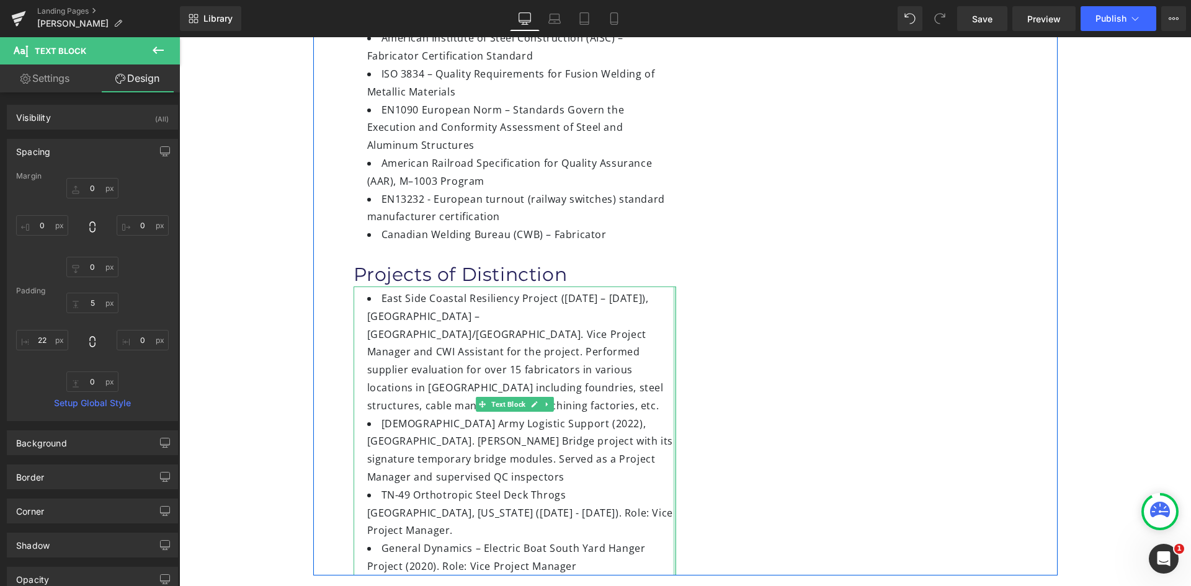
type input "0px"
drag, startPoint x: 669, startPoint y: 270, endPoint x: 707, endPoint y: 270, distance: 37.8
click at [707, 270] on div "Image Manrong (Maggie) Zhou Heading Vice Project Manager Heading Certifications…" at bounding box center [685, 103] width 744 height 944
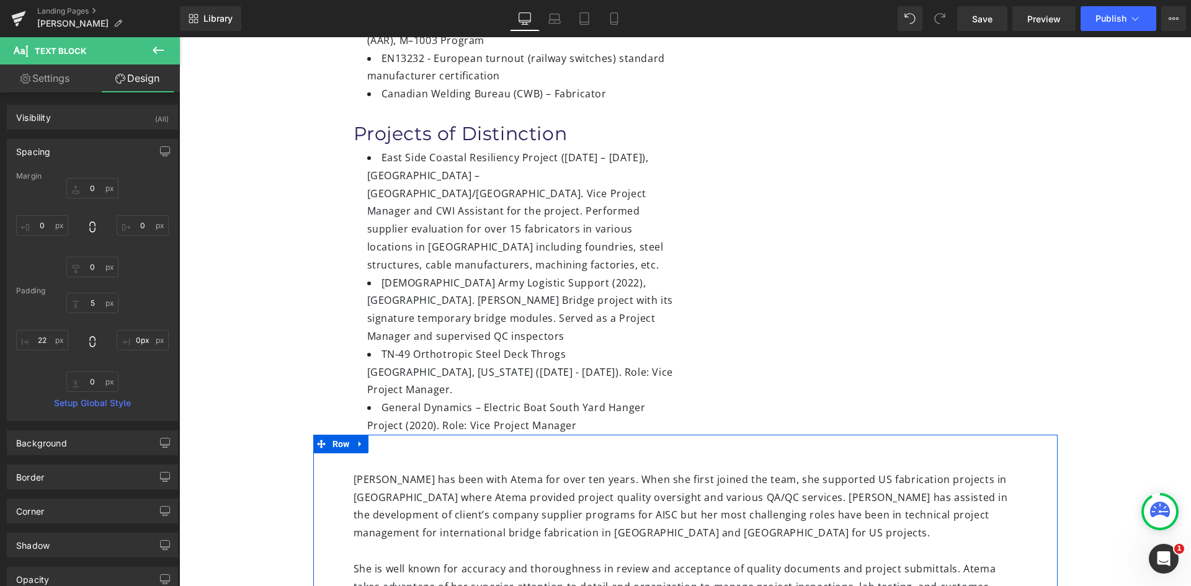
scroll to position [744, 0]
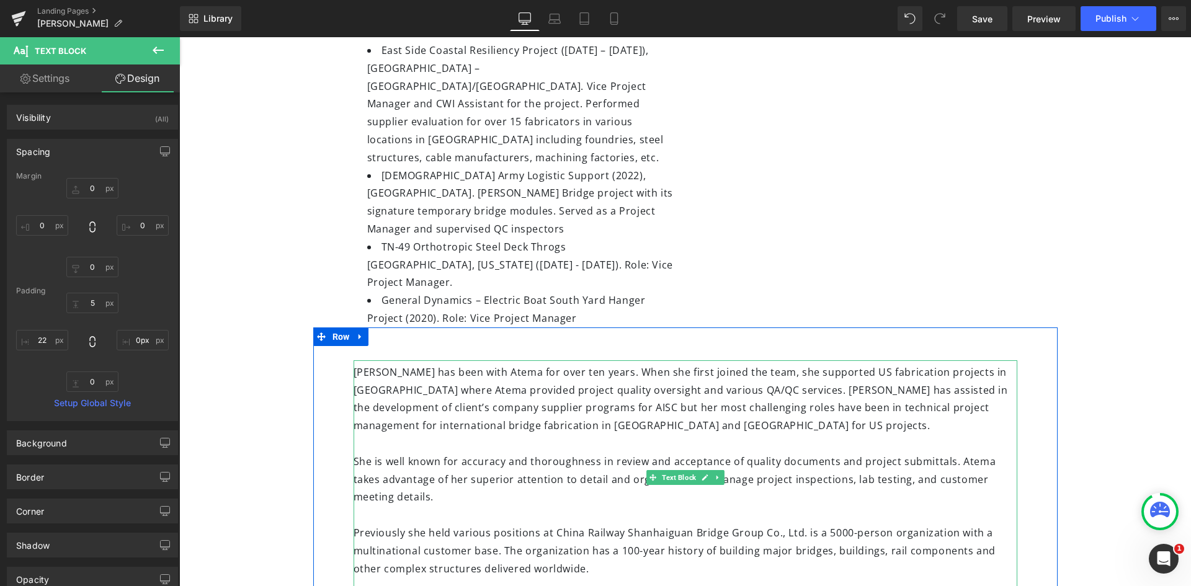
click at [393, 506] on div at bounding box center [686, 515] width 664 height 18
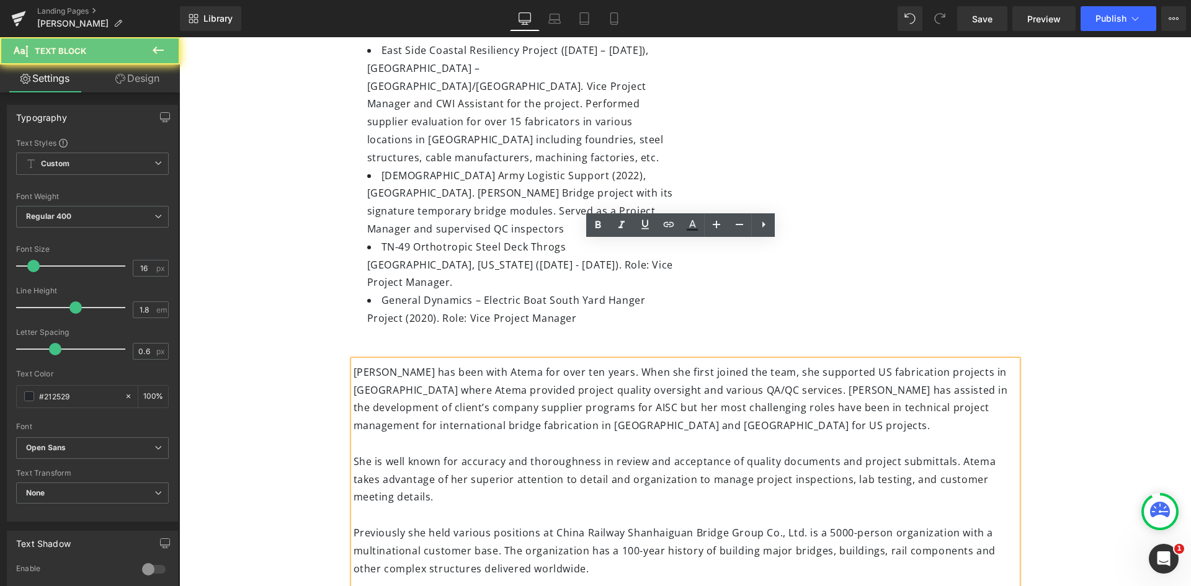
click at [361, 506] on div at bounding box center [686, 515] width 664 height 18
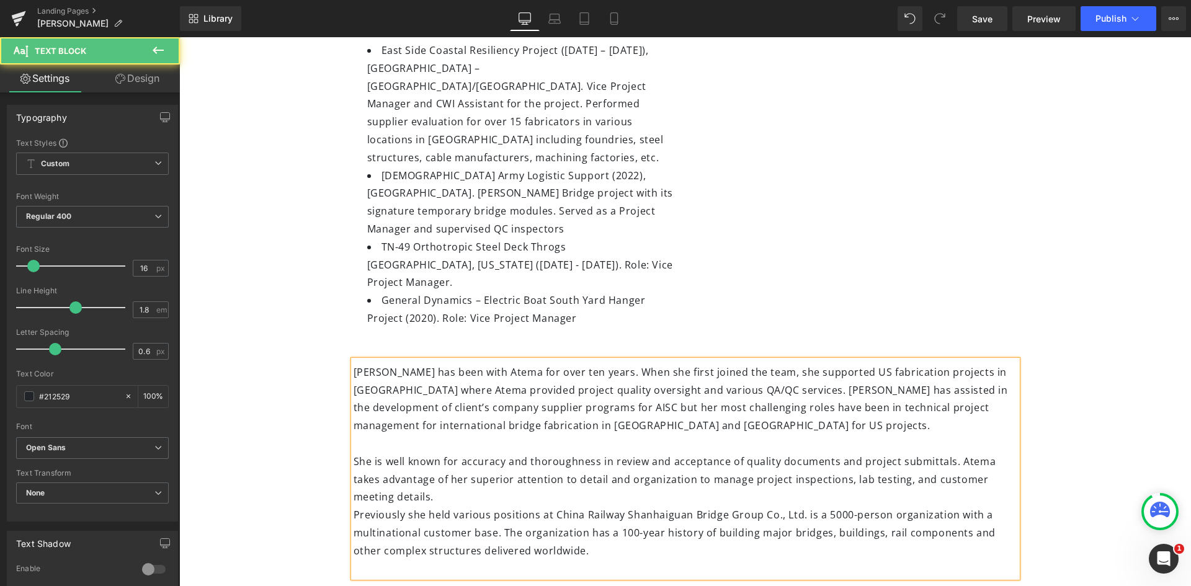
click at [388, 435] on div at bounding box center [686, 444] width 664 height 18
click at [354, 506] on div "Previously she held various positions at China Railway Shanhaiguan Bridge Group…" at bounding box center [686, 532] width 664 height 53
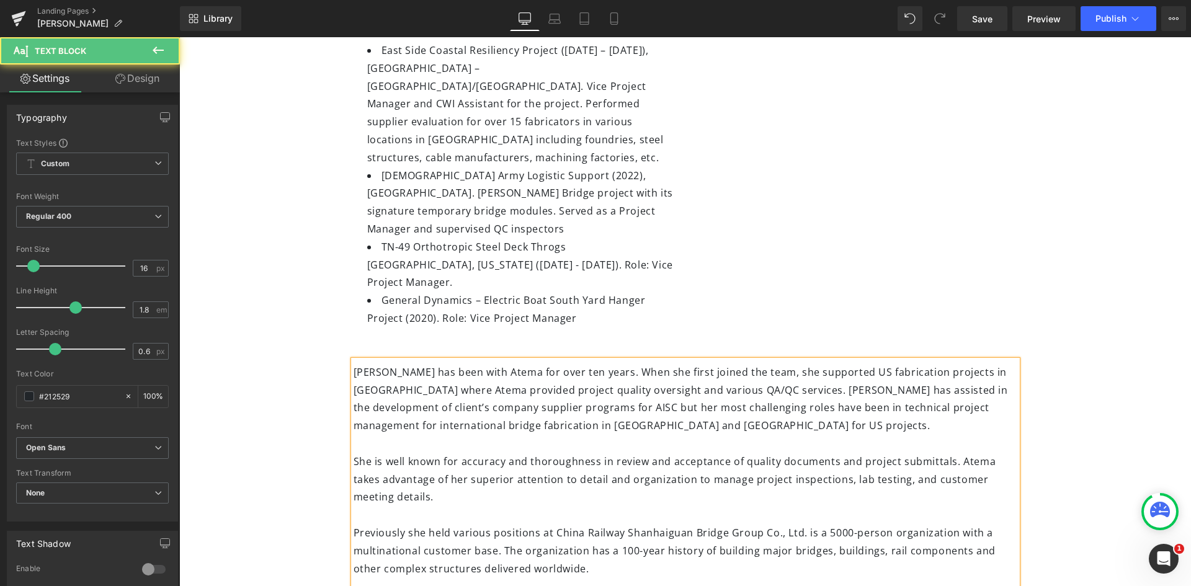
click at [365, 435] on div at bounding box center [686, 444] width 664 height 18
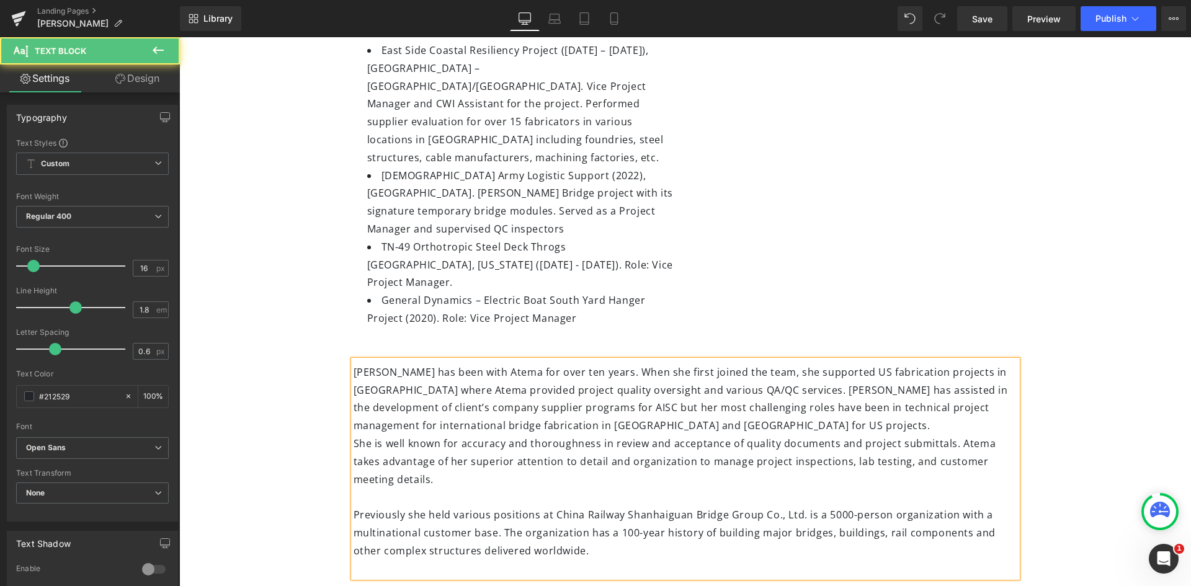
click at [373, 488] on div at bounding box center [686, 497] width 664 height 18
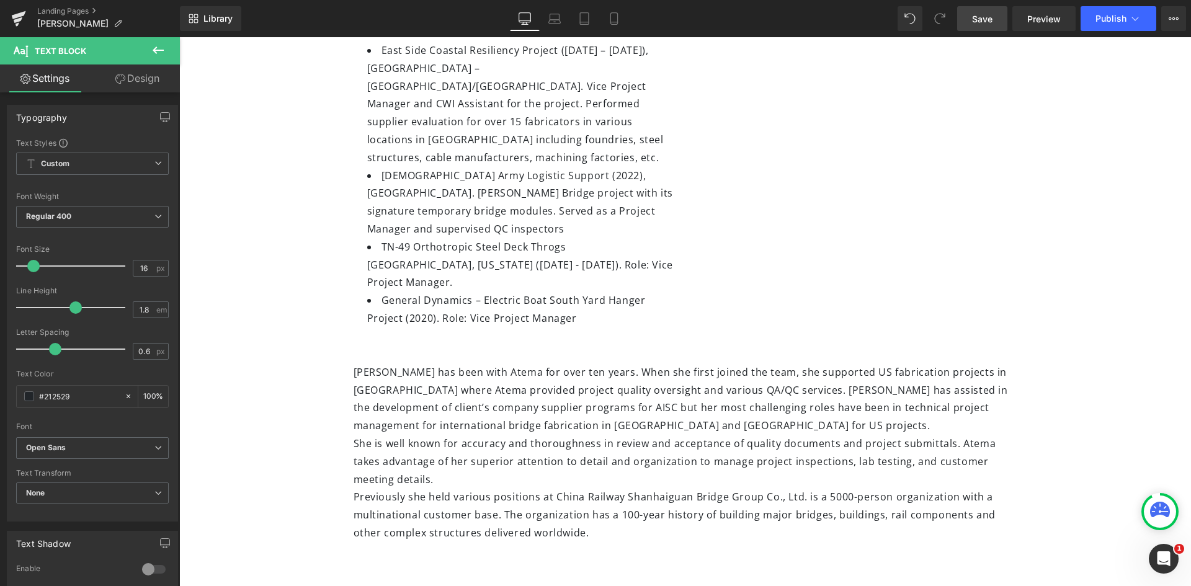
click at [976, 20] on span "Save" at bounding box center [982, 18] width 20 height 13
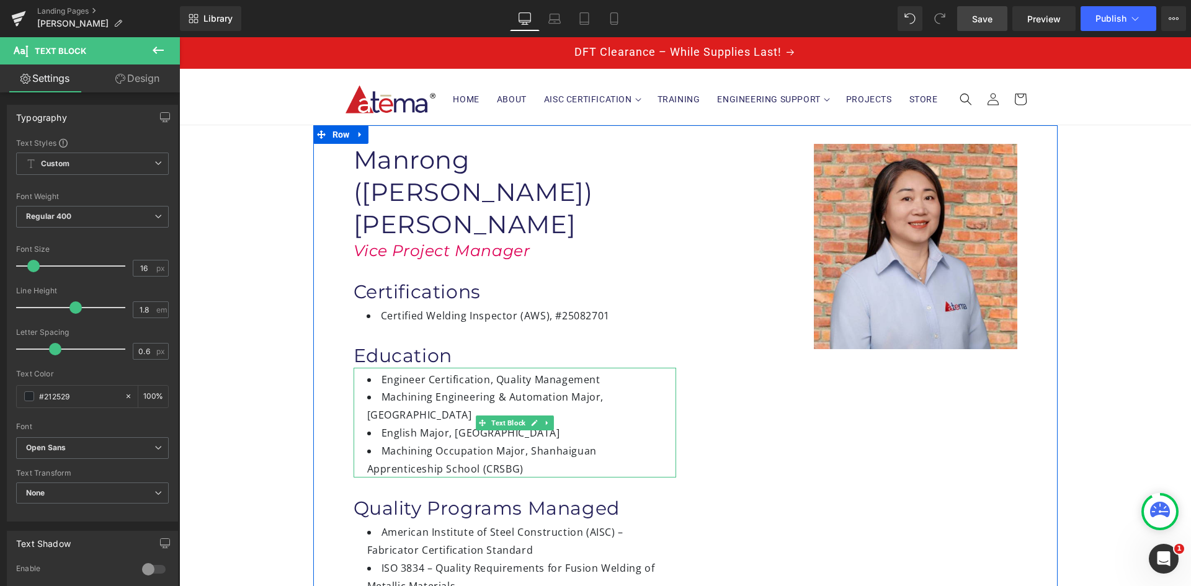
scroll to position [0, 0]
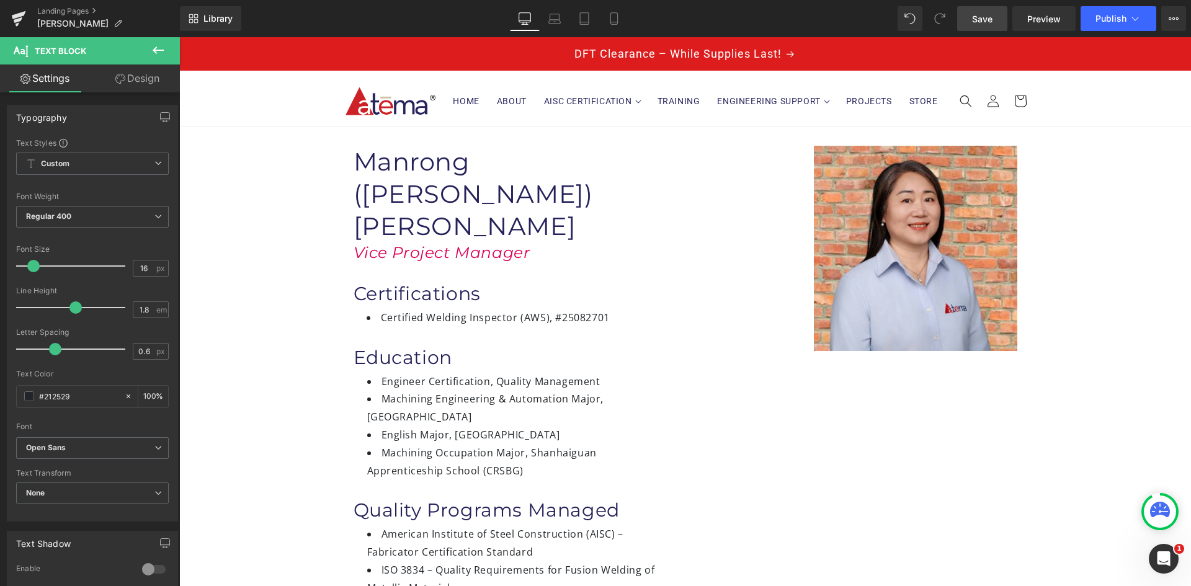
click at [993, 22] on span "Save" at bounding box center [982, 18] width 20 height 13
click at [1114, 14] on span "Publish" at bounding box center [1111, 19] width 31 height 10
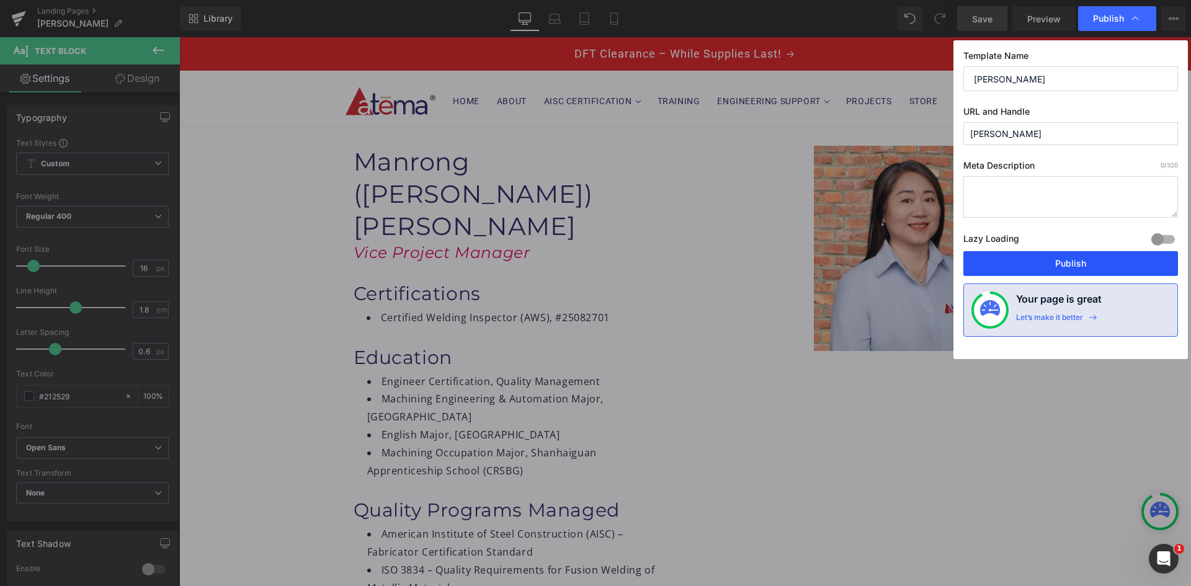
click at [1061, 268] on button "Publish" at bounding box center [1070, 263] width 215 height 25
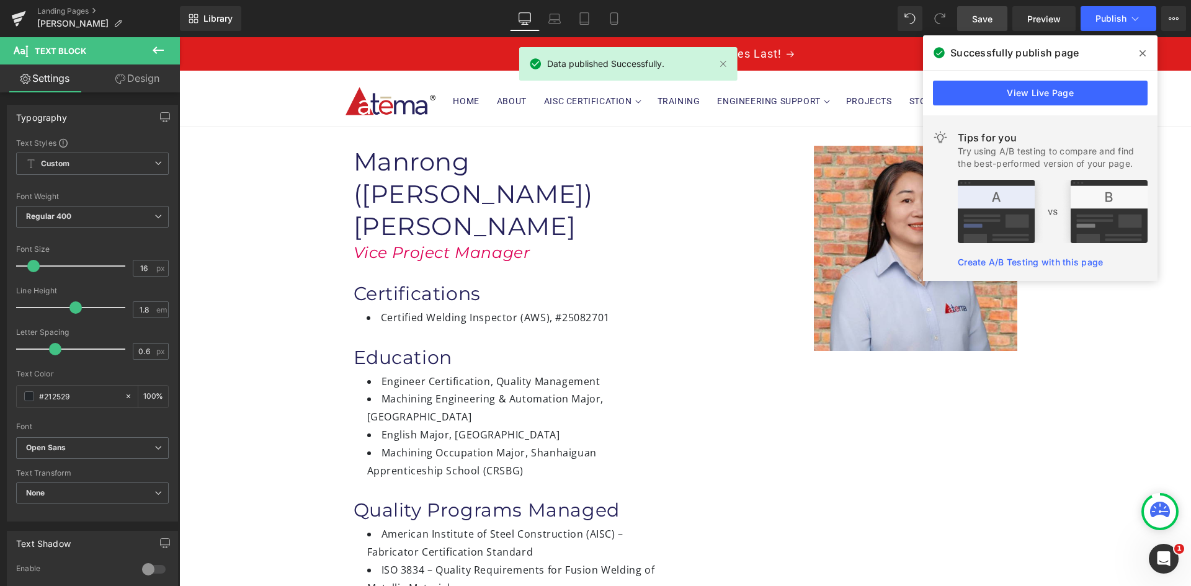
click at [1146, 54] on span at bounding box center [1143, 53] width 20 height 20
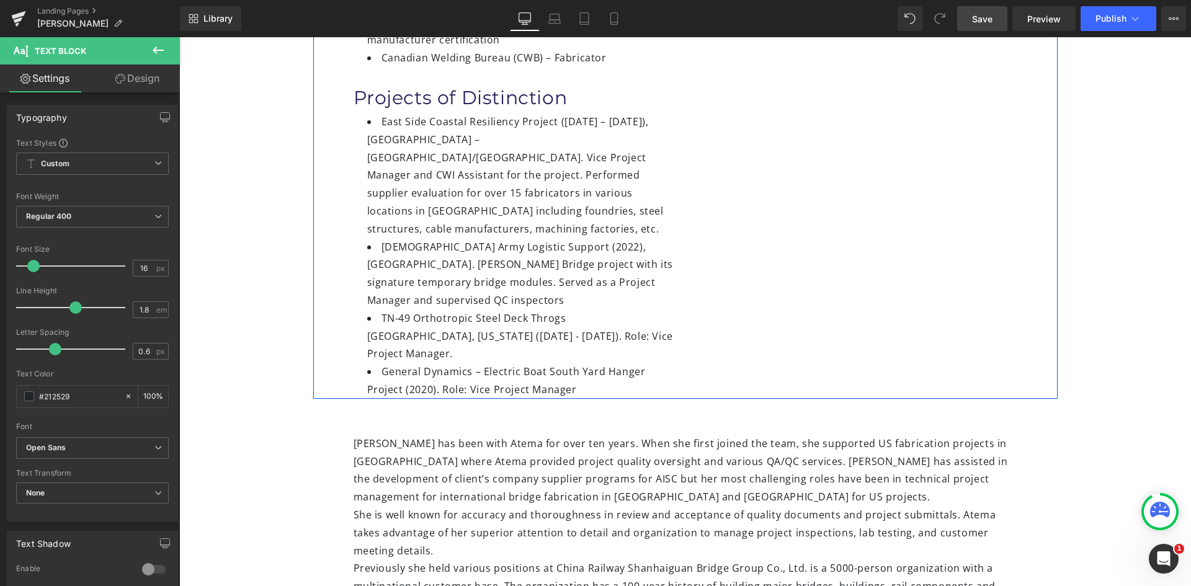
scroll to position [682, 0]
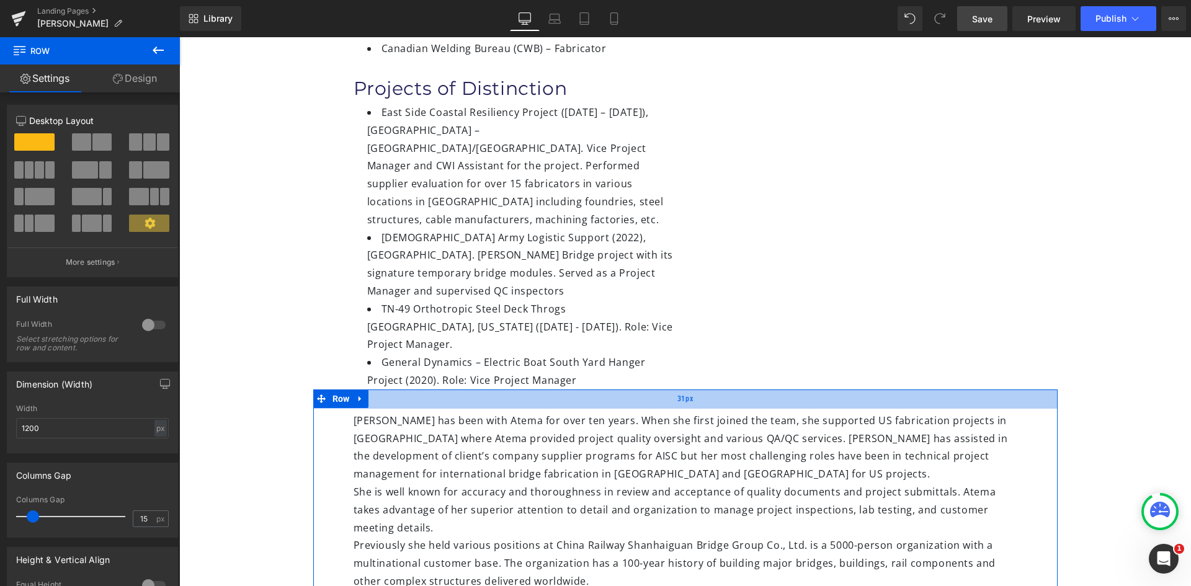
drag, startPoint x: 426, startPoint y: 304, endPoint x: 428, endPoint y: 290, distance: 13.8
click at [428, 390] on div "31px" at bounding box center [685, 399] width 744 height 19
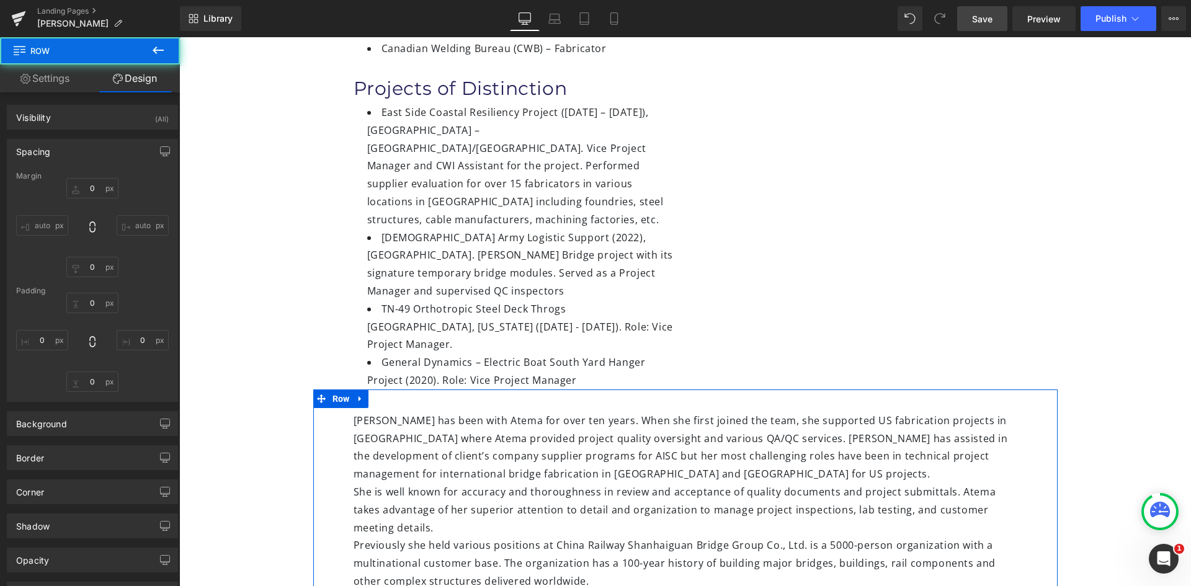
type input "0"
type input "31"
type input "50"
type input "70"
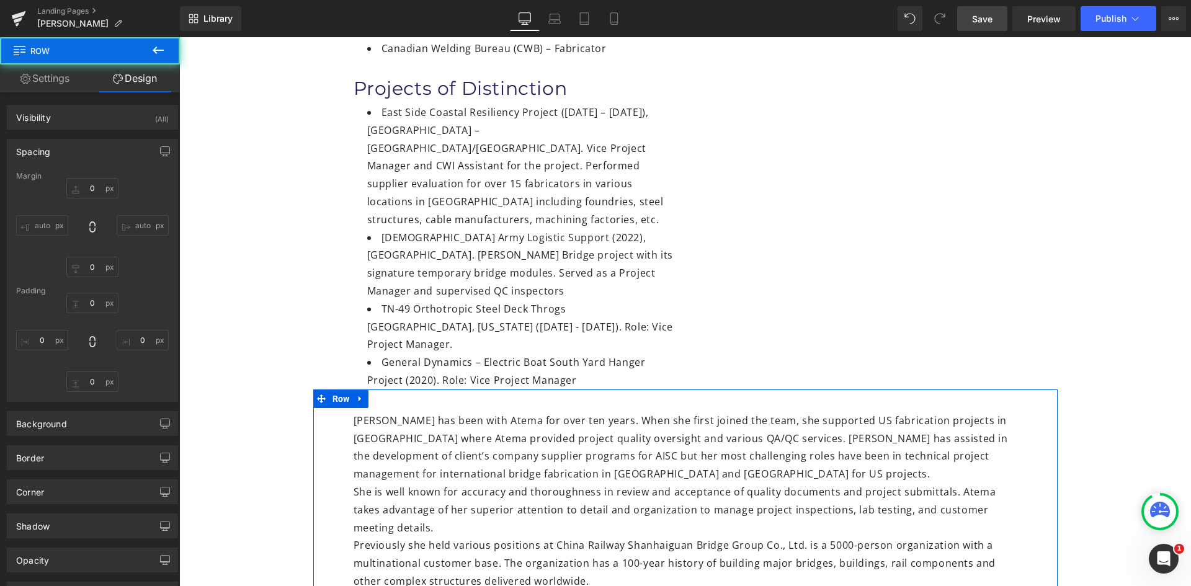
type input "50"
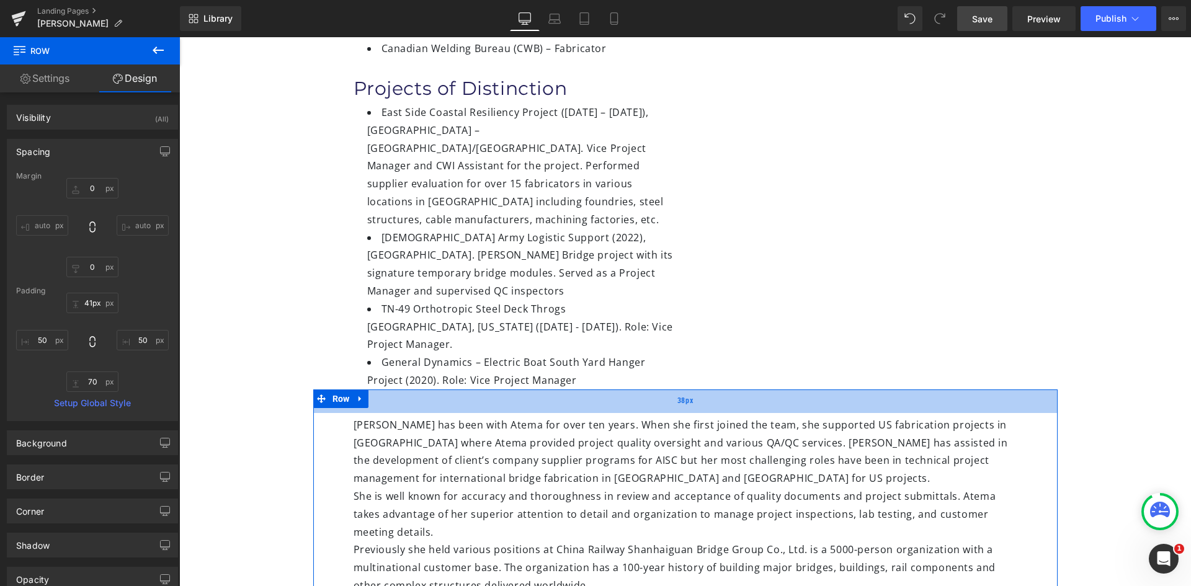
type input "42px"
drag, startPoint x: 432, startPoint y: 289, endPoint x: 436, endPoint y: 296, distance: 8.1
click at [436, 390] on div "42px" at bounding box center [685, 403] width 744 height 26
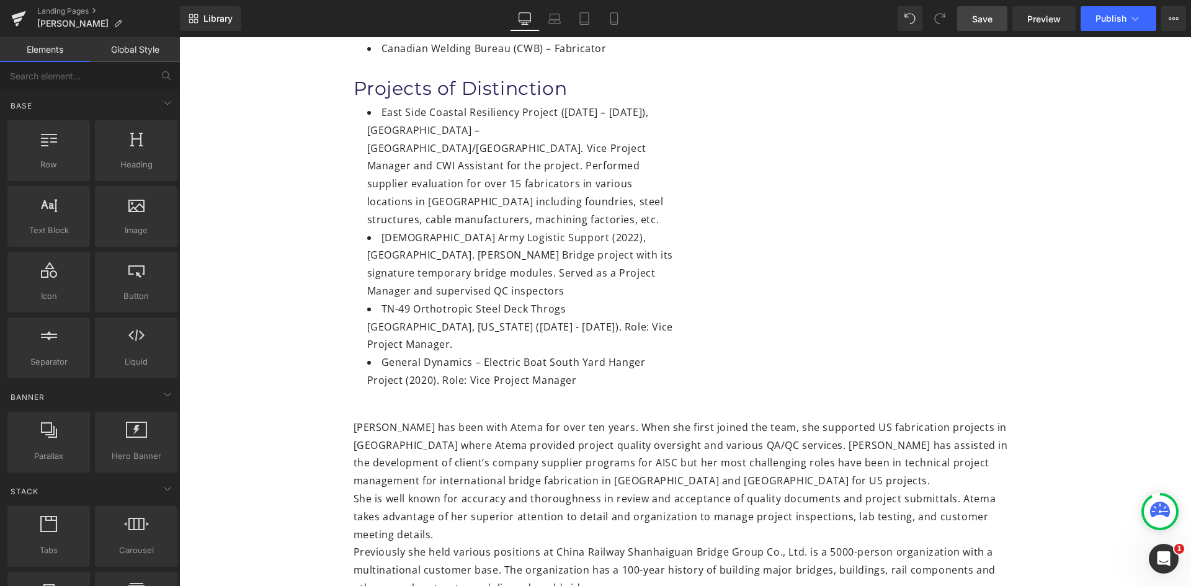
click at [762, 553] on div "Image Manrong (Maggie) Zhou Heading Vice Project Manager Heading Certifications…" at bounding box center [685, 133] width 1012 height 1377
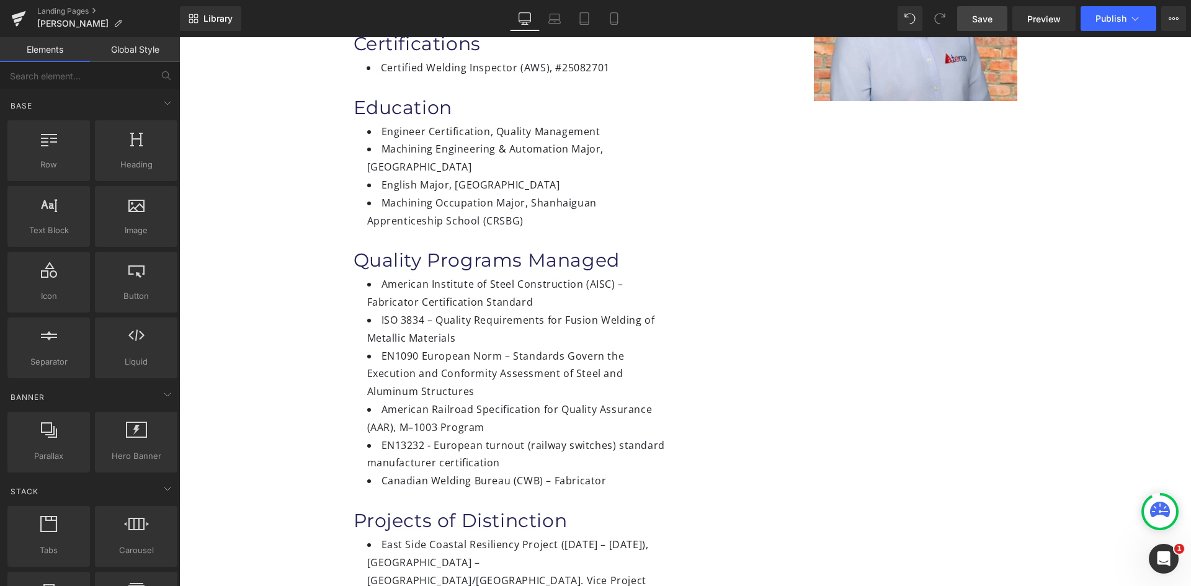
scroll to position [62, 0]
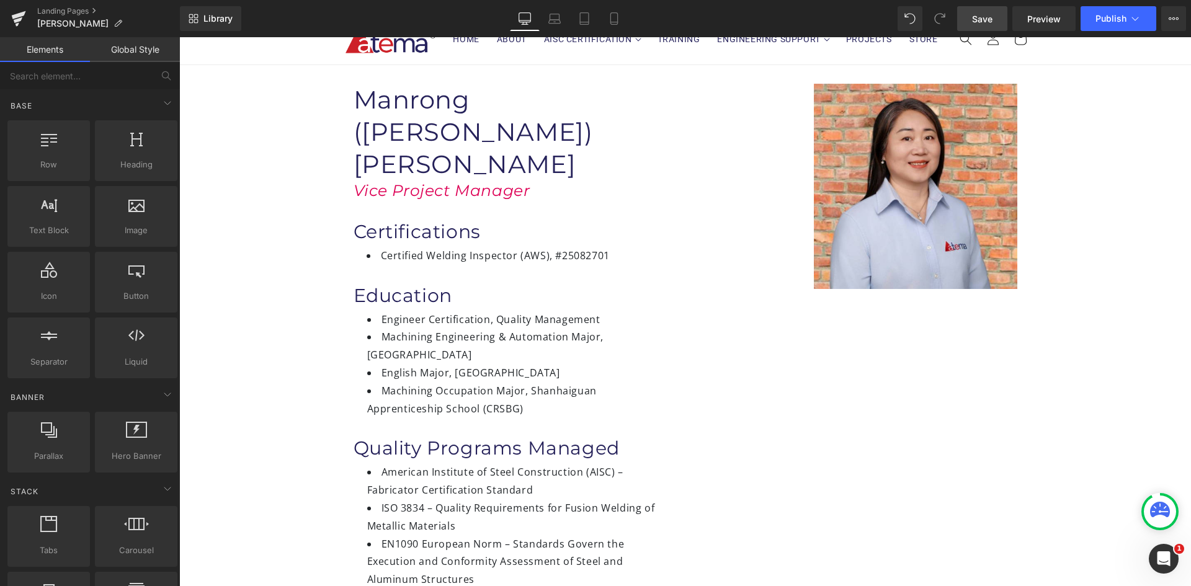
click at [995, 23] on link "Save" at bounding box center [982, 18] width 50 height 25
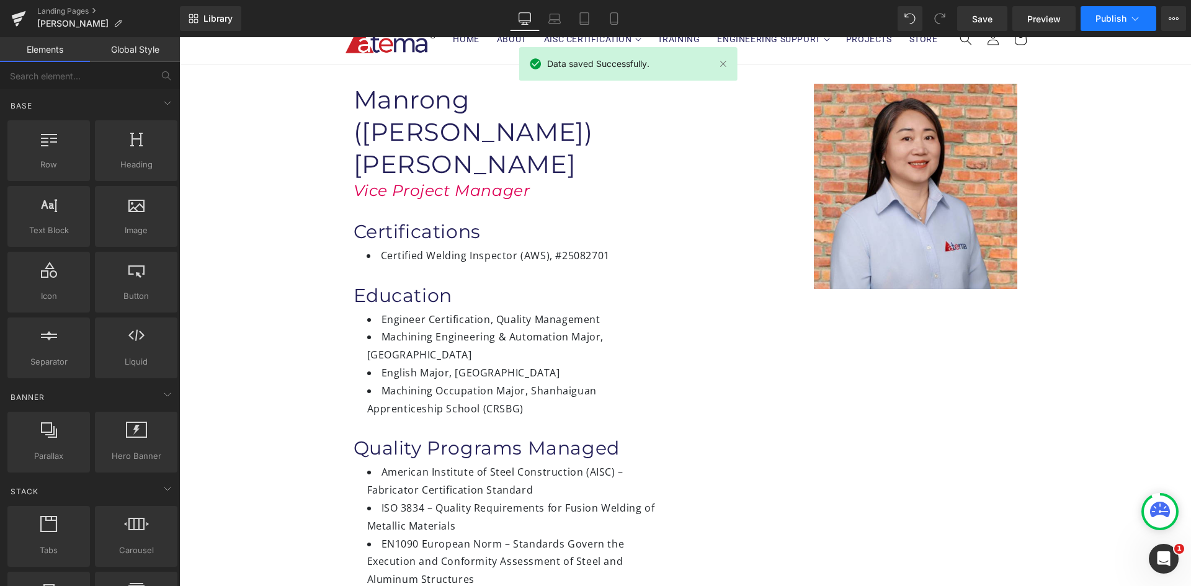
click at [1115, 17] on span "Publish" at bounding box center [1111, 19] width 31 height 10
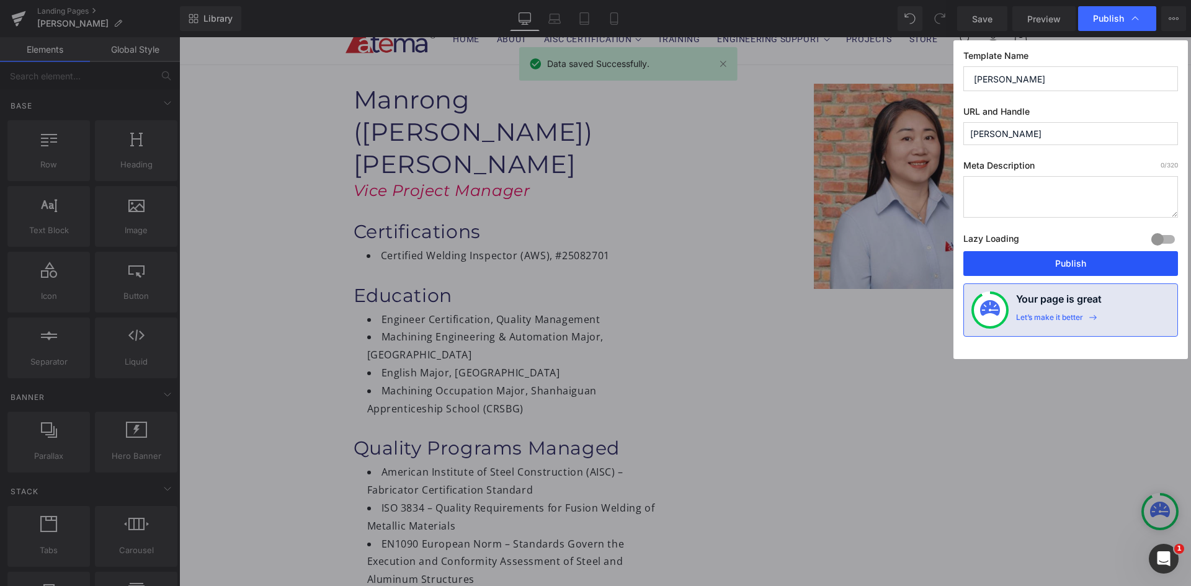
click at [1082, 261] on button "Publish" at bounding box center [1070, 263] width 215 height 25
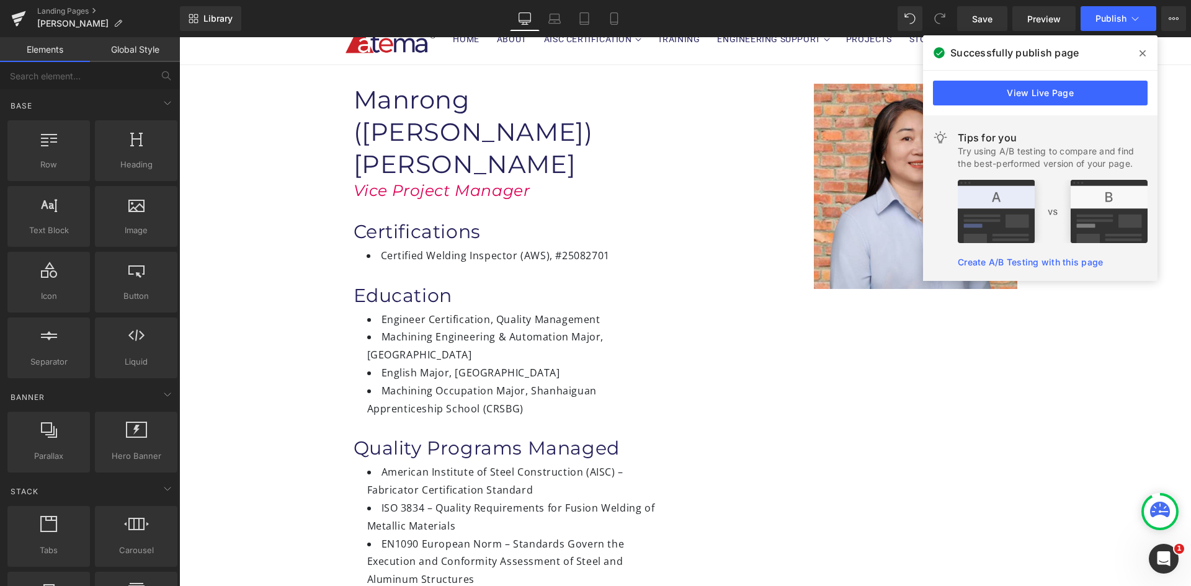
click at [1138, 52] on span at bounding box center [1143, 53] width 20 height 20
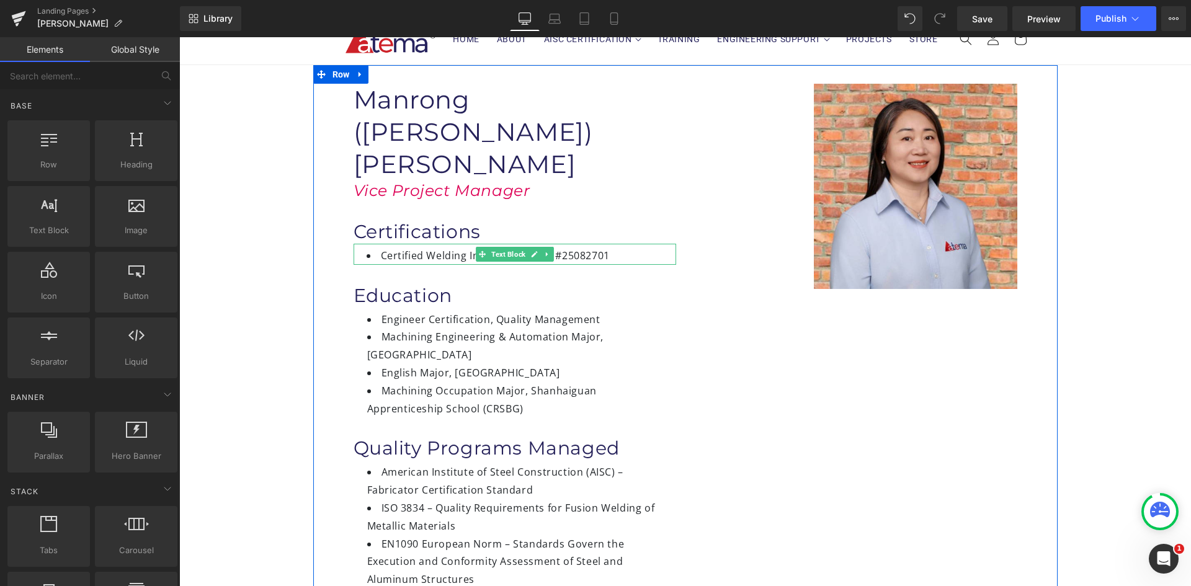
scroll to position [0, 0]
